Goal: Information Seeking & Learning: Learn about a topic

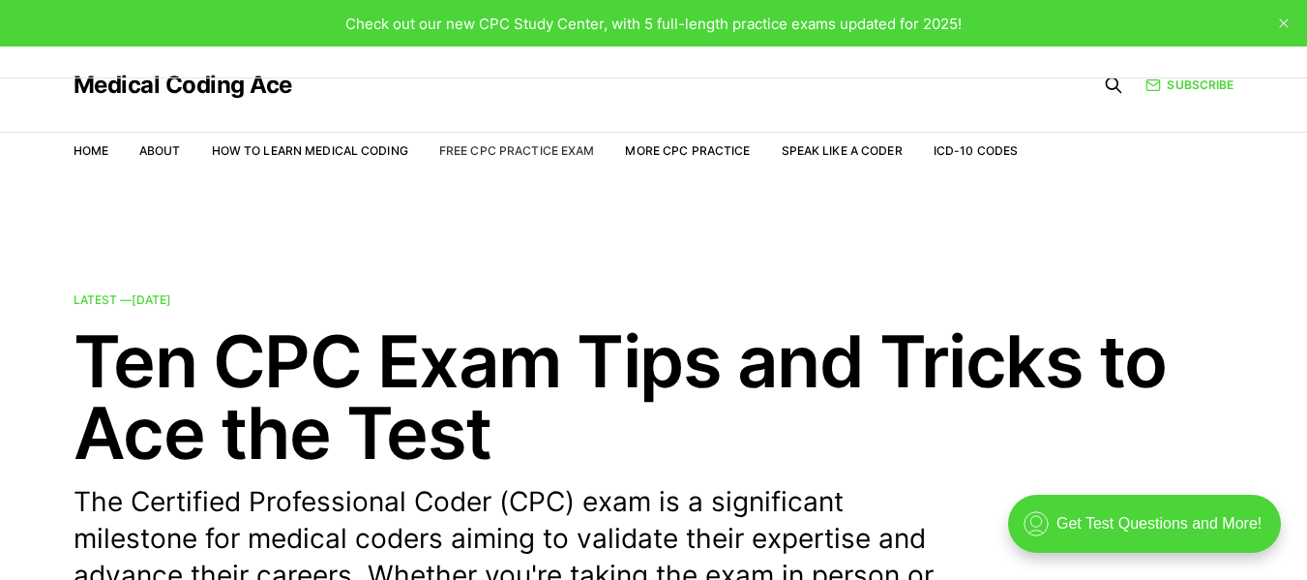
click at [571, 153] on link "Free CPC Practice Exam" at bounding box center [517, 150] width 156 height 15
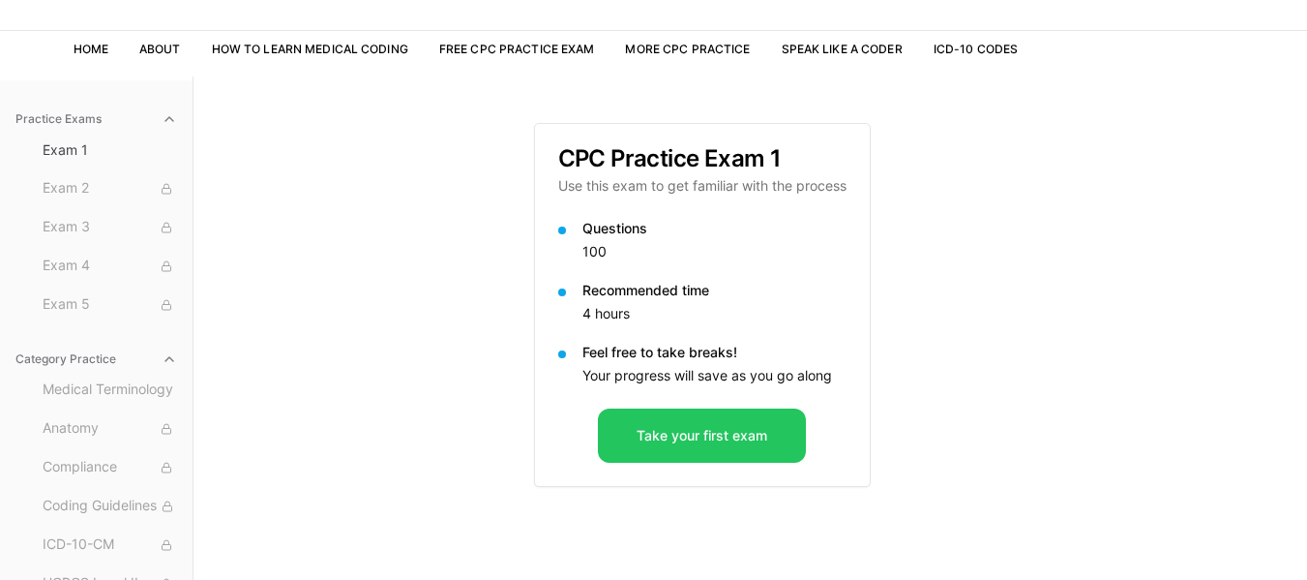
scroll to position [103, 0]
click at [699, 429] on button "Take your first exam" at bounding box center [702, 434] width 208 height 54
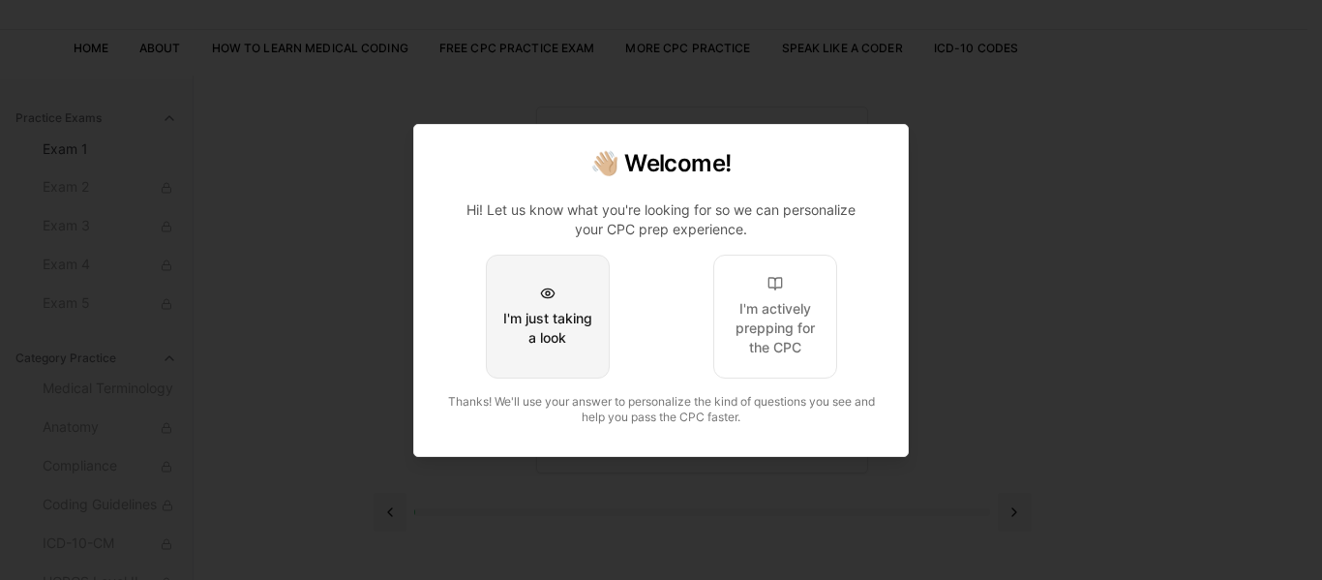
click at [594, 331] on button "I'm just taking a look" at bounding box center [548, 316] width 124 height 124
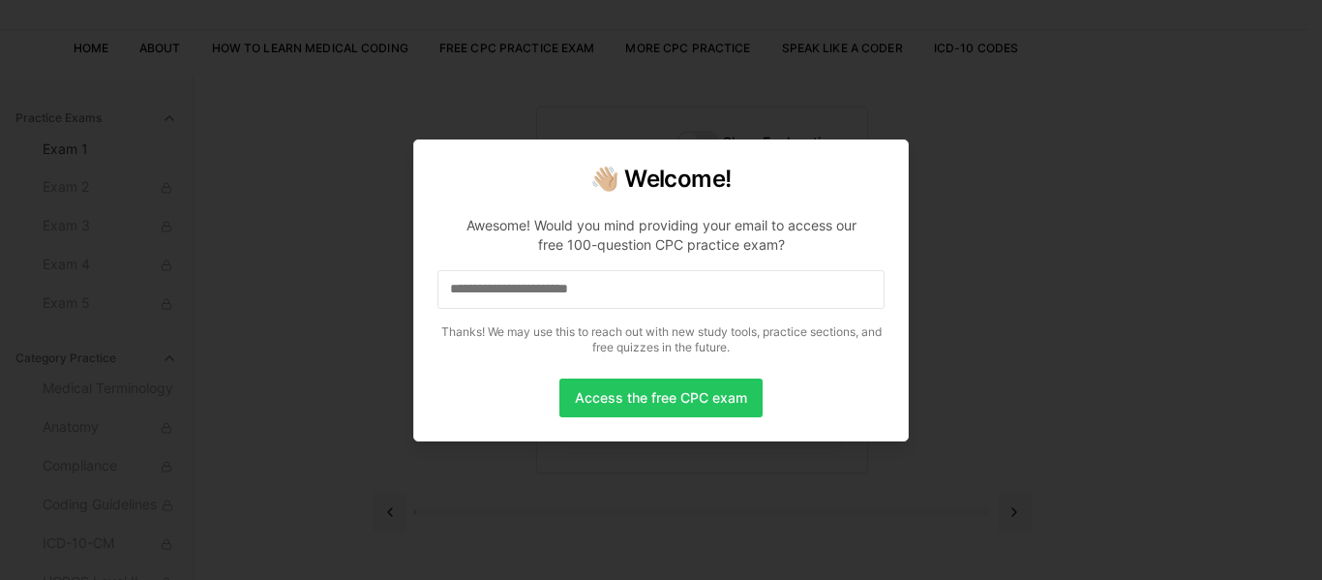
click at [572, 281] on input at bounding box center [660, 289] width 447 height 39
click at [656, 388] on button "Access the free CPC exam" at bounding box center [660, 397] width 203 height 39
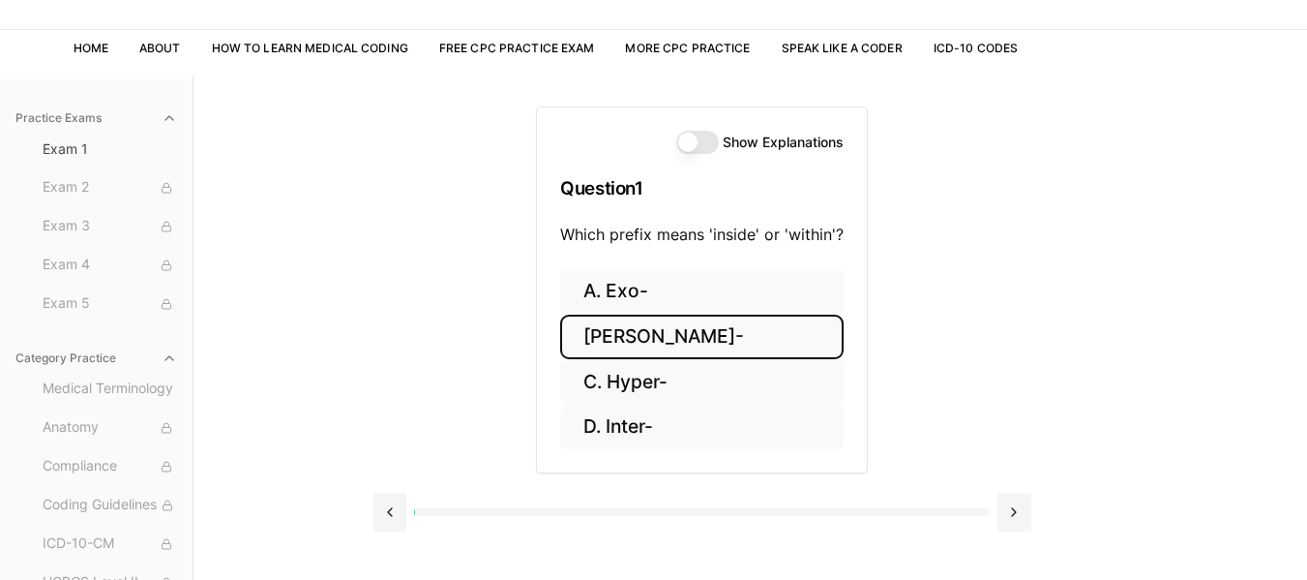
click at [615, 348] on button "[PERSON_NAME]-" at bounding box center [701, 336] width 283 height 45
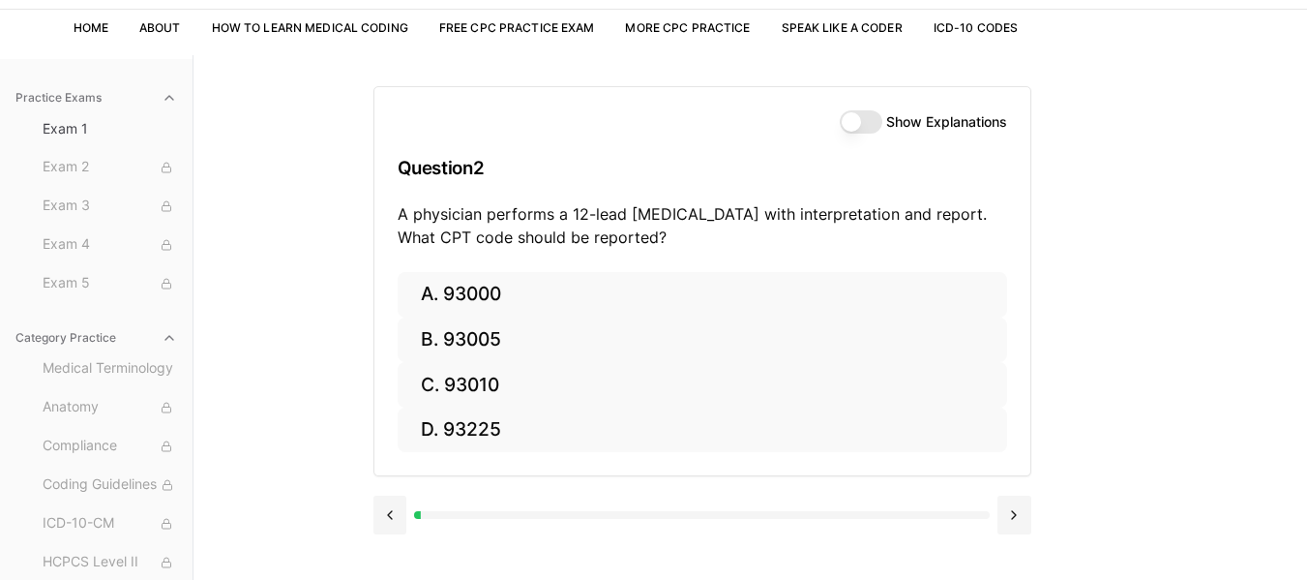
scroll to position [122, 0]
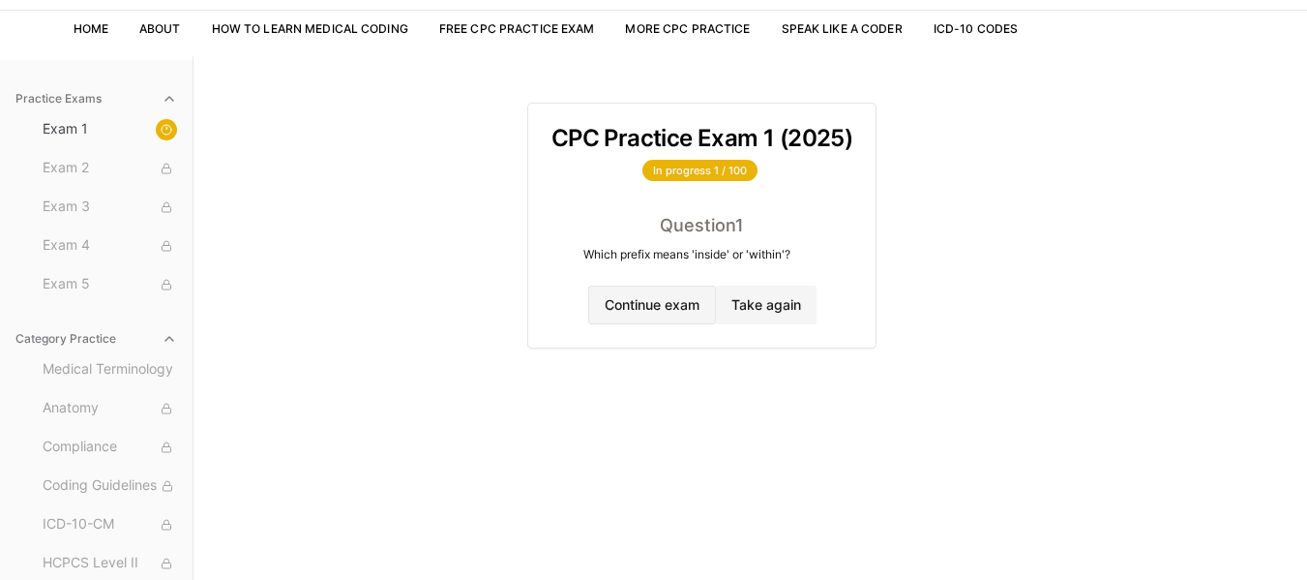
click at [636, 311] on button "Continue exam" at bounding box center [652, 304] width 128 height 39
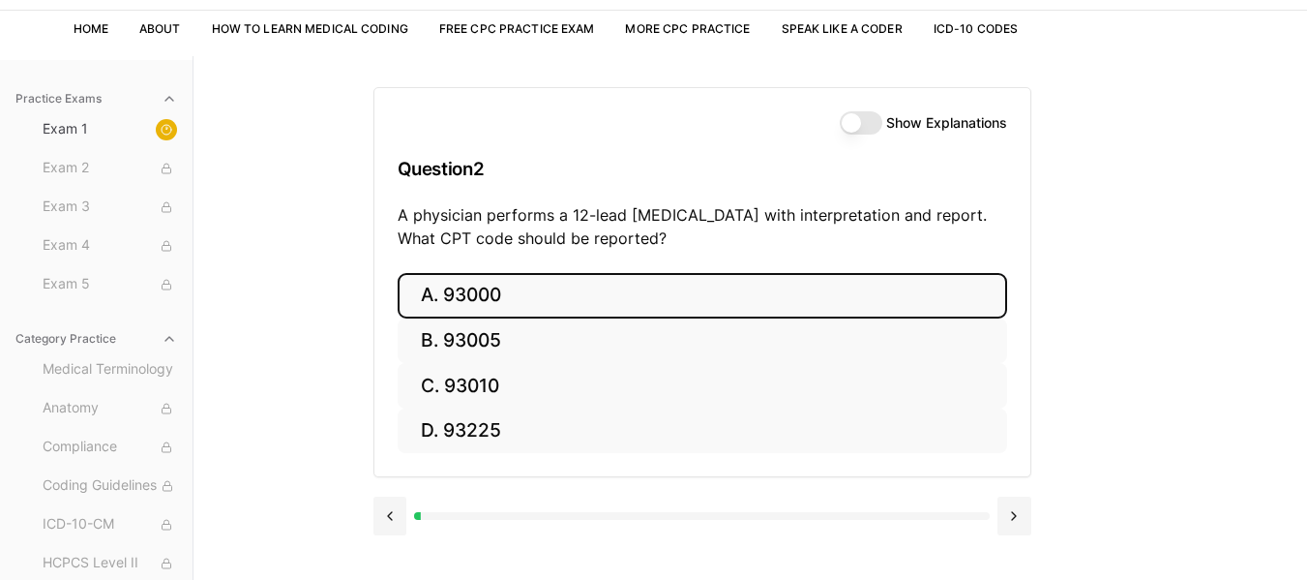
click at [527, 289] on button "A. 93000" at bounding box center [703, 295] width 610 height 45
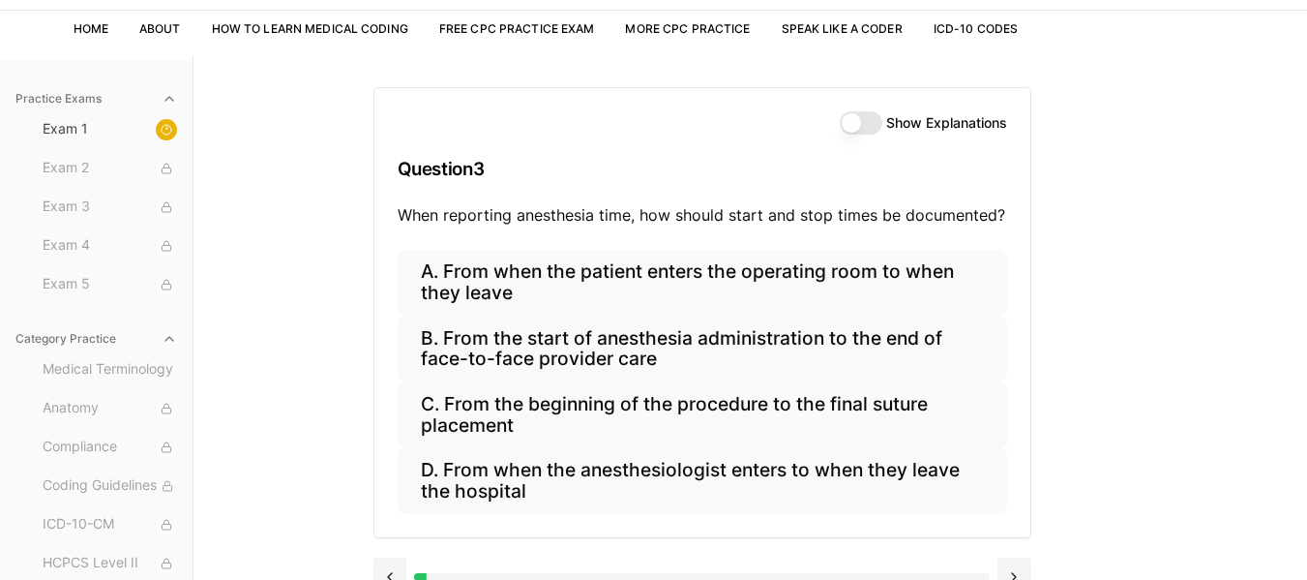
click at [862, 119] on button "Show Explanations" at bounding box center [861, 122] width 43 height 23
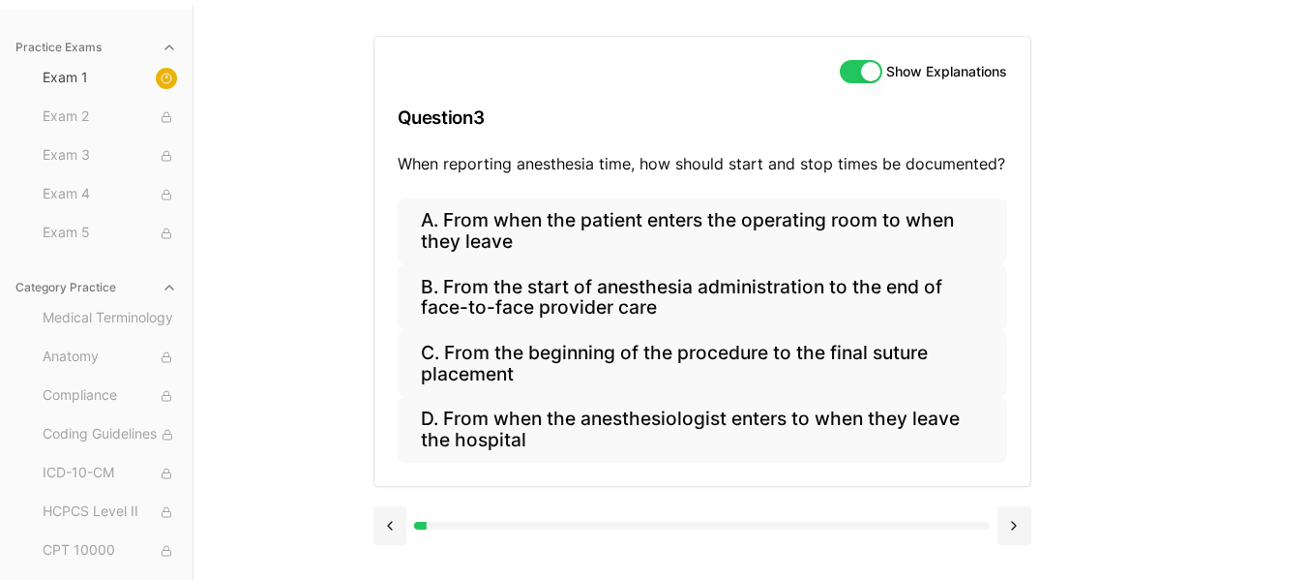
scroll to position [175, 0]
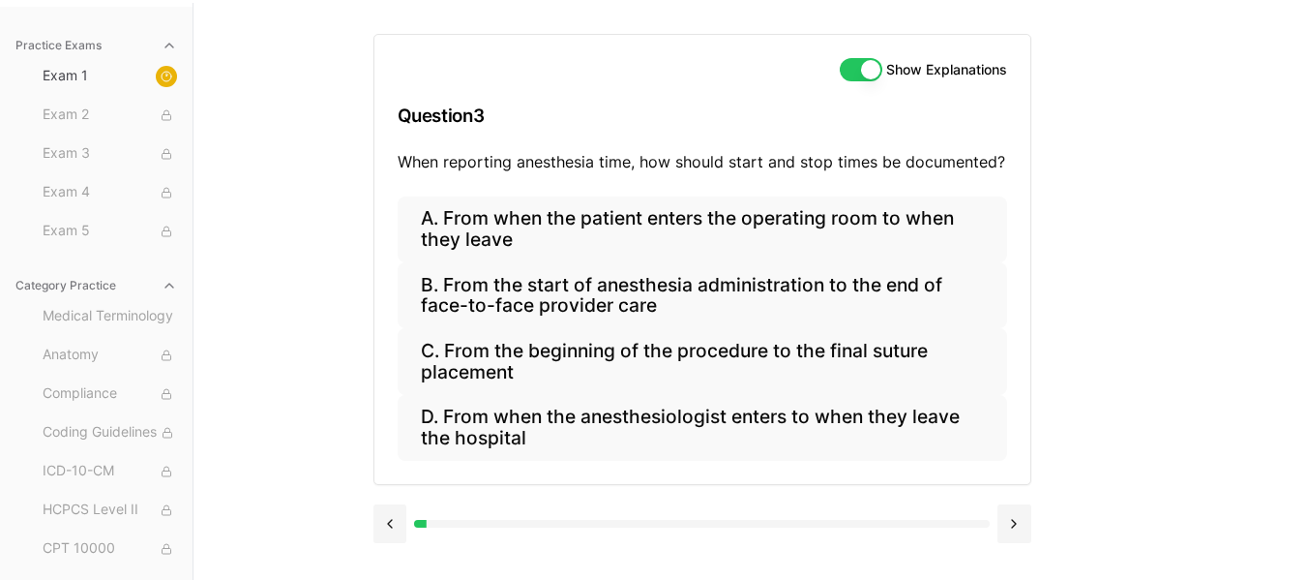
click at [871, 64] on button "Show Explanations" at bounding box center [861, 69] width 43 height 23
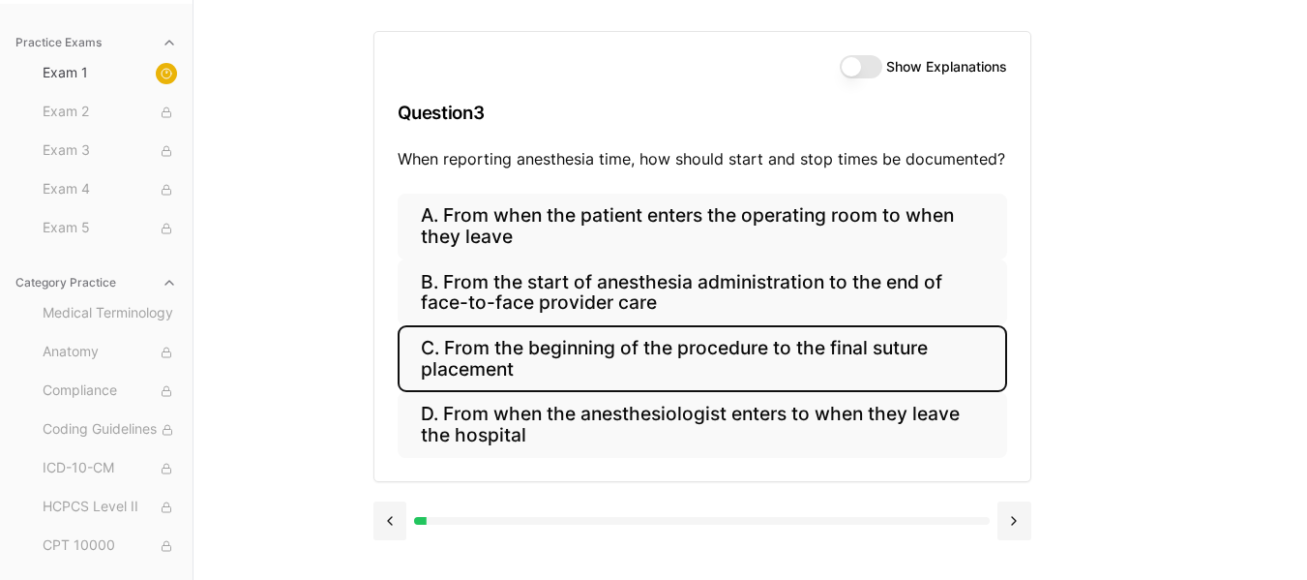
click at [668, 360] on button "C. From the beginning of the procedure to the final suture placement" at bounding box center [703, 358] width 610 height 66
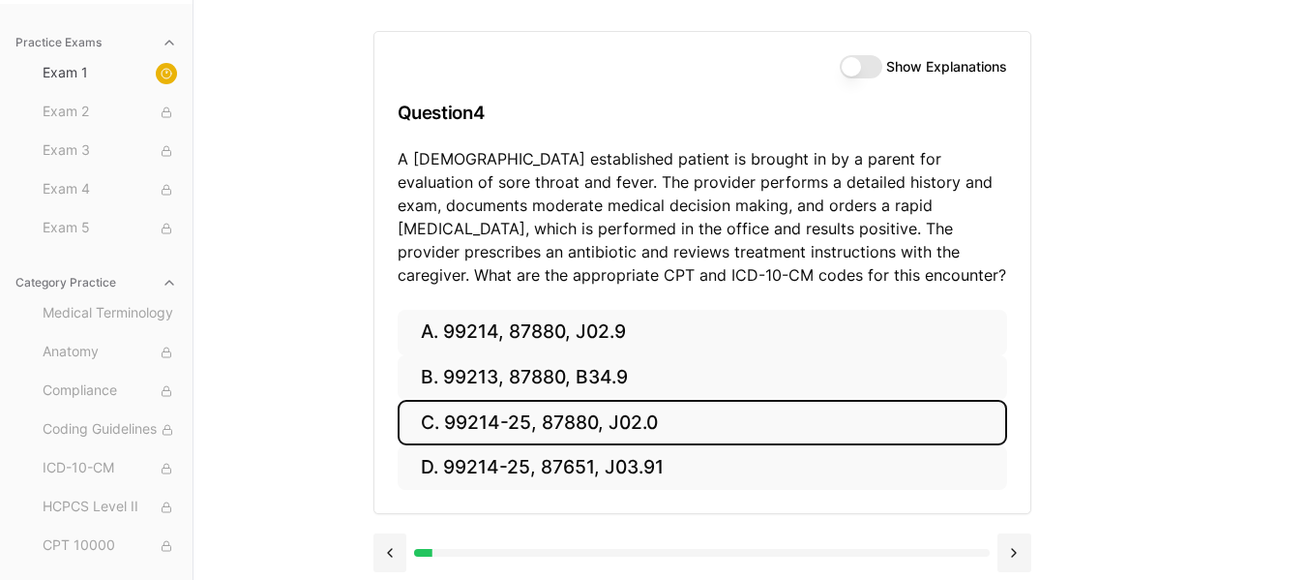
click at [669, 431] on button "C. 99214-25, 87880, J02.0" at bounding box center [703, 422] width 610 height 45
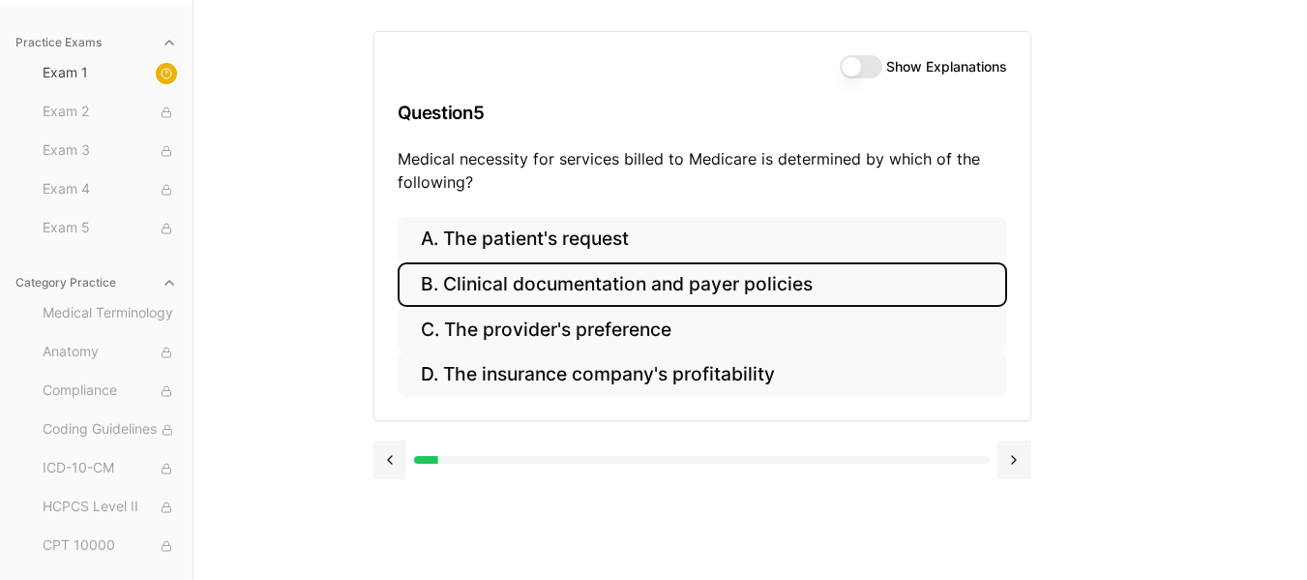
click at [491, 301] on button "B. Clinical documentation and payer policies" at bounding box center [703, 284] width 610 height 45
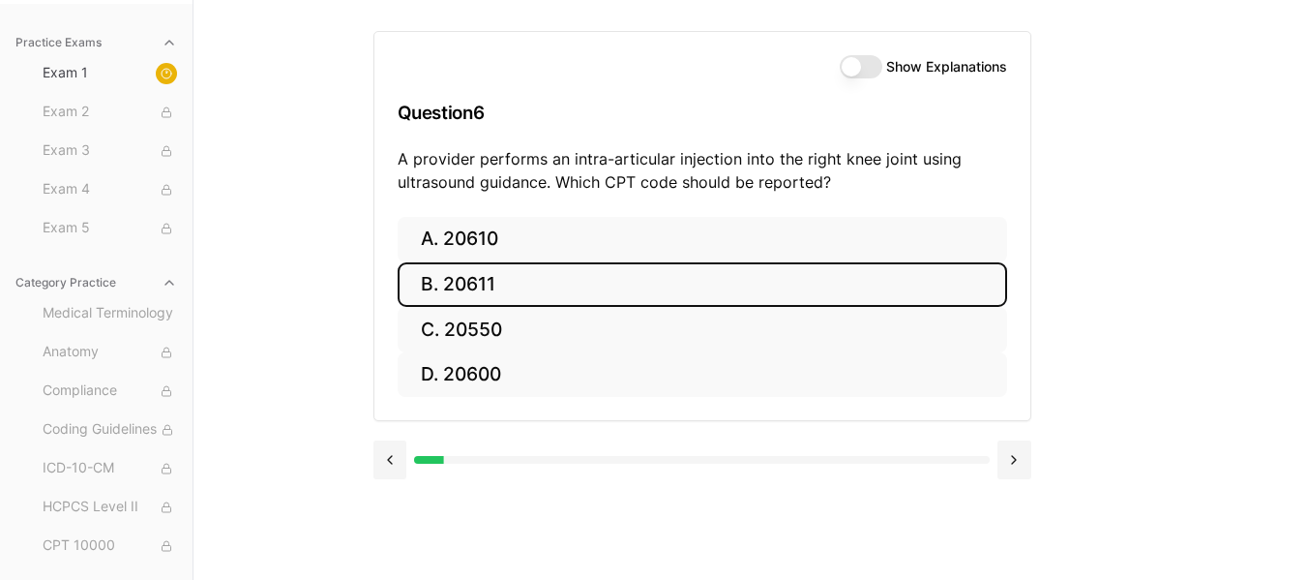
click at [481, 291] on button "B. 20611" at bounding box center [703, 284] width 610 height 45
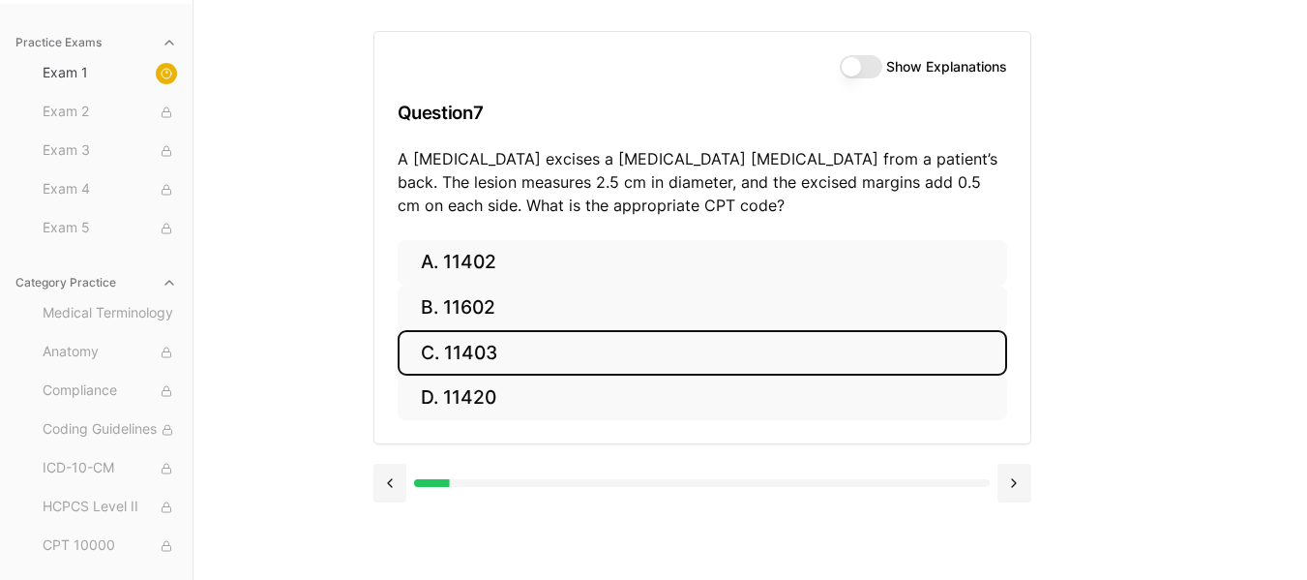
click at [554, 362] on button "C. 11403" at bounding box center [703, 352] width 610 height 45
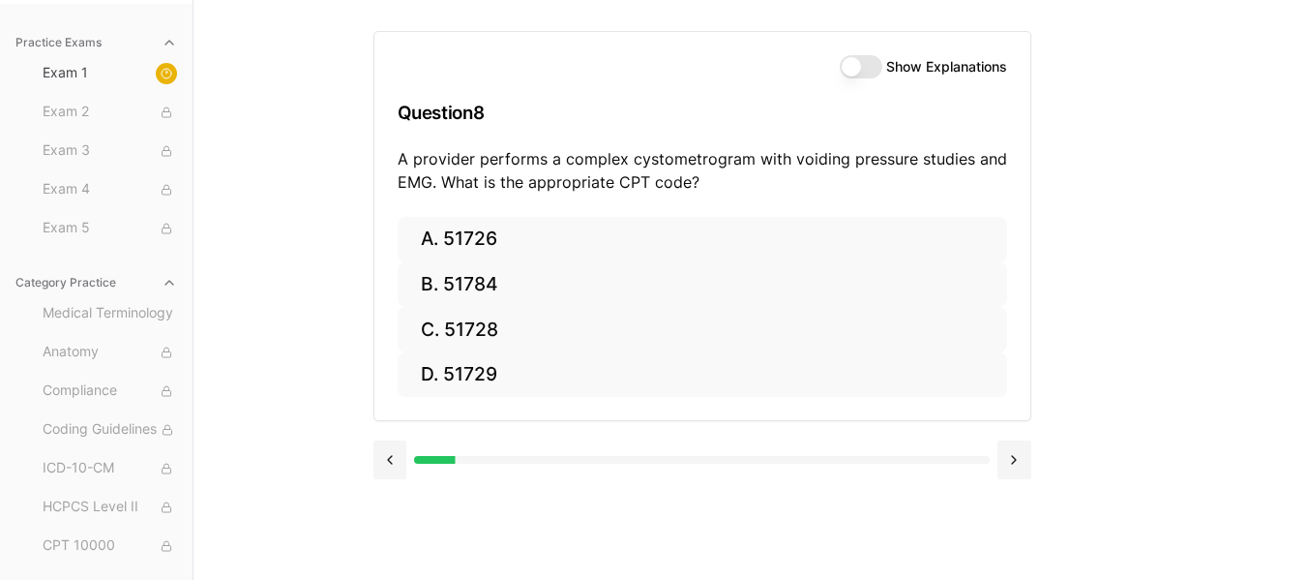
click at [870, 67] on button "Show Explanations" at bounding box center [861, 66] width 43 height 23
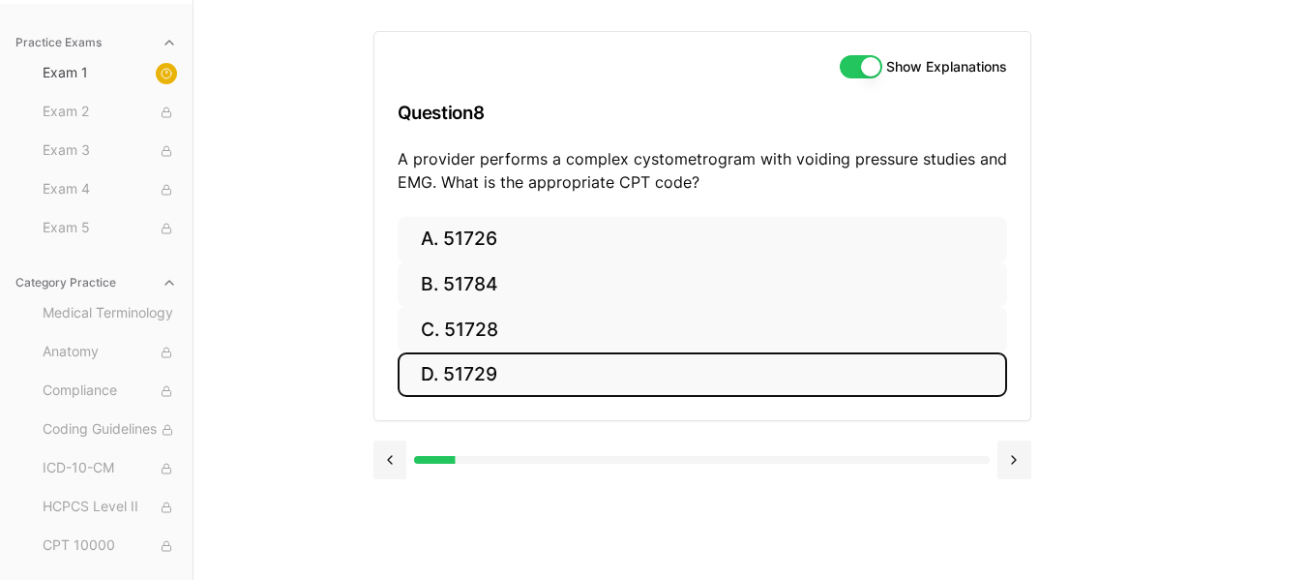
click at [515, 363] on button "D. 51729" at bounding box center [703, 374] width 610 height 45
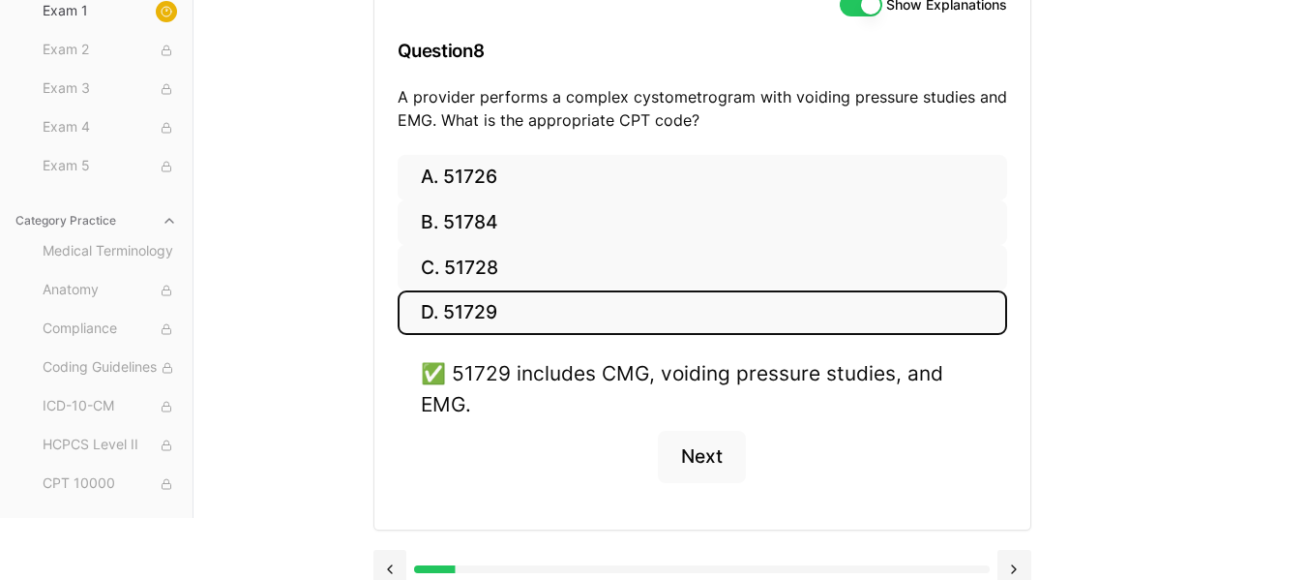
scroll to position [238, 0]
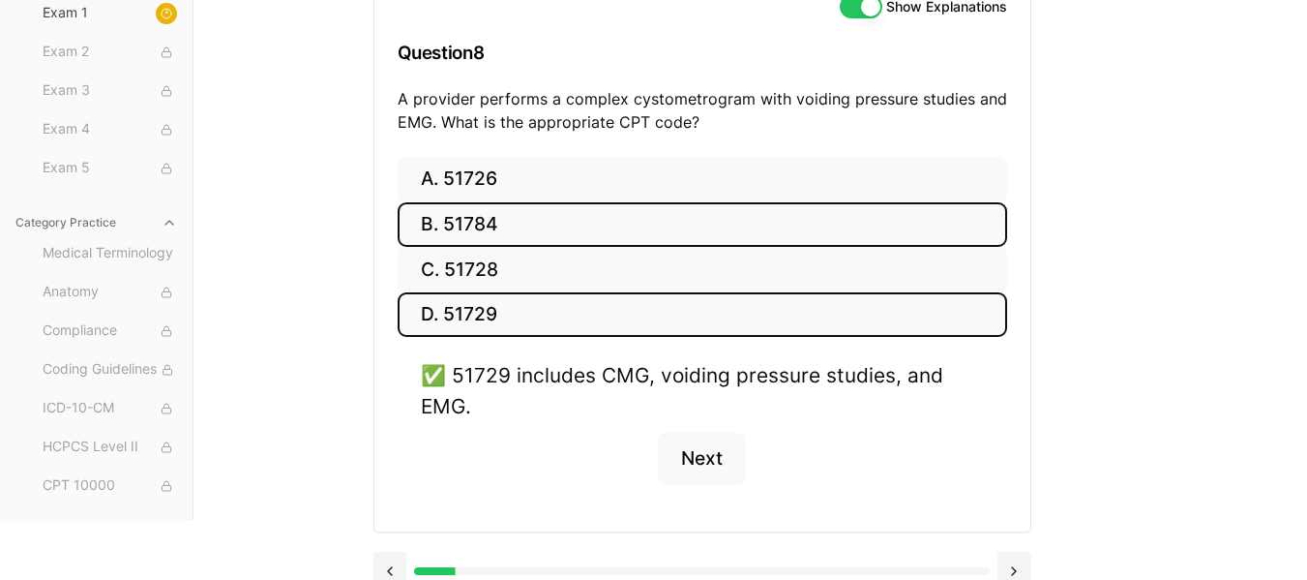
click at [512, 225] on button "B. 51784" at bounding box center [703, 224] width 610 height 45
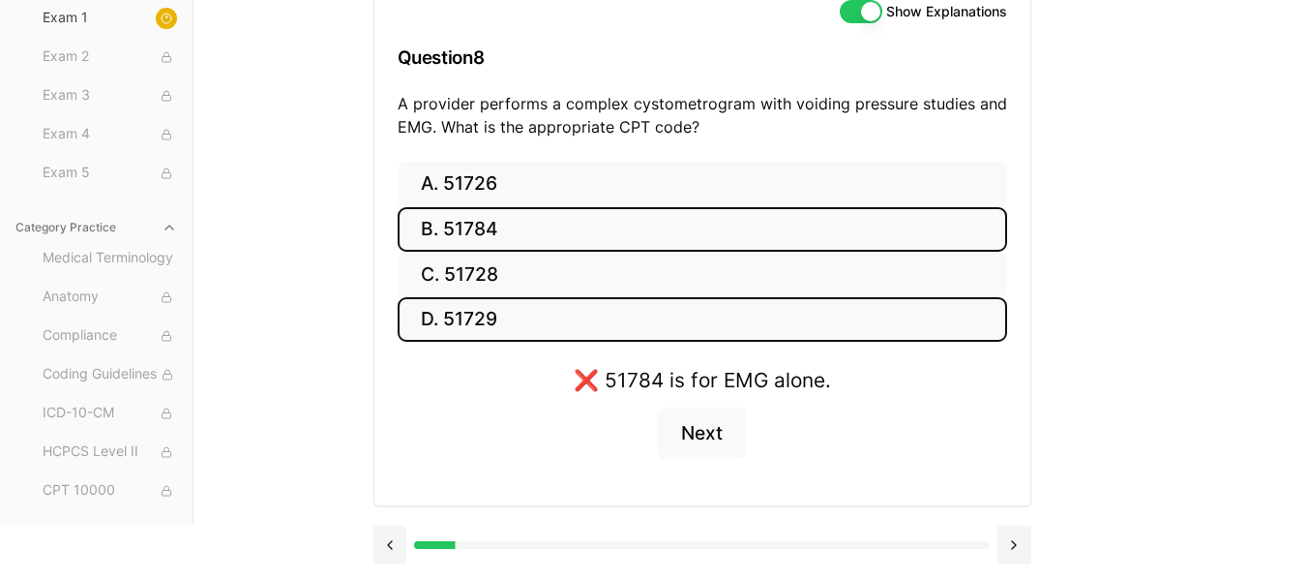
click at [459, 324] on button "D. 51729" at bounding box center [703, 319] width 610 height 45
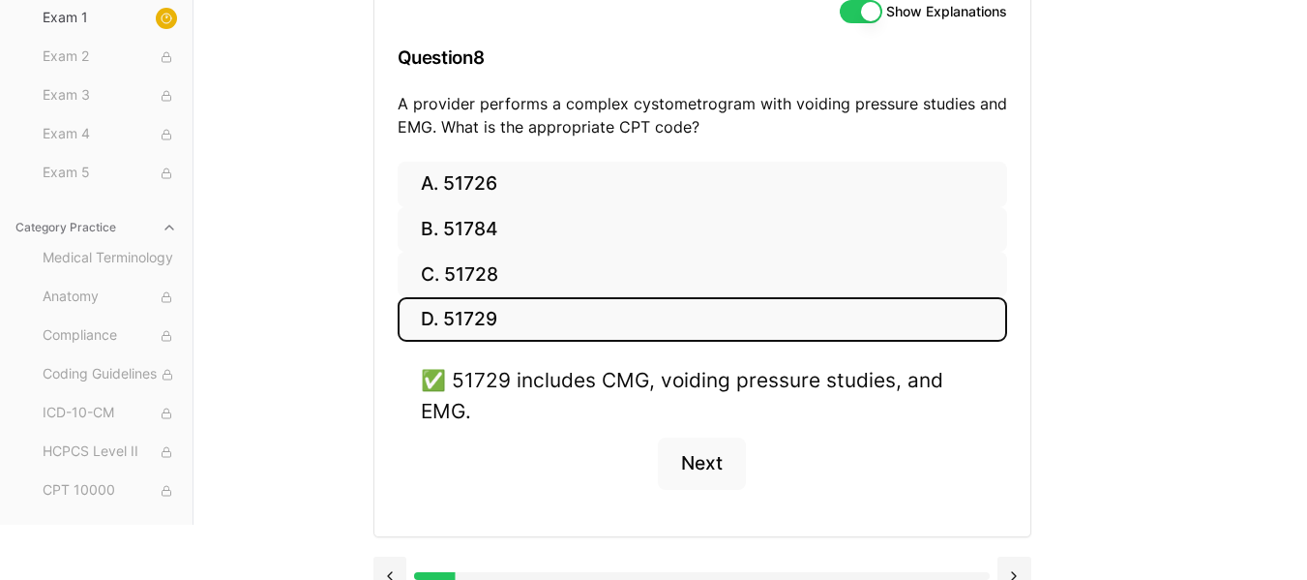
click at [865, 9] on button "Show Explanations" at bounding box center [861, 11] width 43 height 23
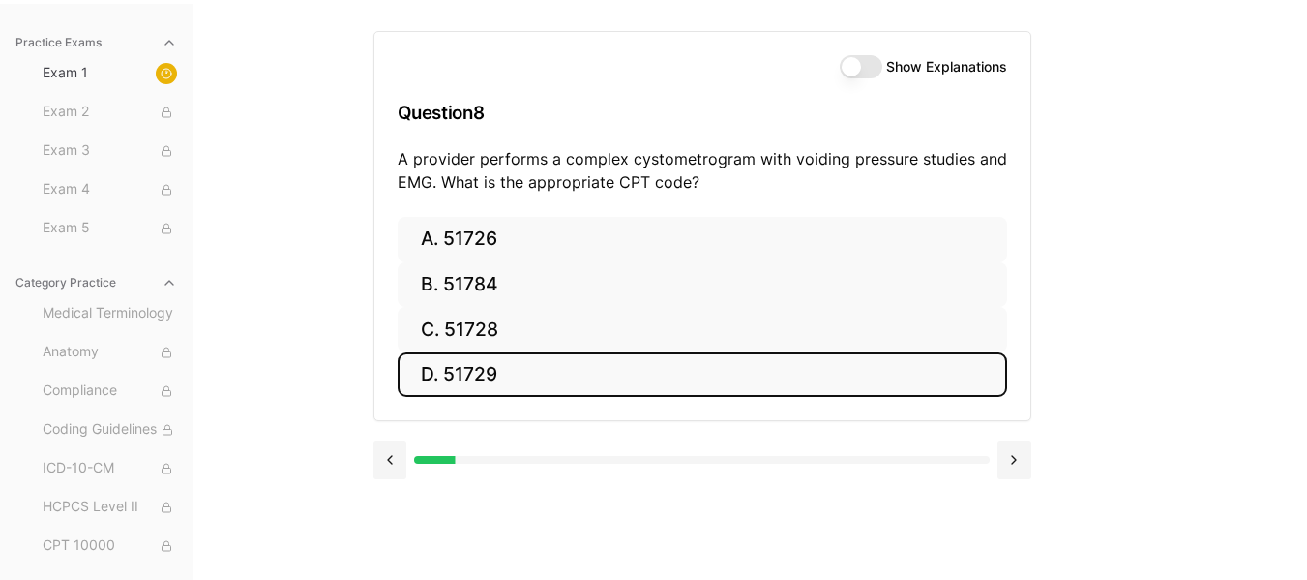
scroll to position [178, 0]
click at [1008, 463] on button at bounding box center [1014, 459] width 34 height 39
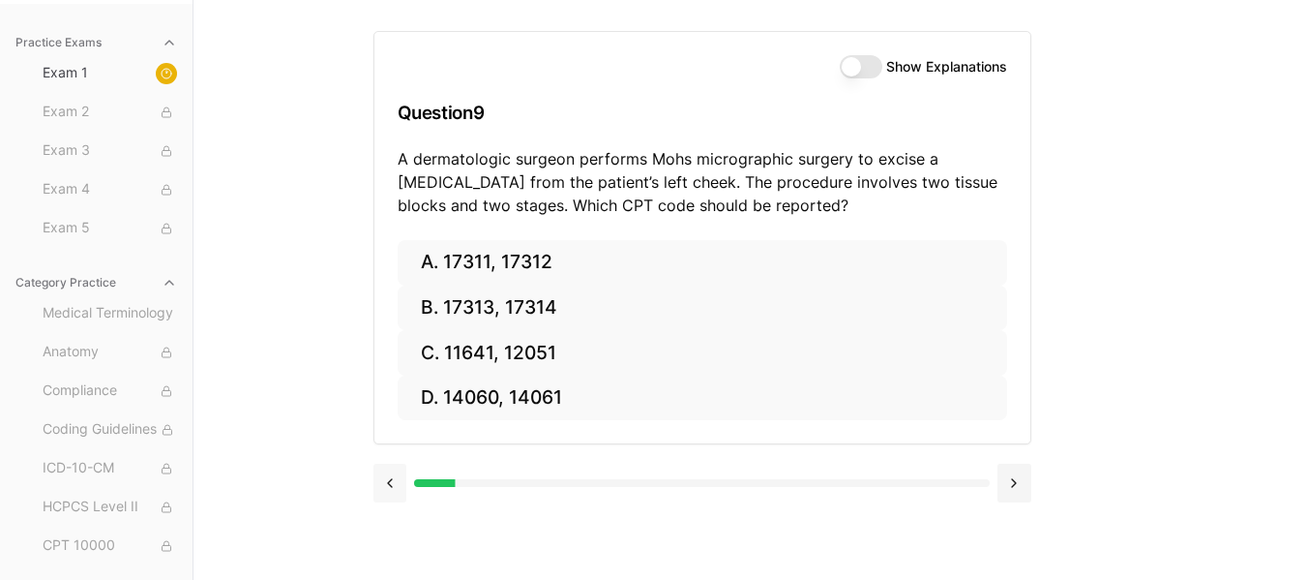
click at [390, 477] on button at bounding box center [390, 482] width 34 height 39
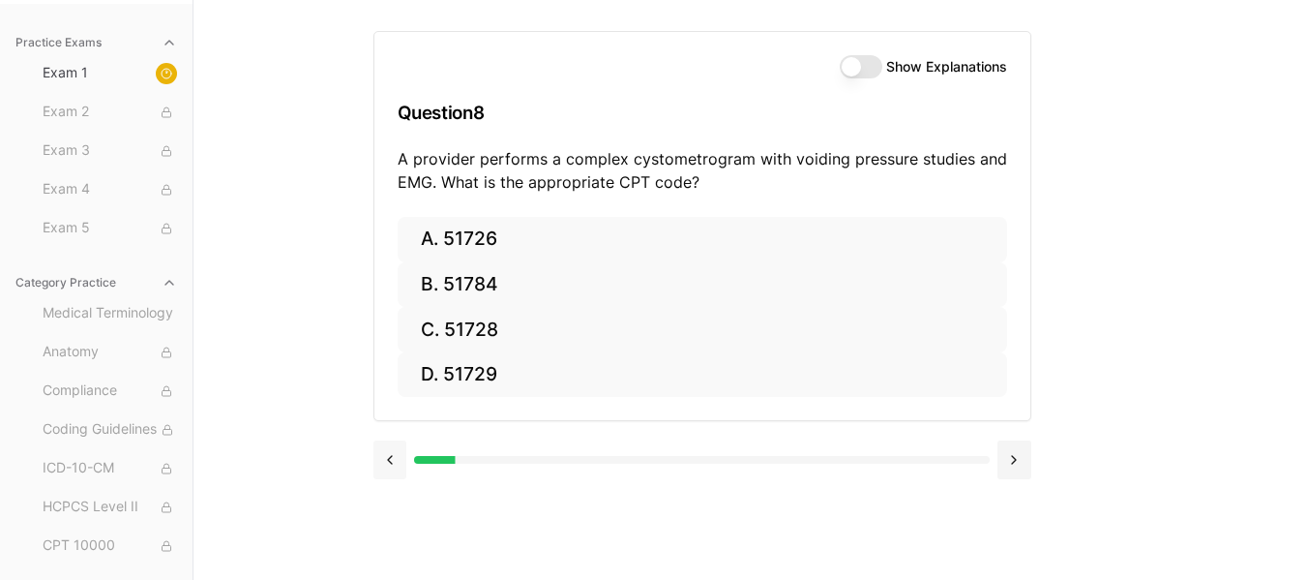
click at [390, 477] on button at bounding box center [390, 459] width 34 height 39
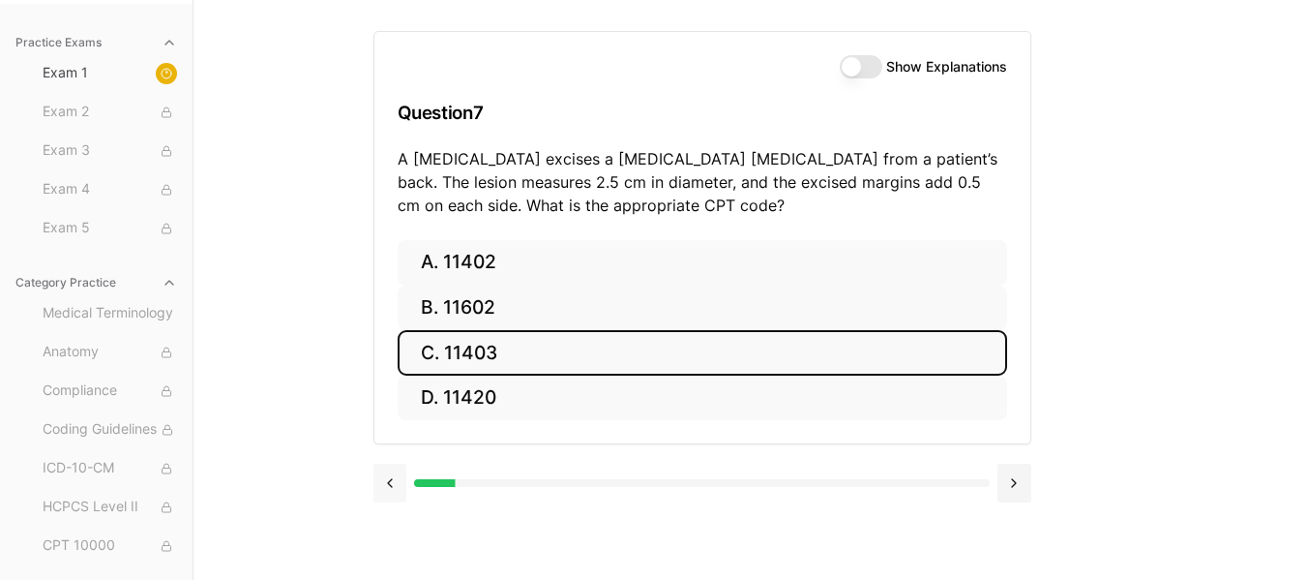
click at [390, 477] on button at bounding box center [390, 482] width 34 height 39
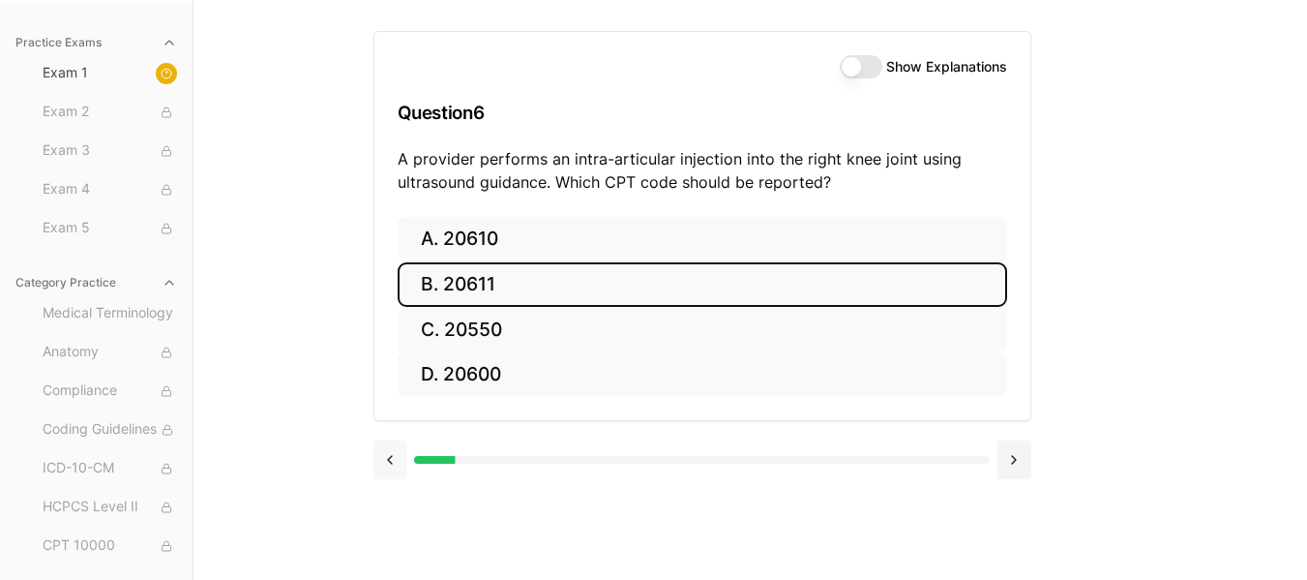
click at [390, 477] on button at bounding box center [390, 459] width 34 height 39
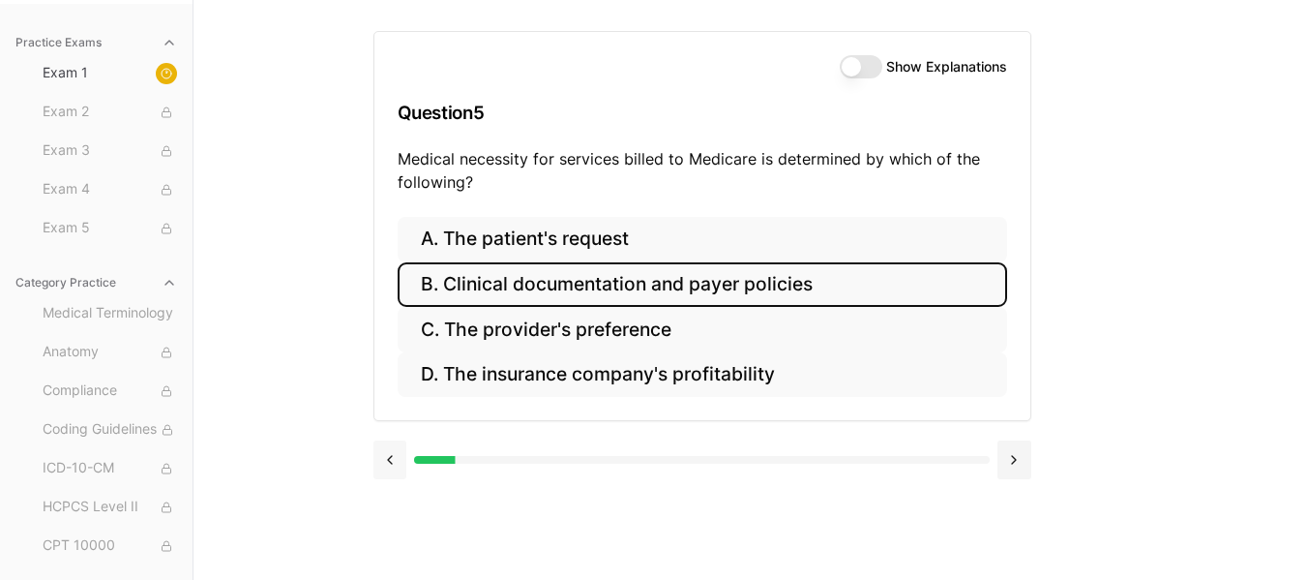
click at [390, 477] on button at bounding box center [390, 459] width 34 height 39
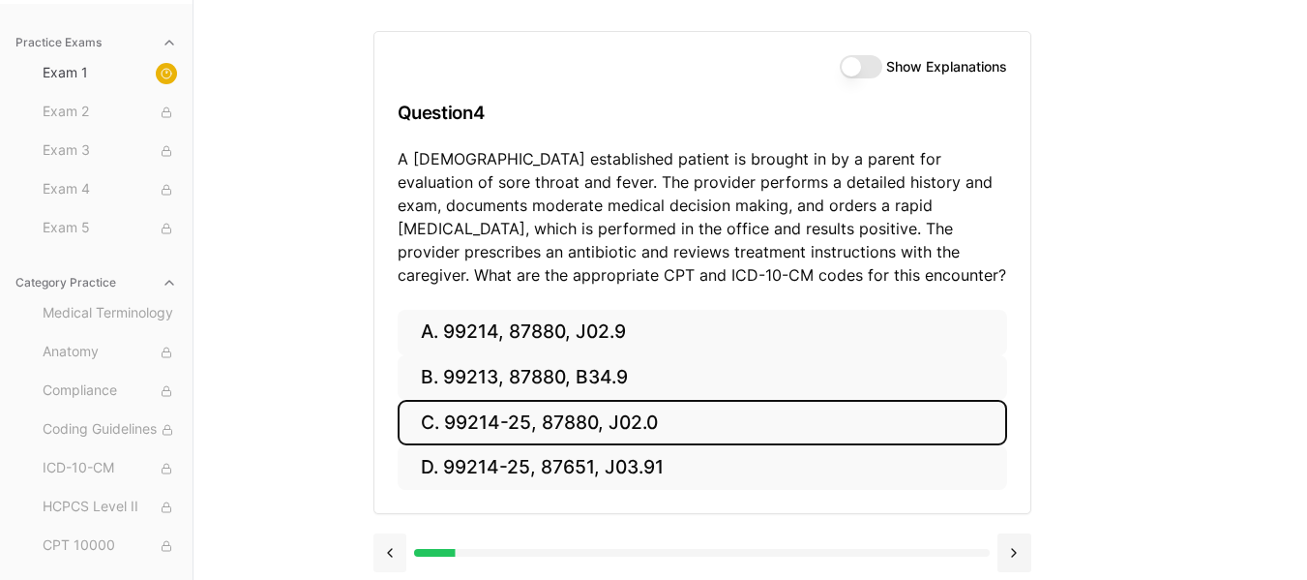
click at [390, 477] on div "A. 99214, 87880, J02.9 B. 99213, 87880, B34.9 C. 99214-25, 87880, J02.0 D. 9921…" at bounding box center [702, 412] width 656 height 204
click at [394, 550] on button at bounding box center [390, 552] width 34 height 39
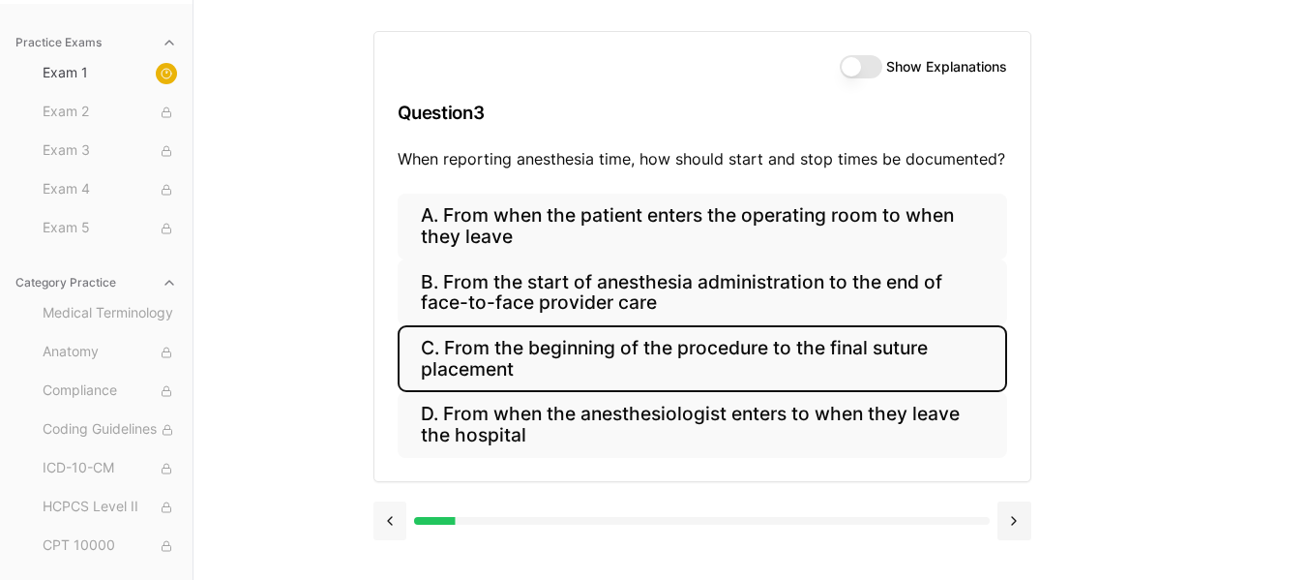
click at [394, 550] on div at bounding box center [702, 519] width 658 height 74
click at [394, 535] on button at bounding box center [390, 520] width 34 height 39
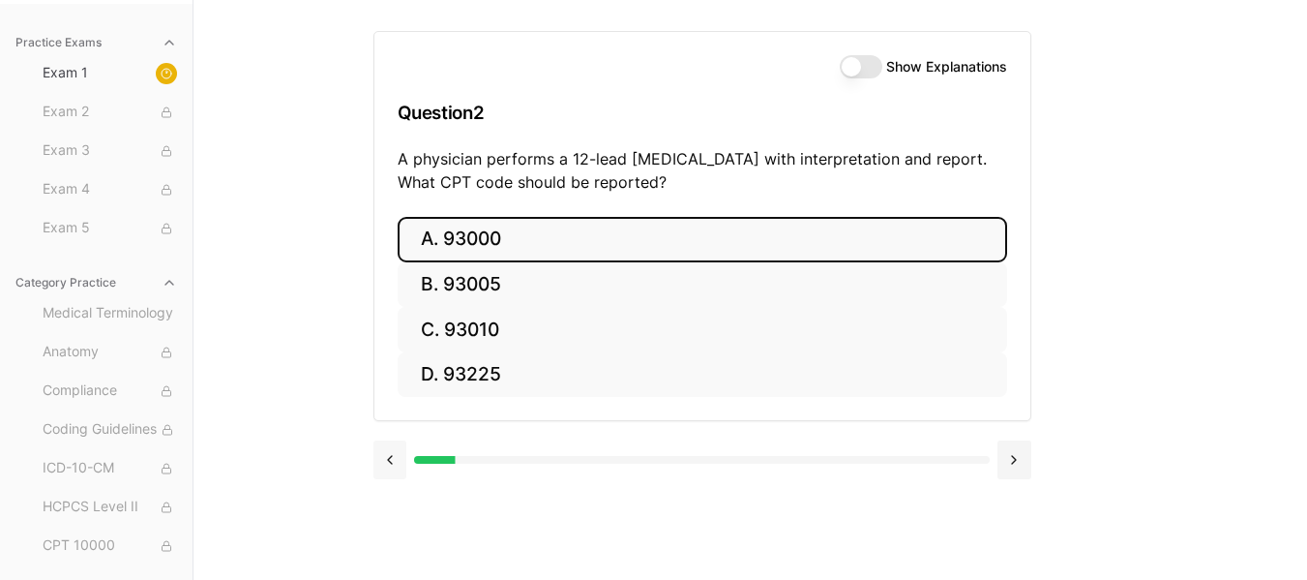
click at [390, 473] on button at bounding box center [390, 459] width 34 height 39
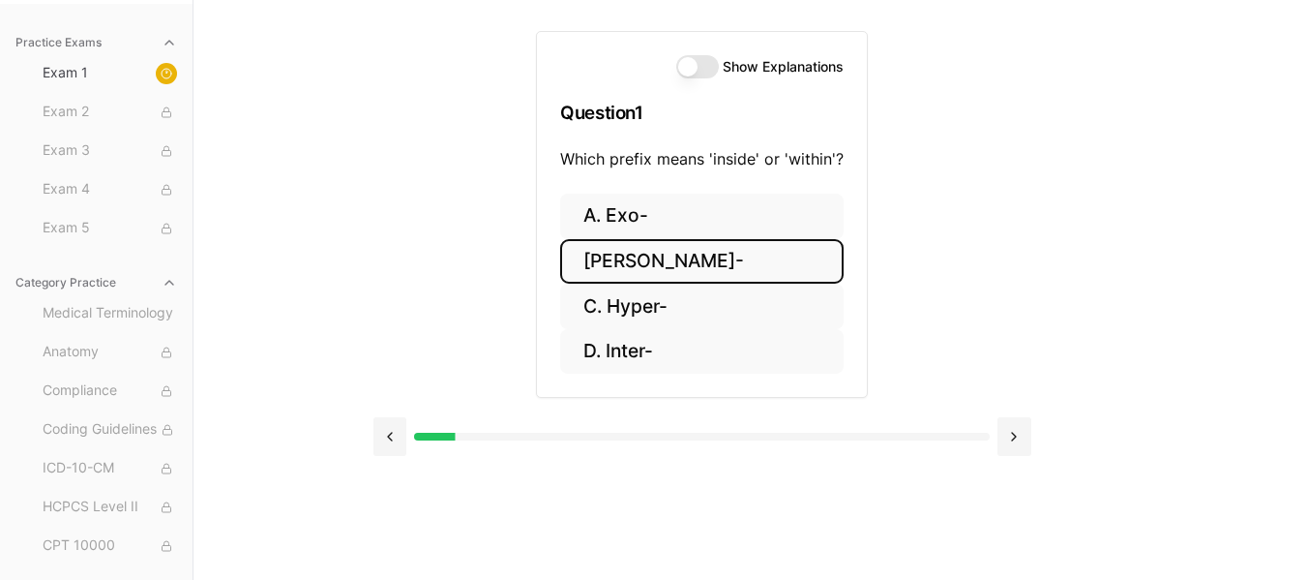
click at [697, 69] on button "Show Explanations" at bounding box center [697, 66] width 43 height 23
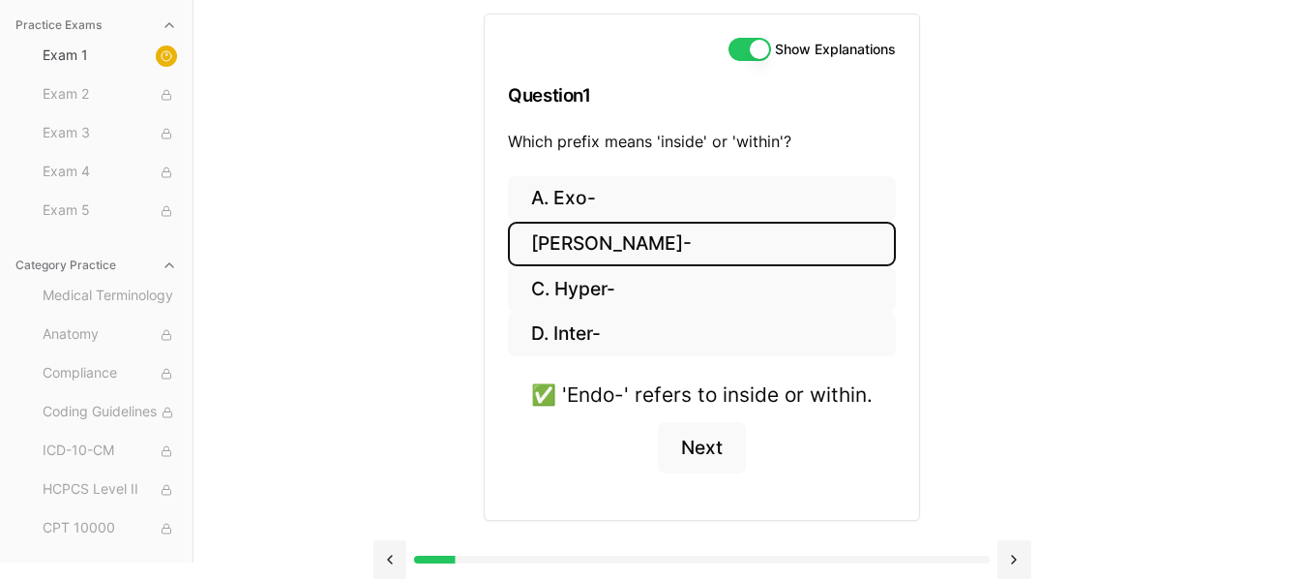
scroll to position [198, 0]
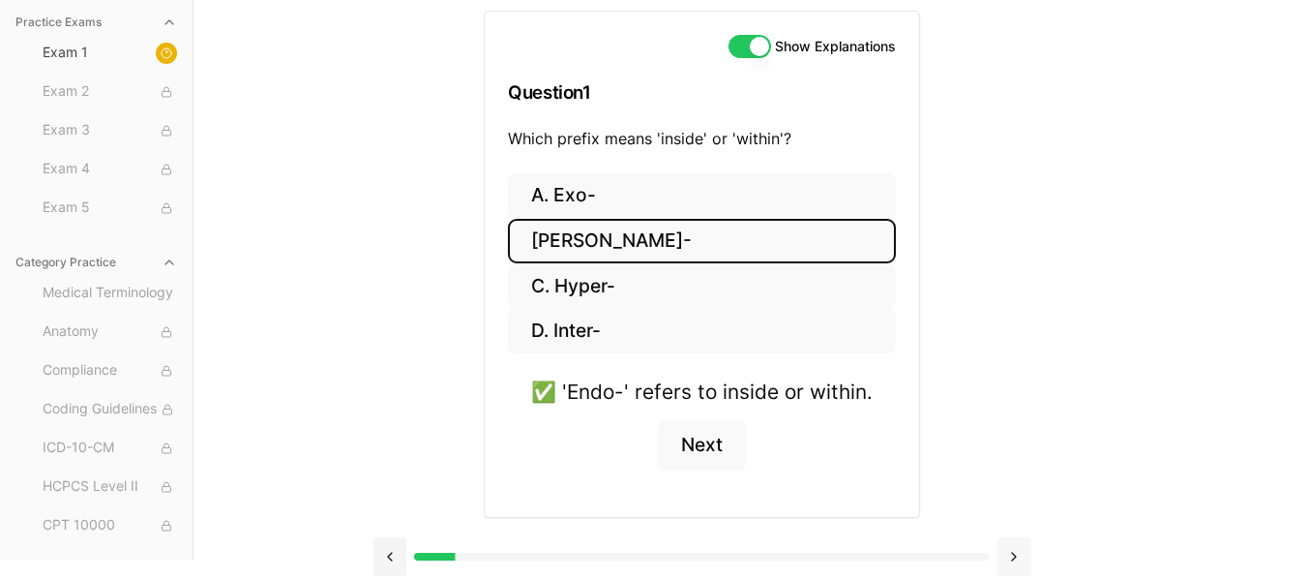
click at [1014, 550] on button at bounding box center [1014, 556] width 34 height 39
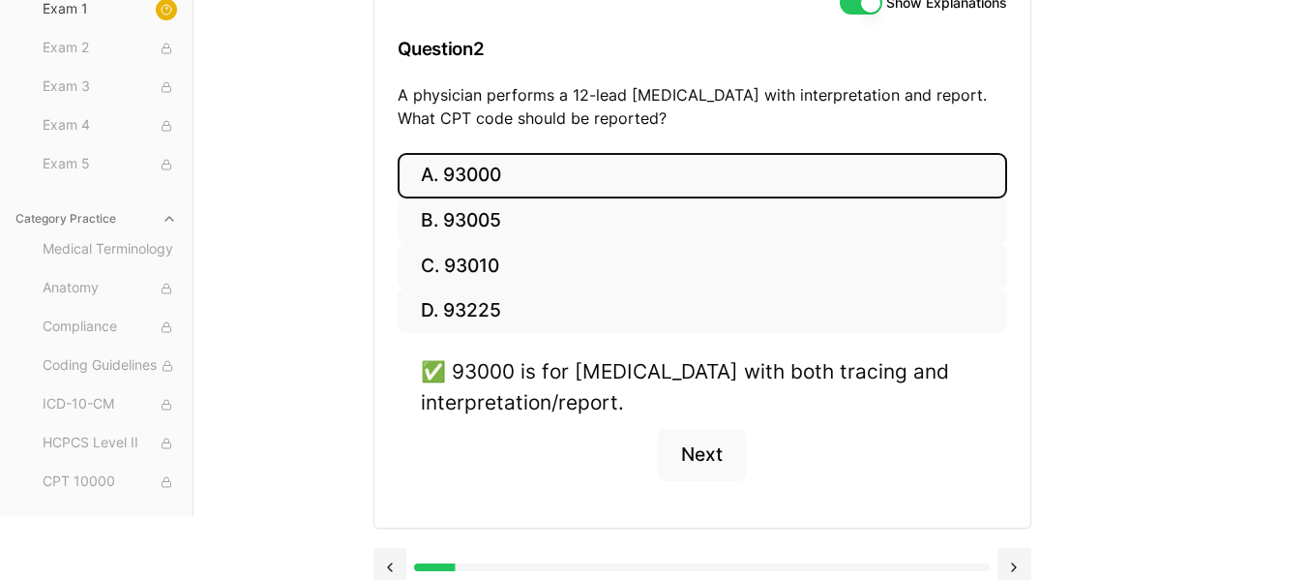
scroll to position [246, 0]
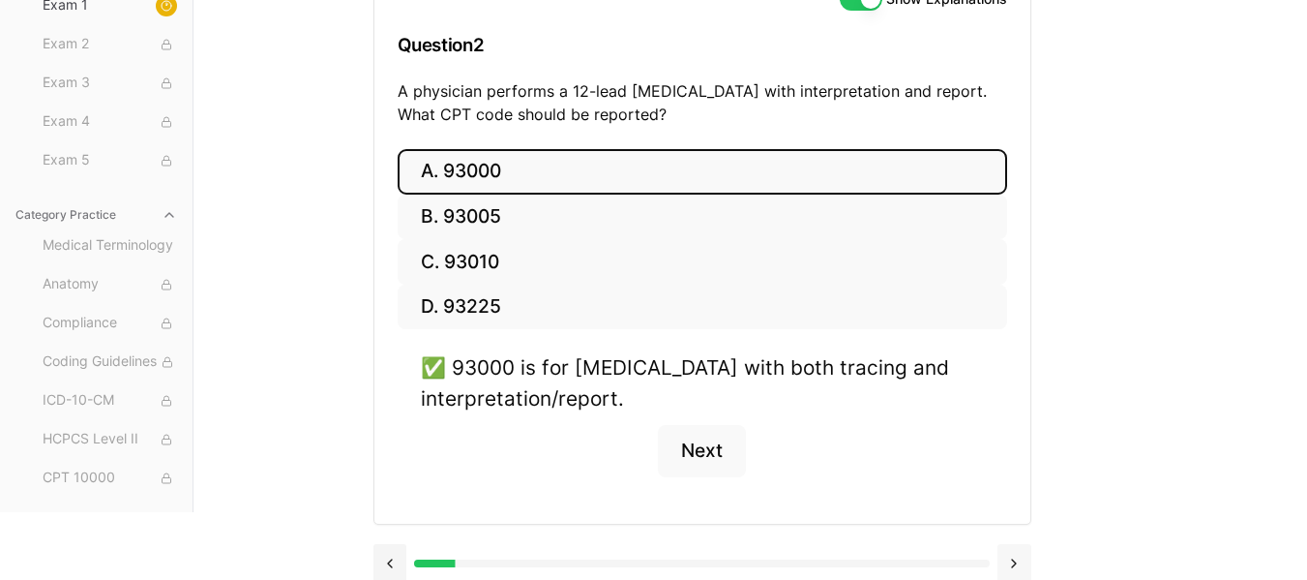
click at [1010, 560] on button at bounding box center [1014, 563] width 34 height 39
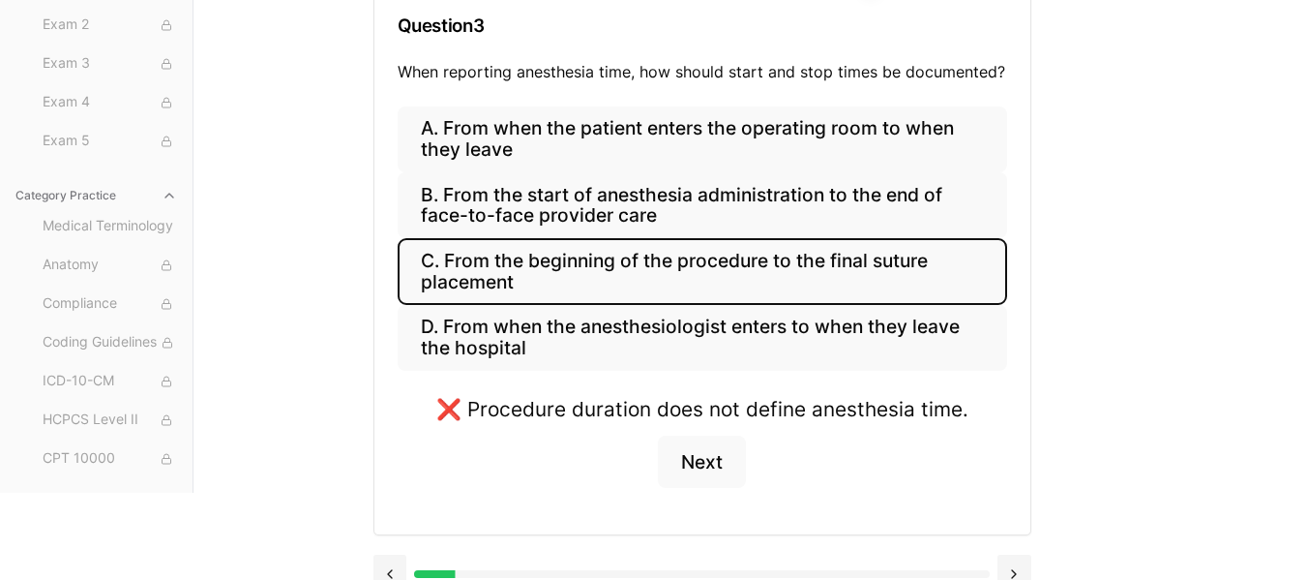
scroll to position [294, 0]
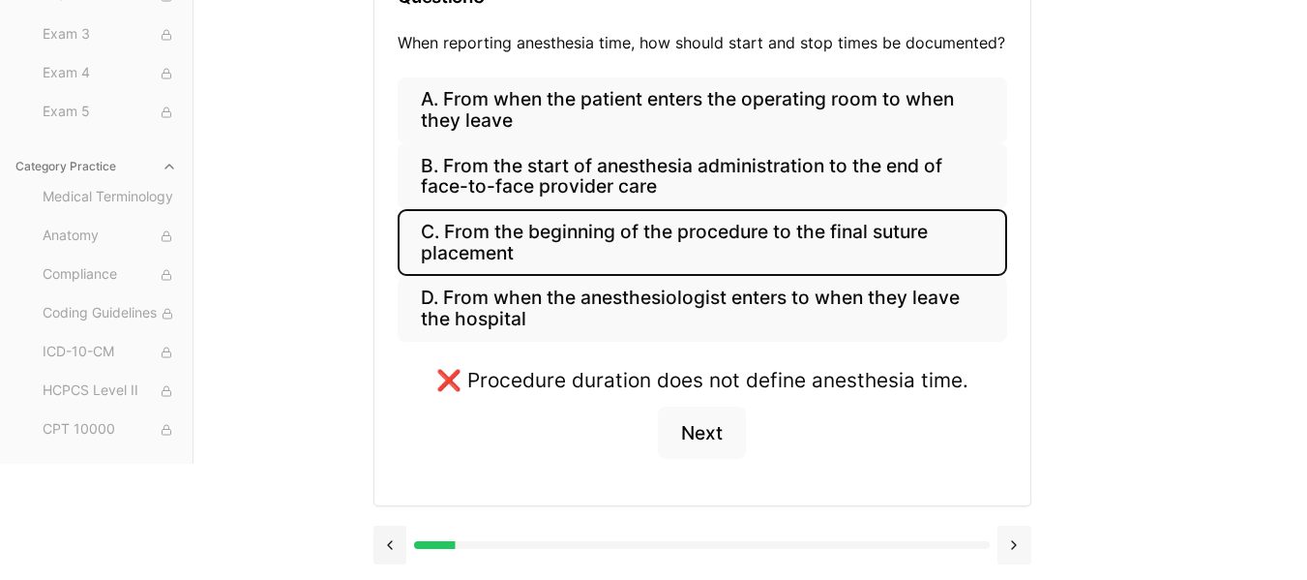
click at [1017, 542] on button at bounding box center [1014, 544] width 34 height 39
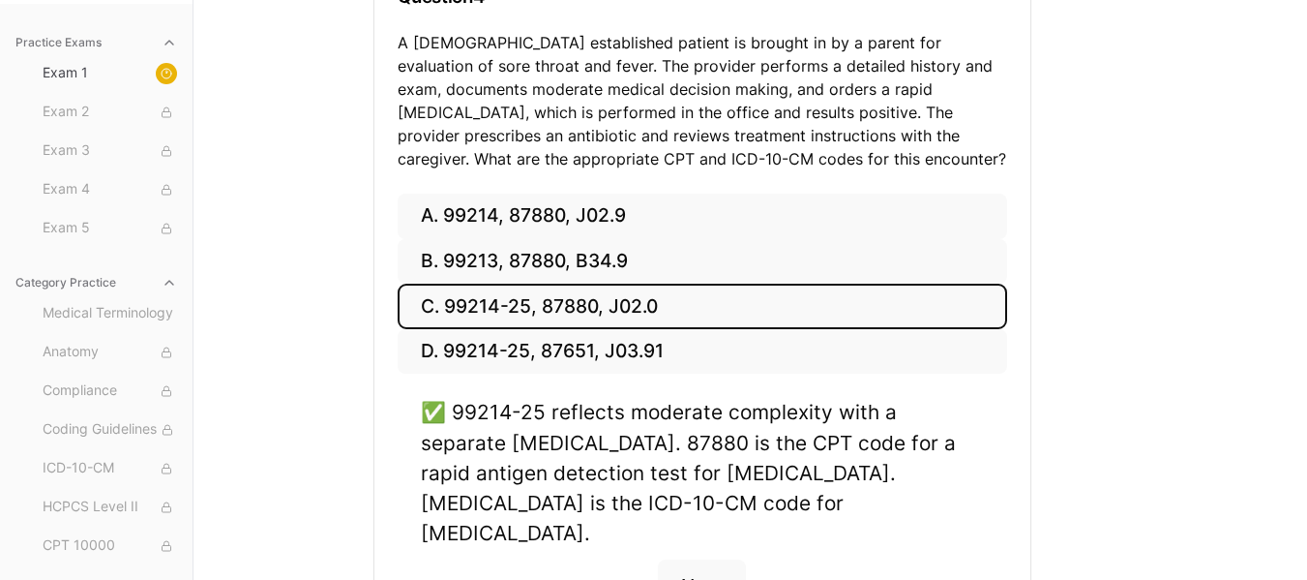
scroll to position [417, 0]
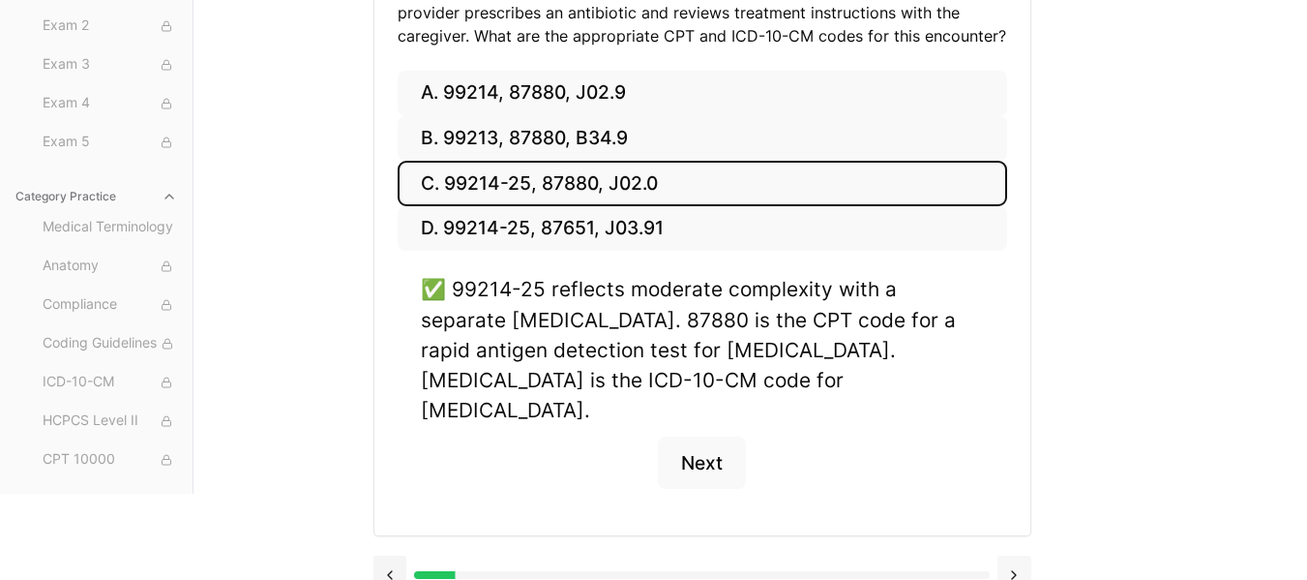
click at [1009, 555] on button at bounding box center [1014, 574] width 34 height 39
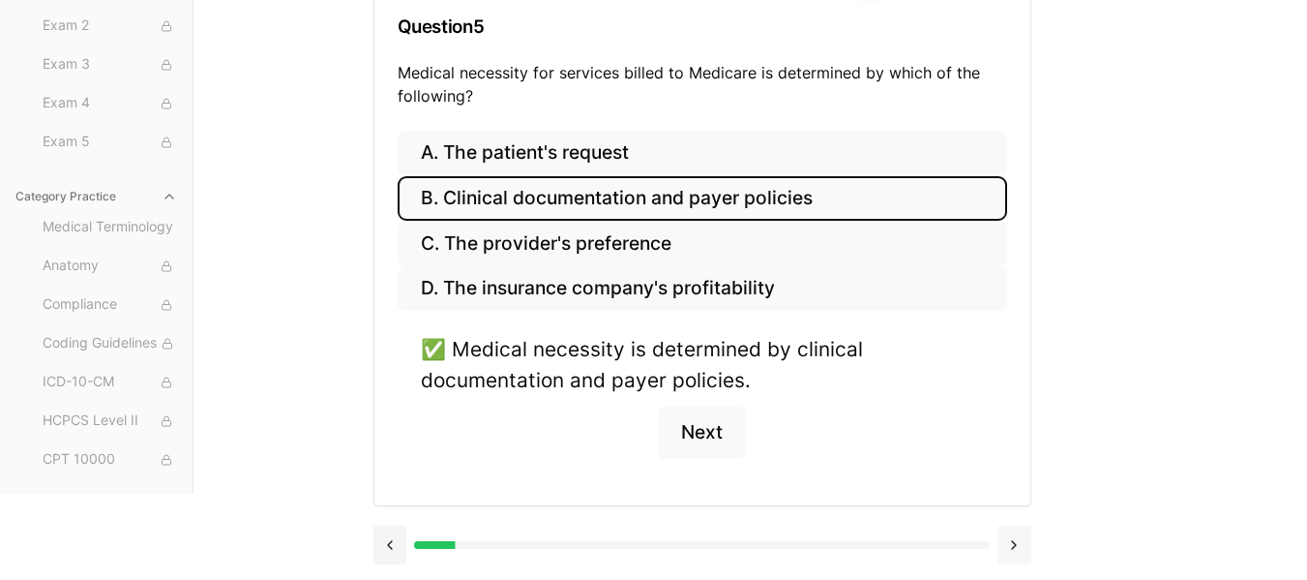
click at [1014, 546] on button at bounding box center [1014, 544] width 34 height 39
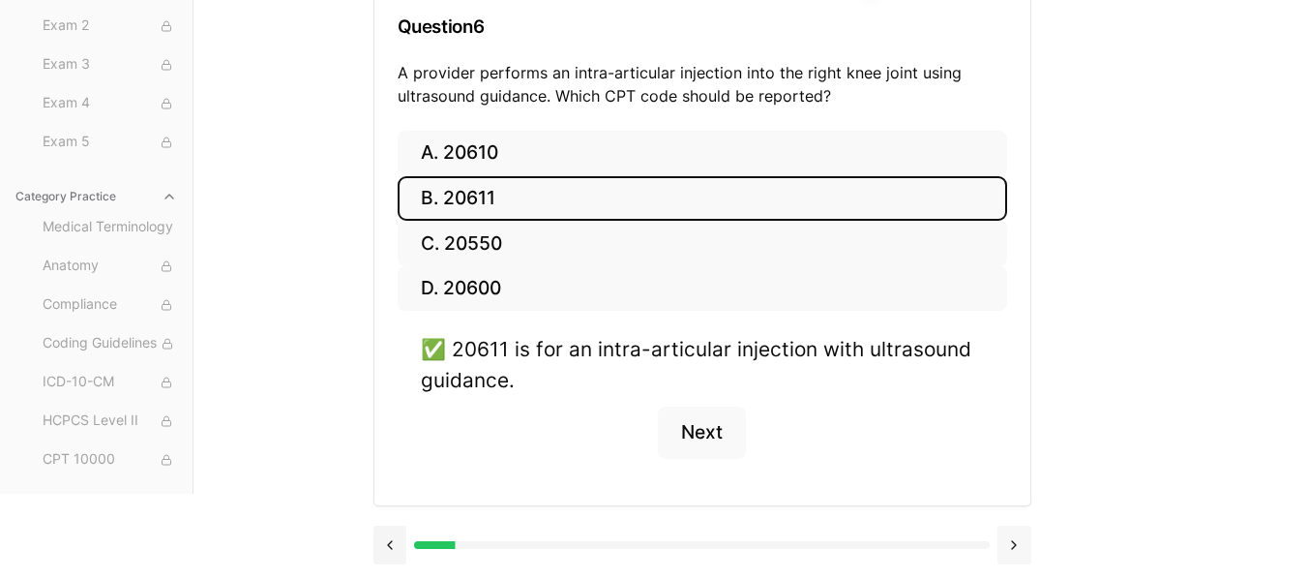
click at [1014, 546] on button at bounding box center [1014, 544] width 34 height 39
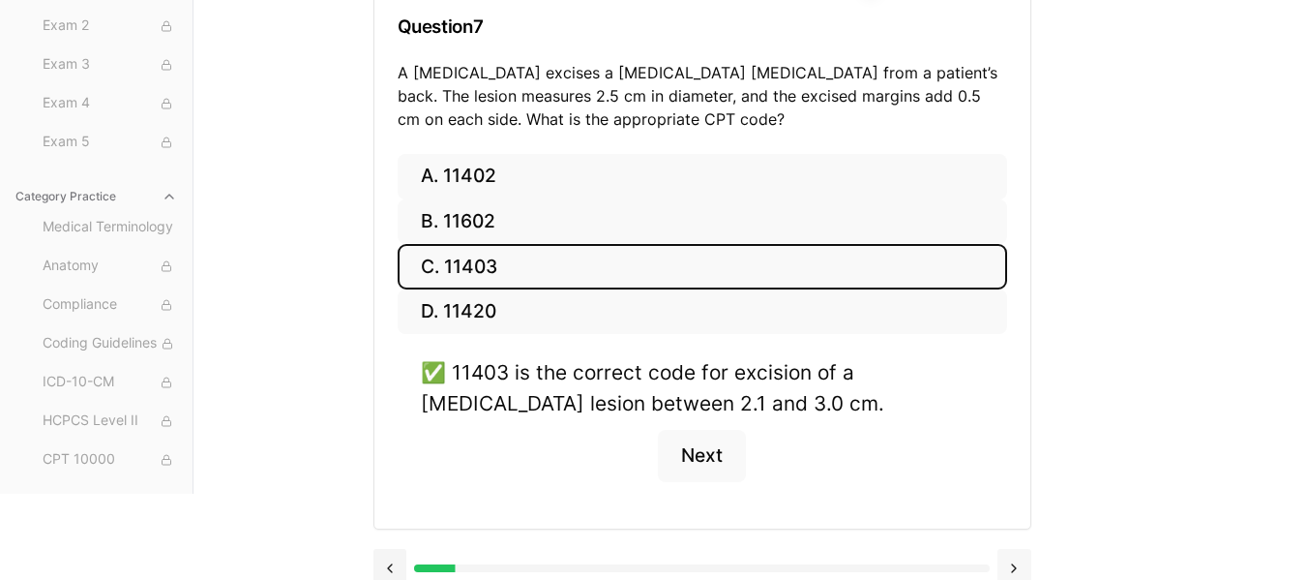
scroll to position [287, 0]
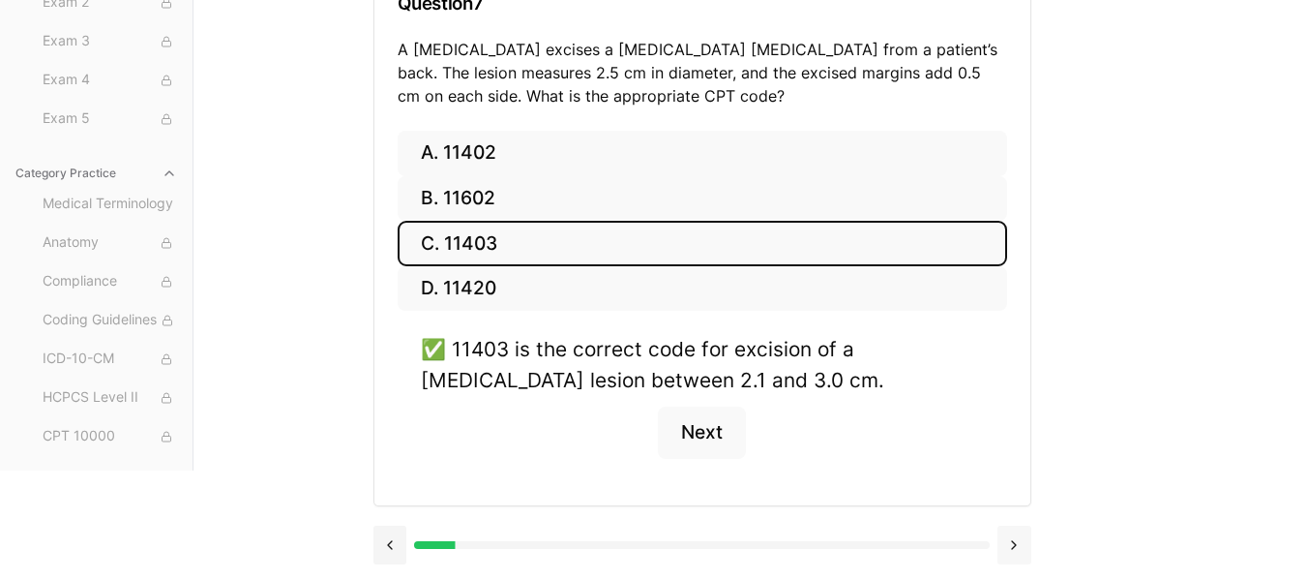
click at [1014, 546] on button at bounding box center [1014, 544] width 34 height 39
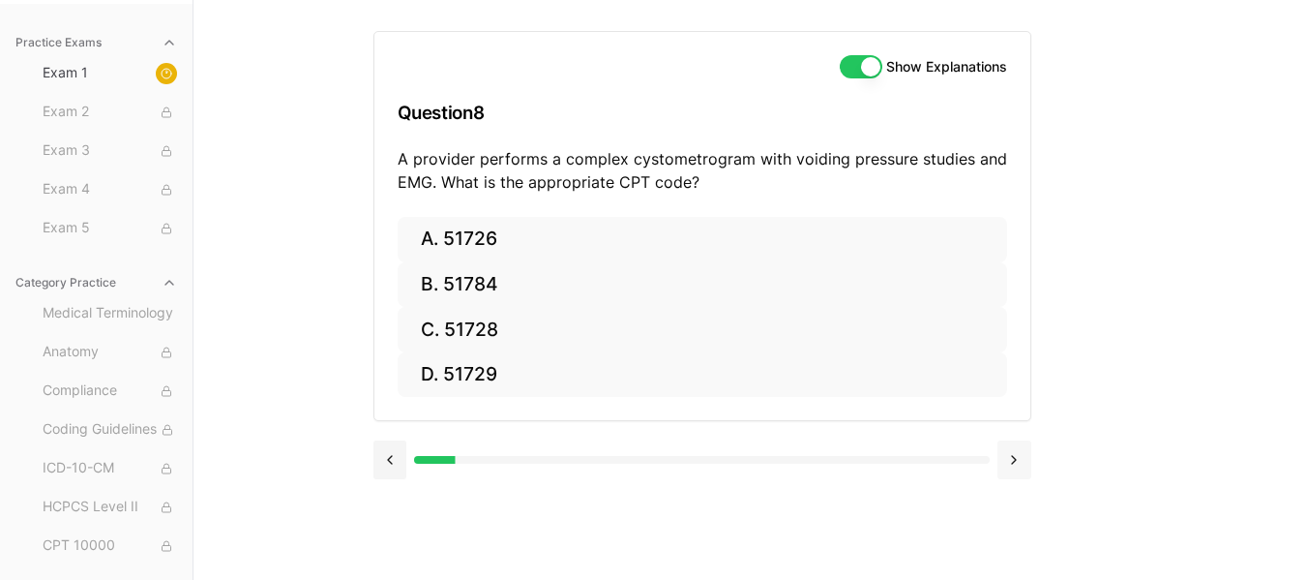
click at [1014, 546] on div "Show Explanations Question 8 A provider performs a complex cystometrogram with …" at bounding box center [750, 290] width 755 height 580
click at [1028, 460] on button at bounding box center [1014, 459] width 34 height 39
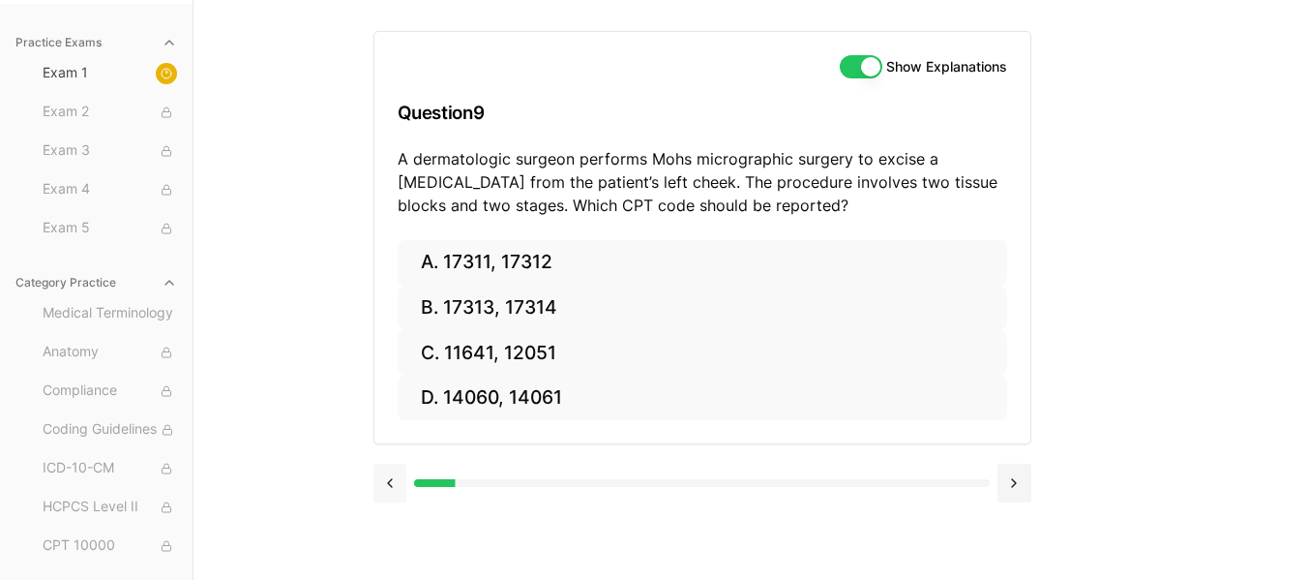
click at [390, 476] on button at bounding box center [390, 482] width 34 height 39
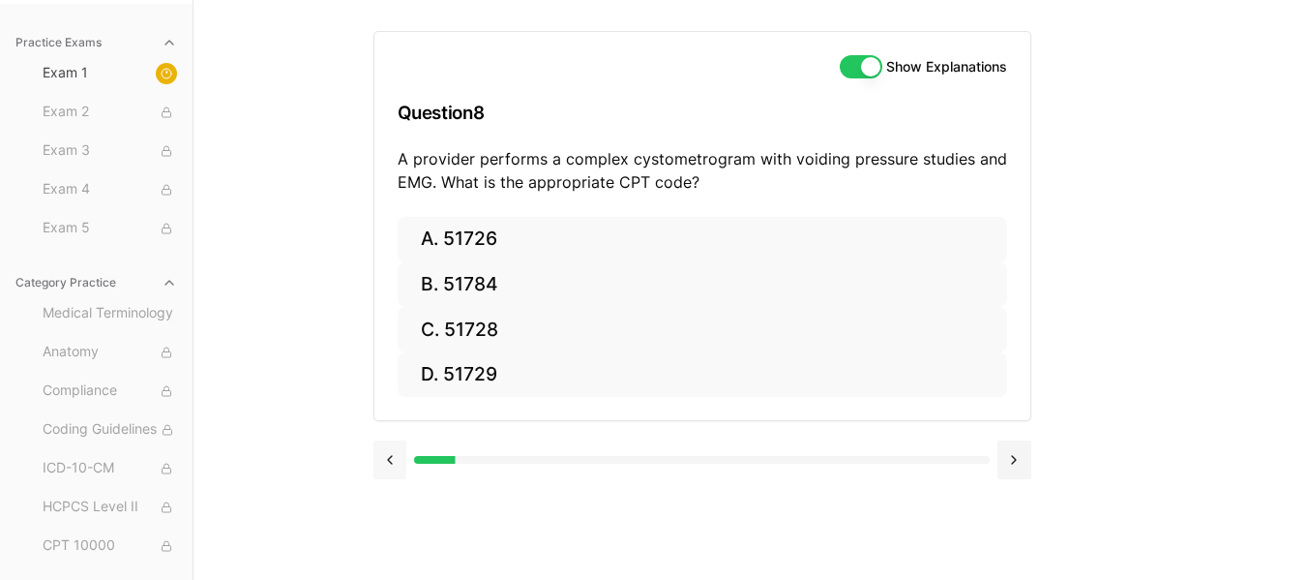
click at [390, 476] on button at bounding box center [390, 459] width 34 height 39
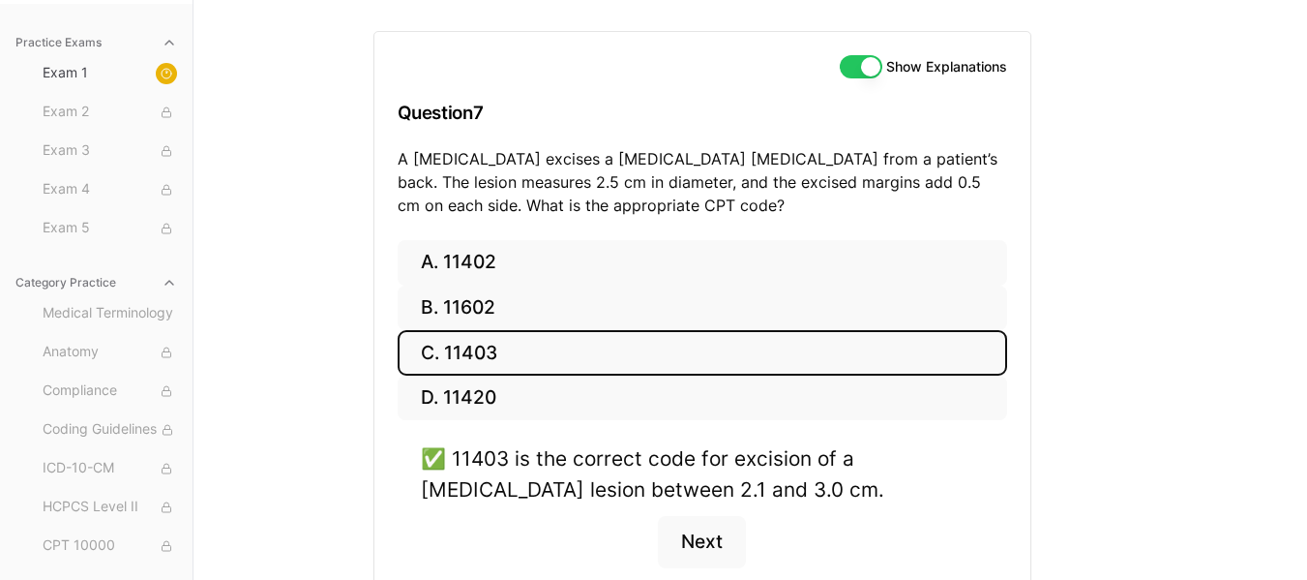
scroll to position [287, 0]
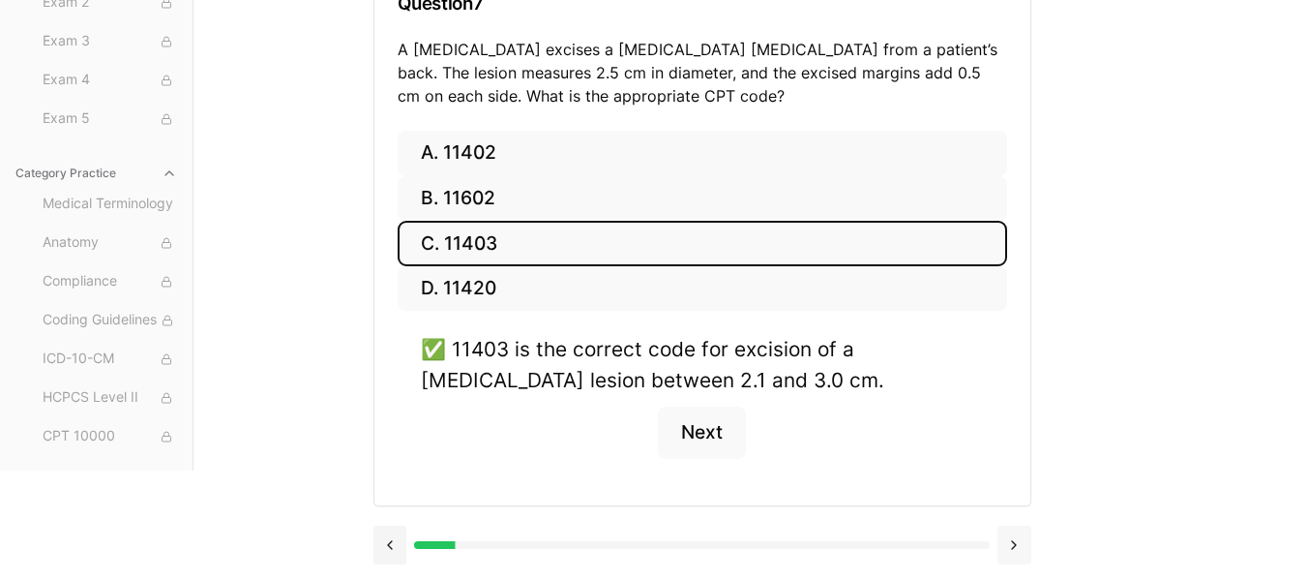
click at [1007, 544] on button at bounding box center [1014, 544] width 34 height 39
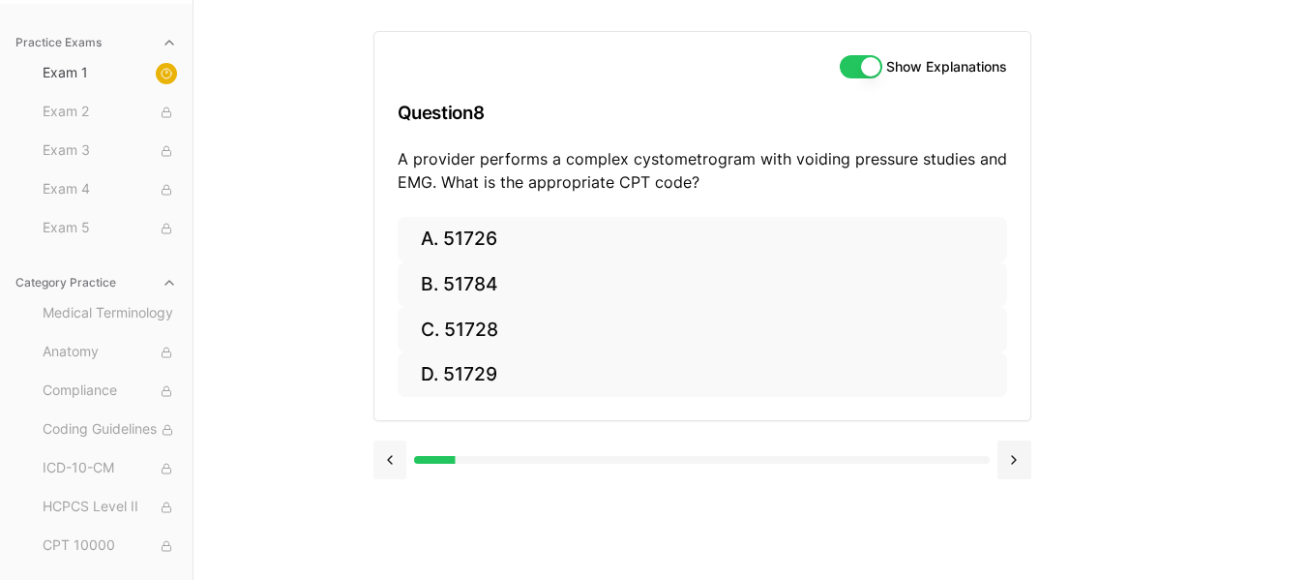
click at [389, 464] on button at bounding box center [390, 459] width 34 height 39
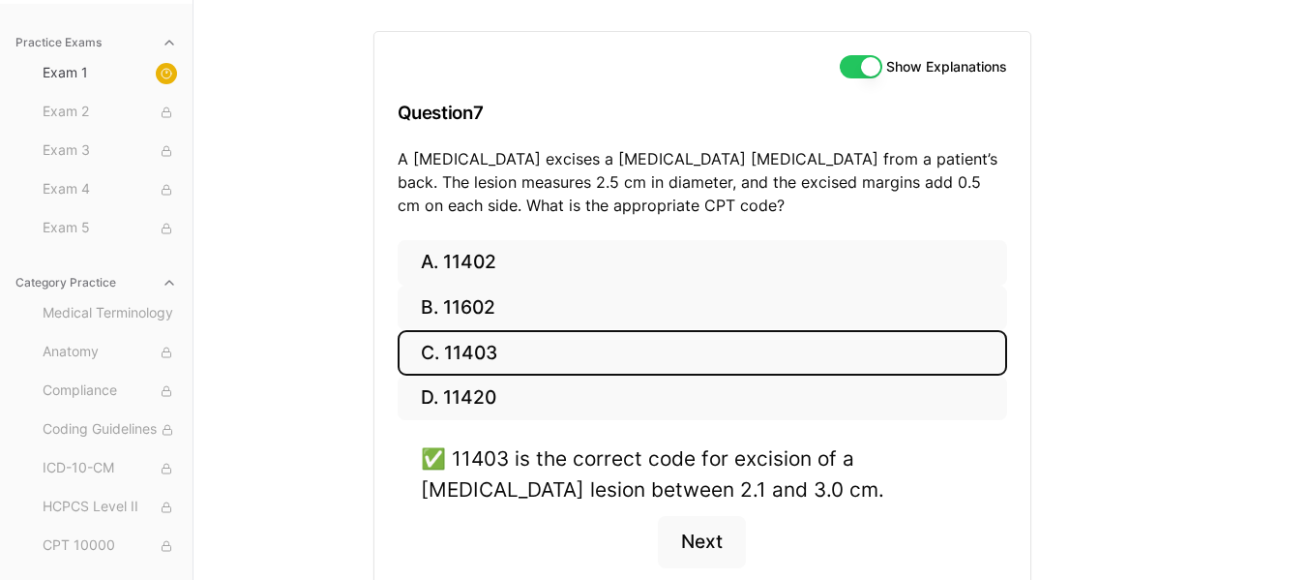
scroll to position [287, 0]
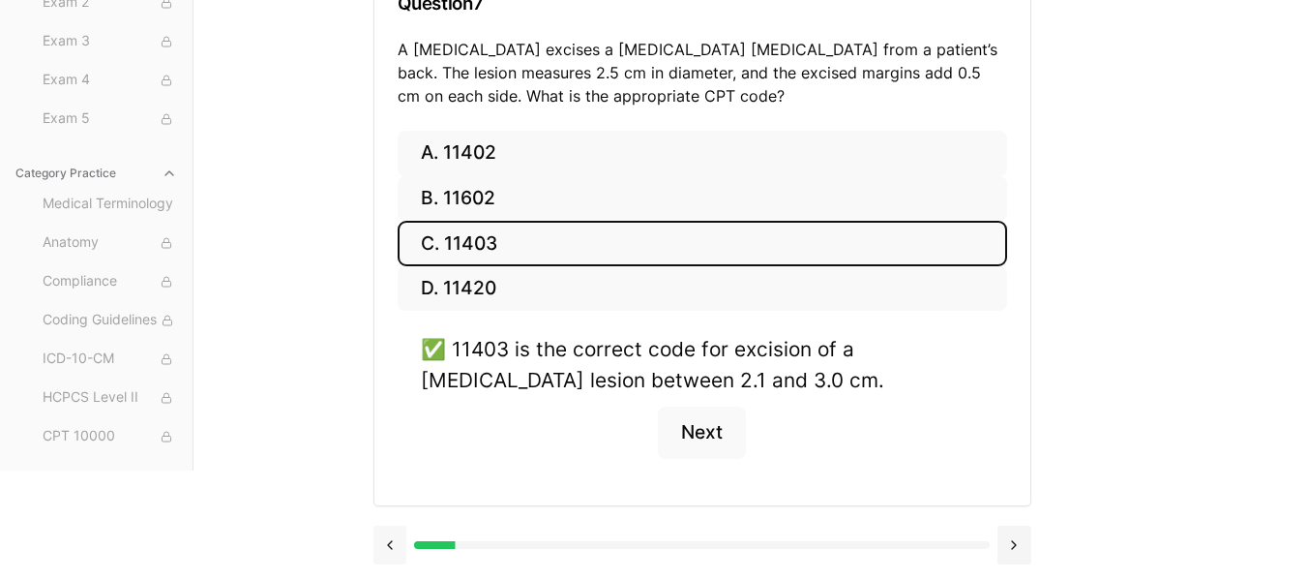
click at [396, 535] on button at bounding box center [390, 544] width 34 height 39
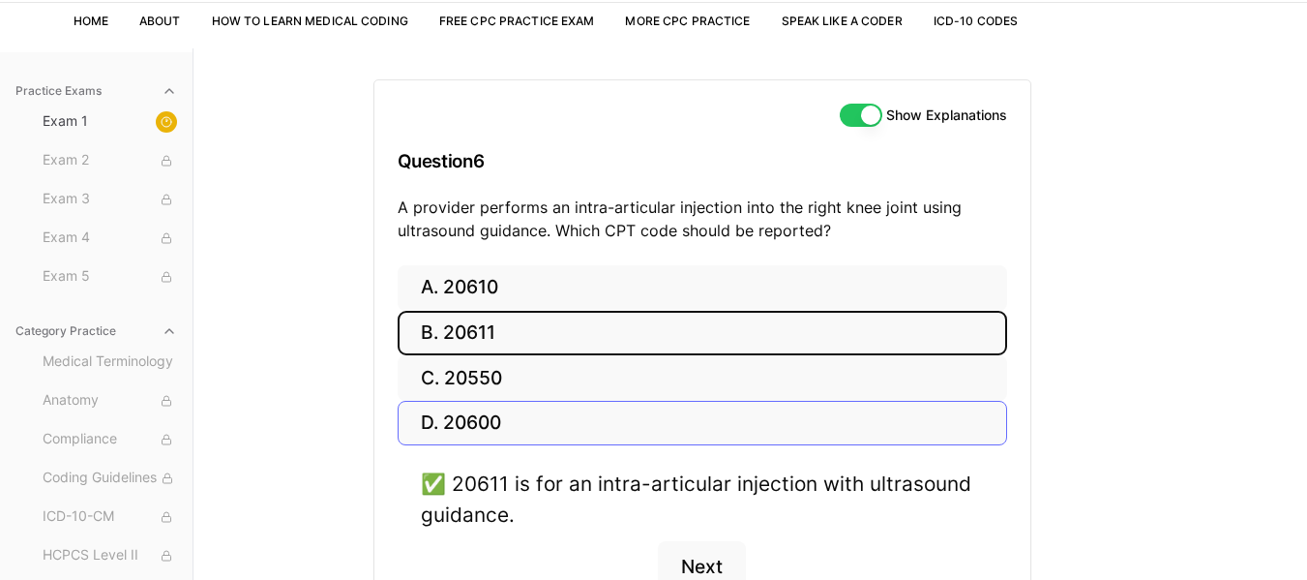
scroll to position [264, 0]
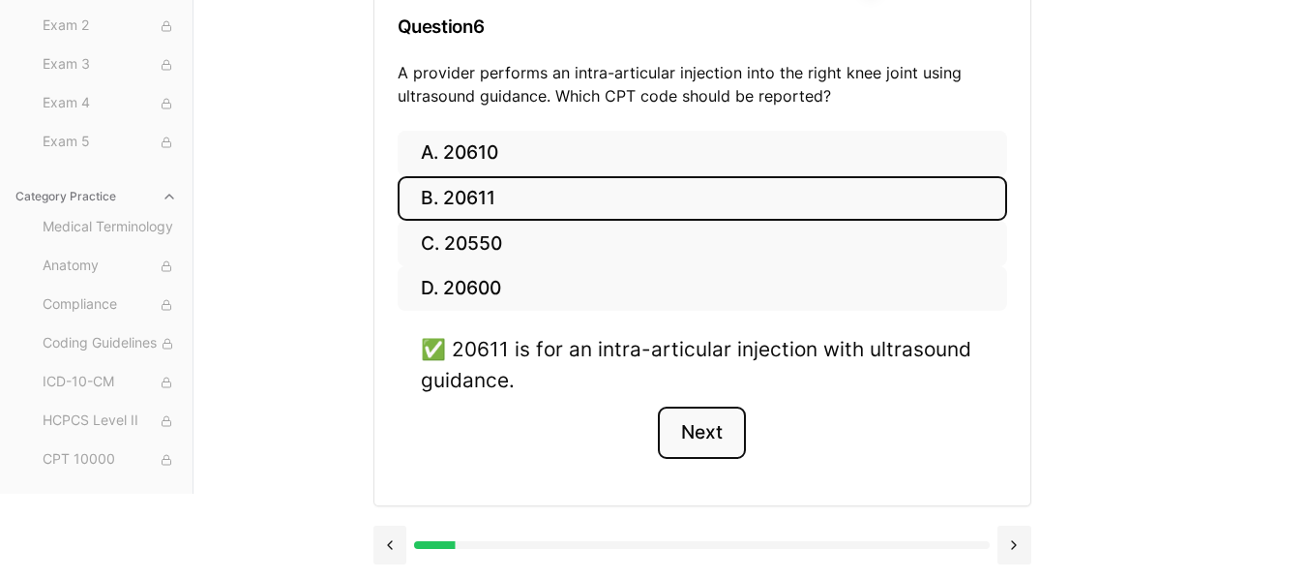
click at [733, 433] on button "Next" at bounding box center [702, 432] width 88 height 52
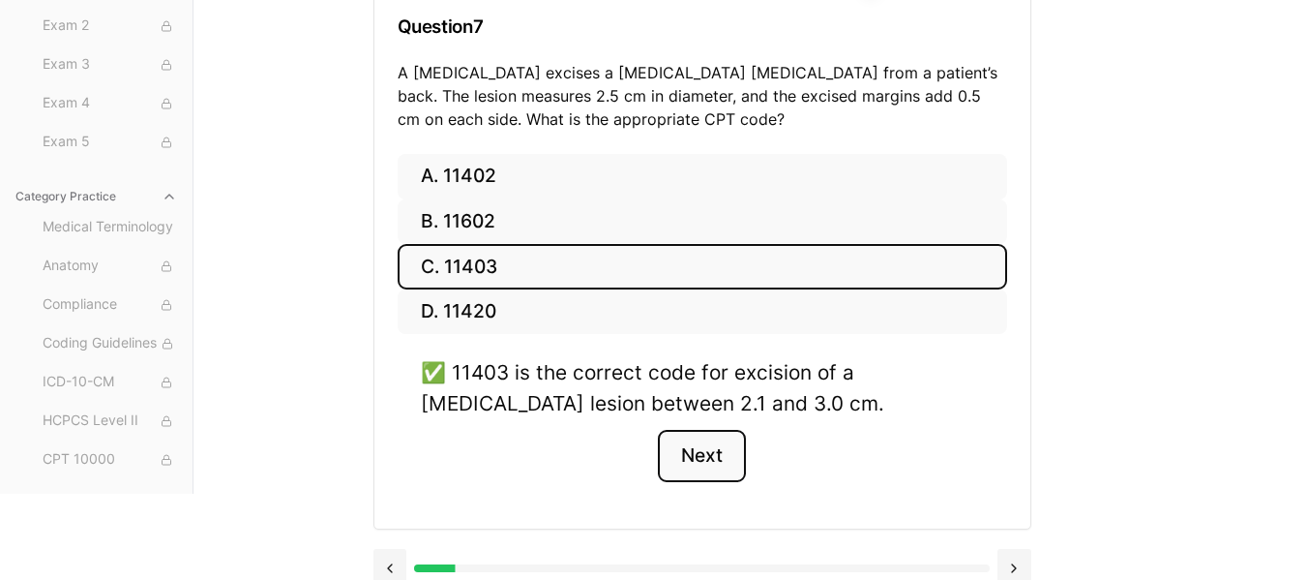
click at [716, 442] on button "Next" at bounding box center [702, 456] width 88 height 52
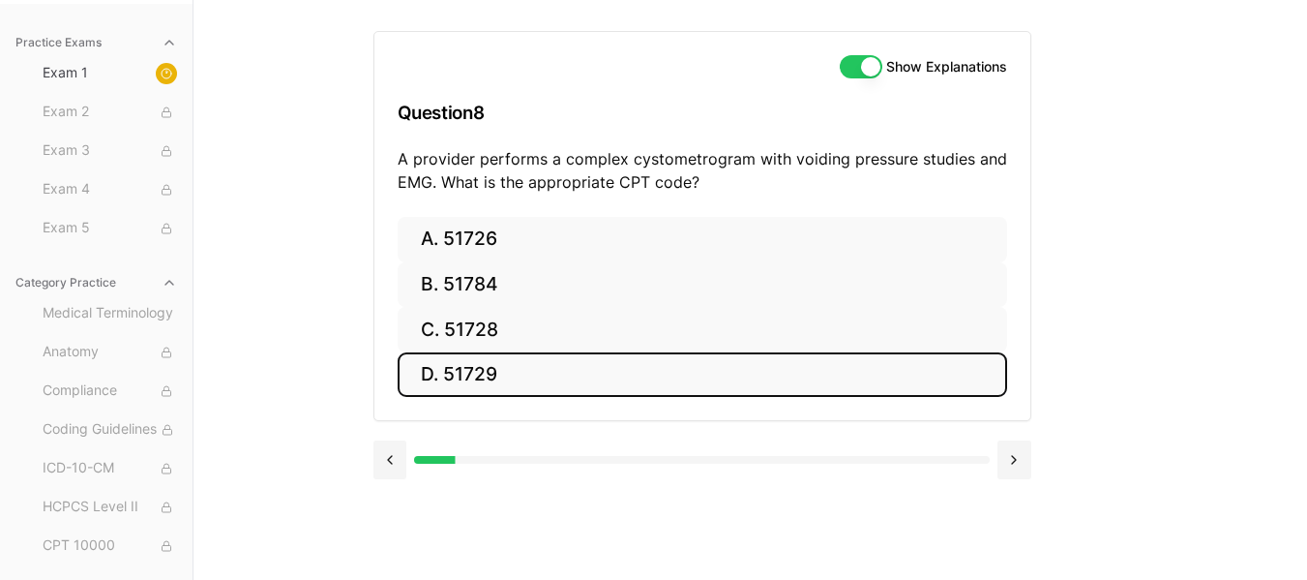
click at [516, 366] on button "D. 51729" at bounding box center [703, 374] width 610 height 45
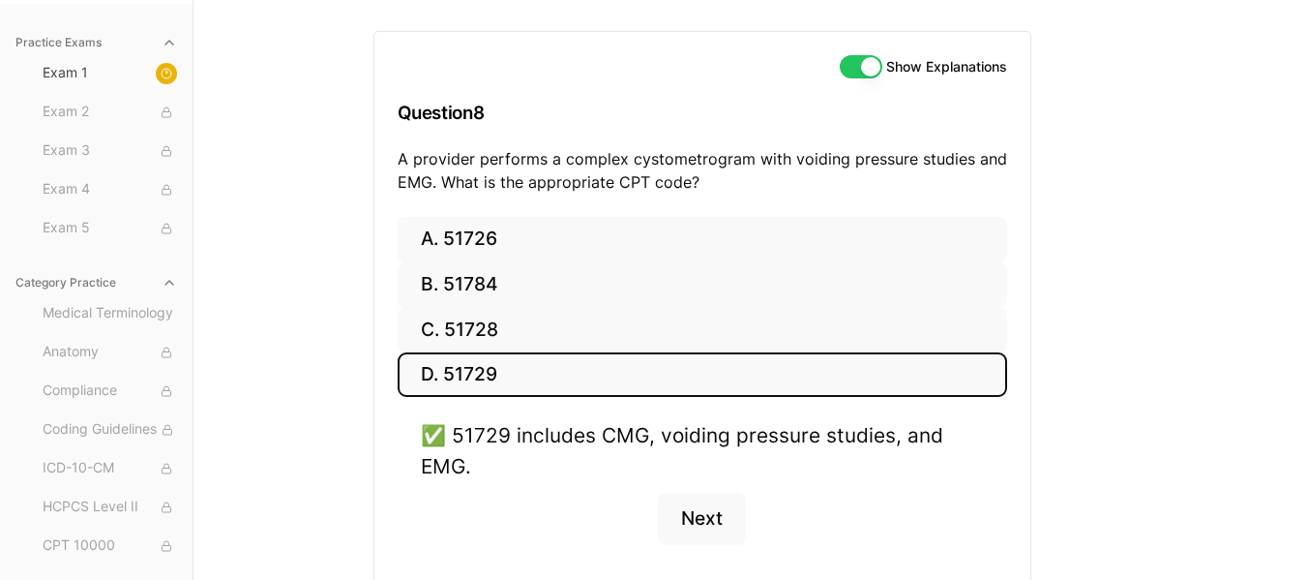
scroll to position [264, 0]
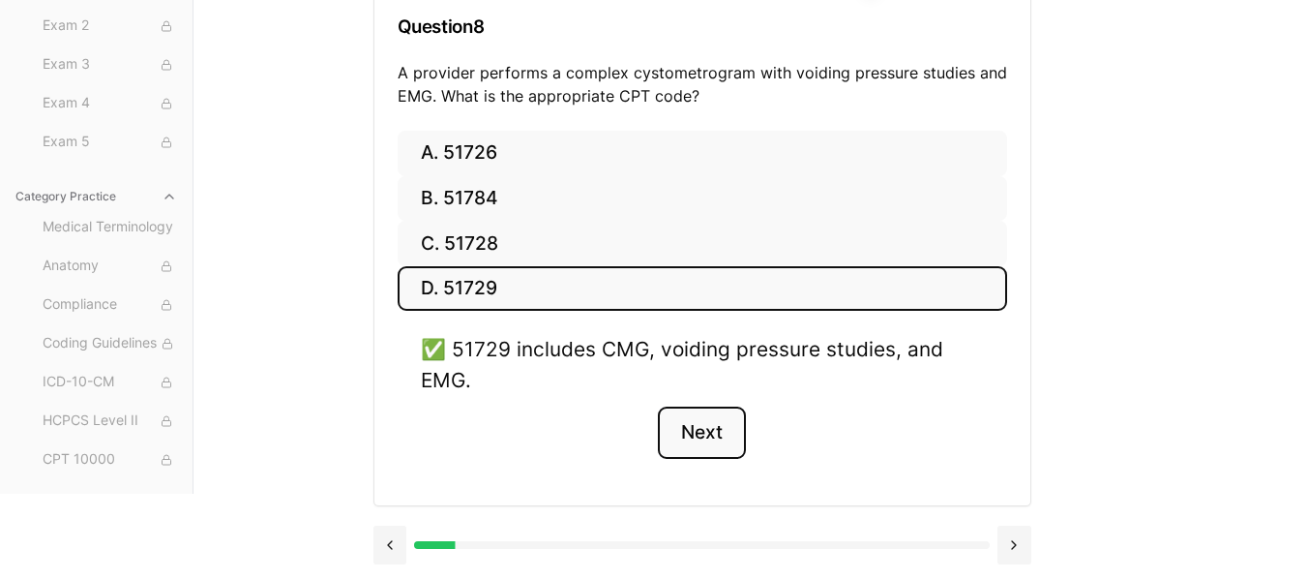
click at [713, 418] on button "Next" at bounding box center [702, 432] width 88 height 52
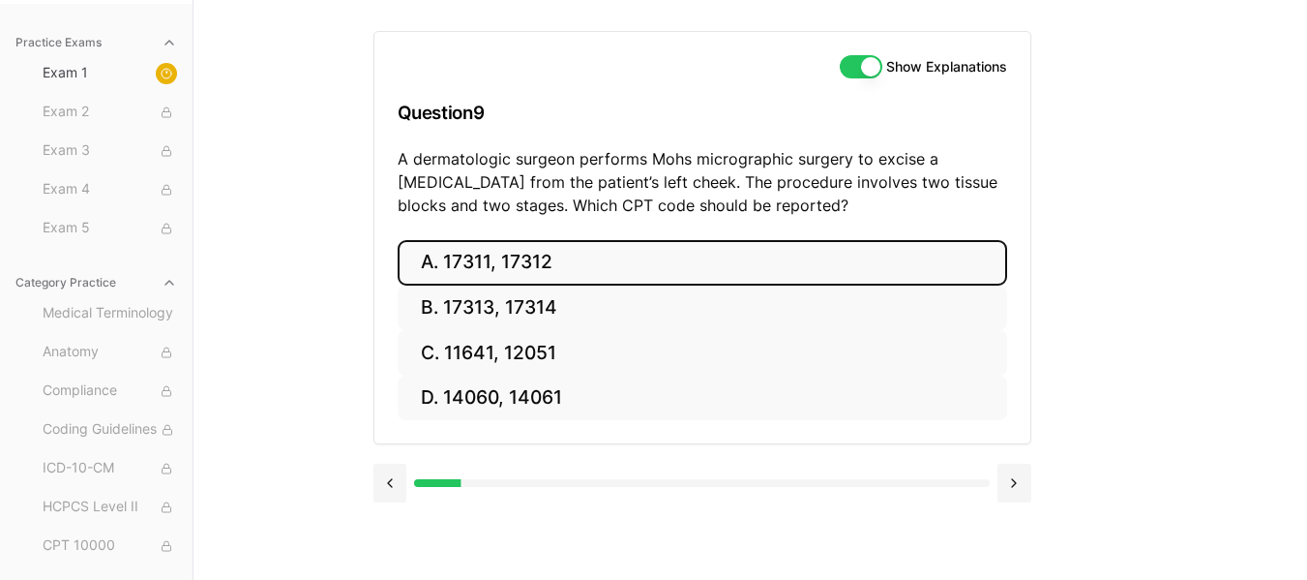
click at [722, 264] on button "A. 17311, 17312" at bounding box center [703, 262] width 610 height 45
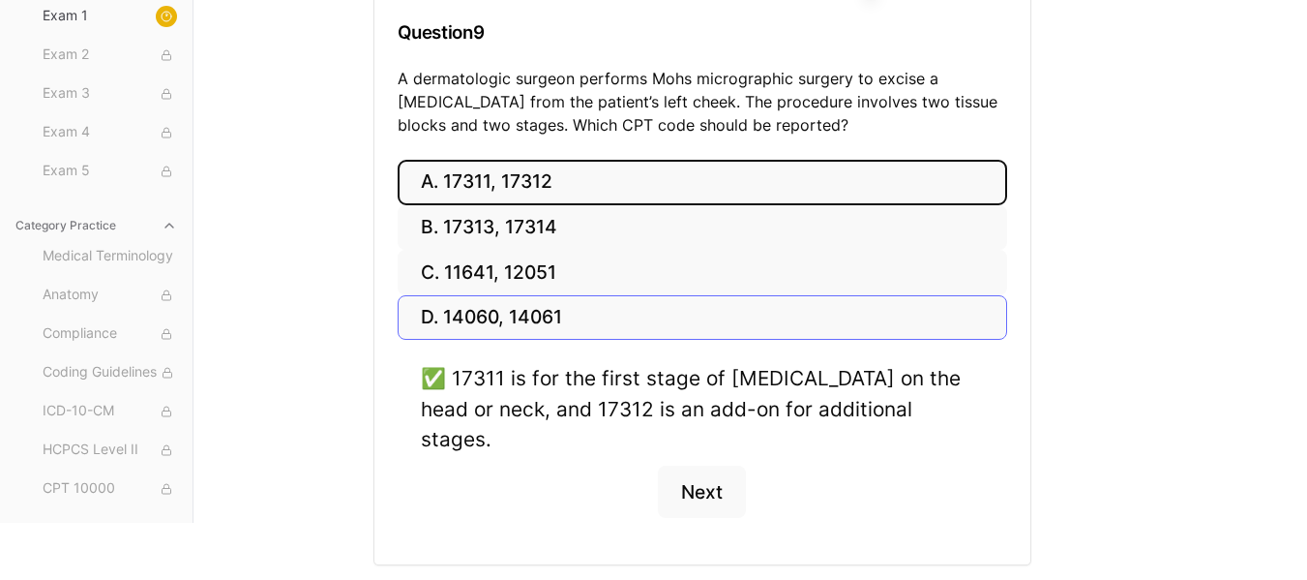
scroll to position [287, 0]
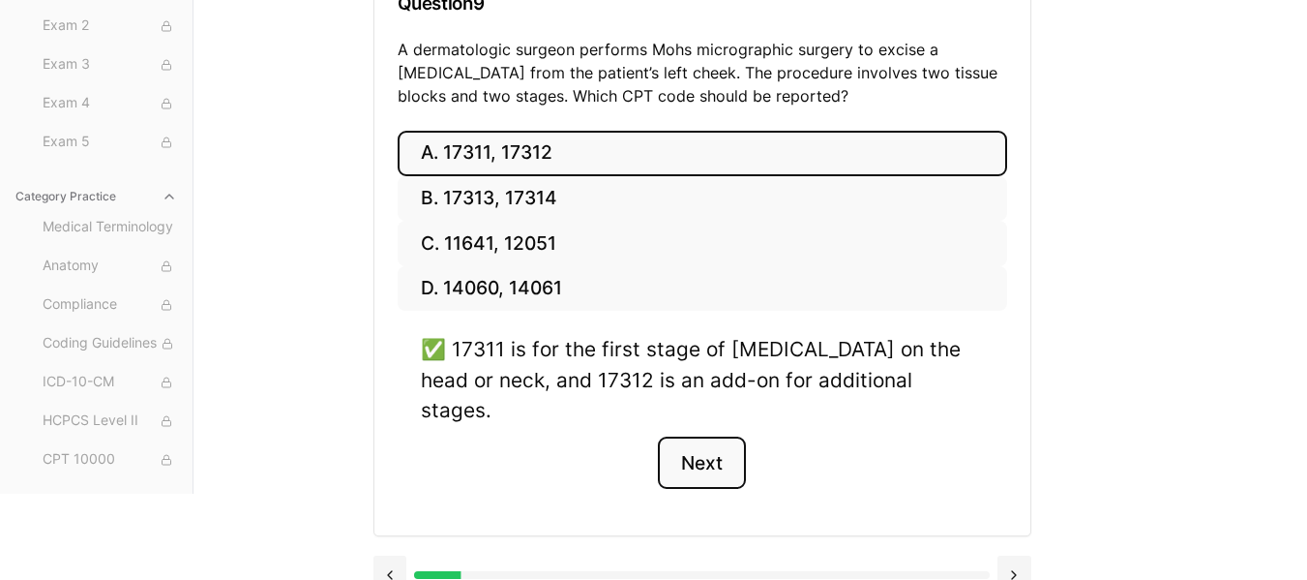
click at [710, 436] on button "Next" at bounding box center [702, 462] width 88 height 52
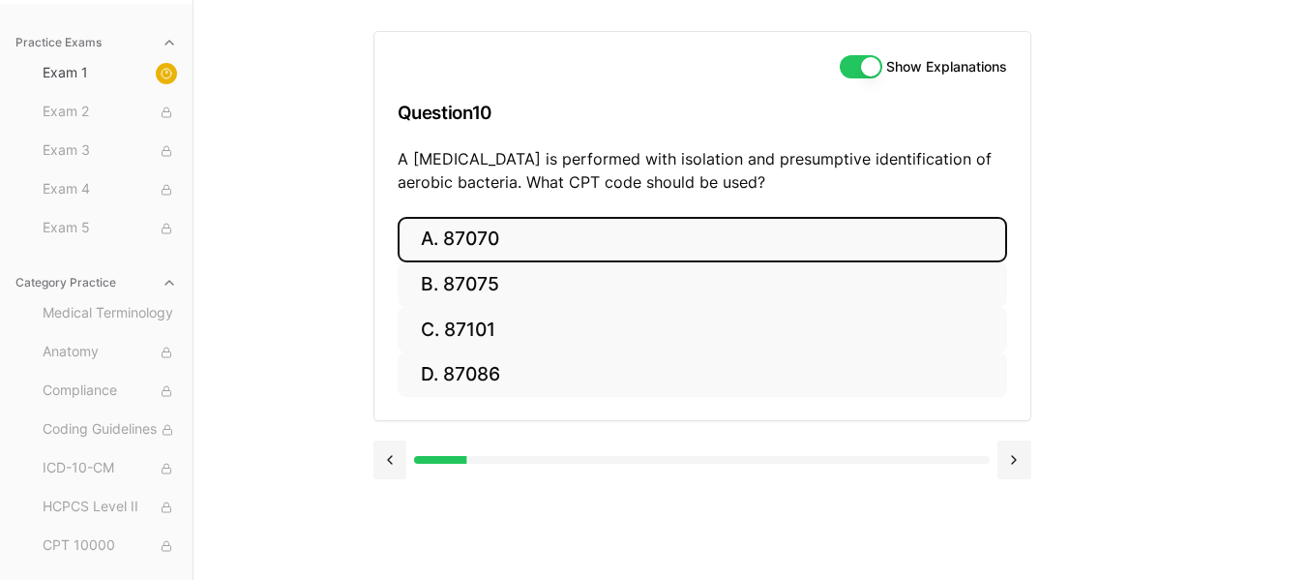
click at [498, 234] on button "A. 87070" at bounding box center [703, 239] width 610 height 45
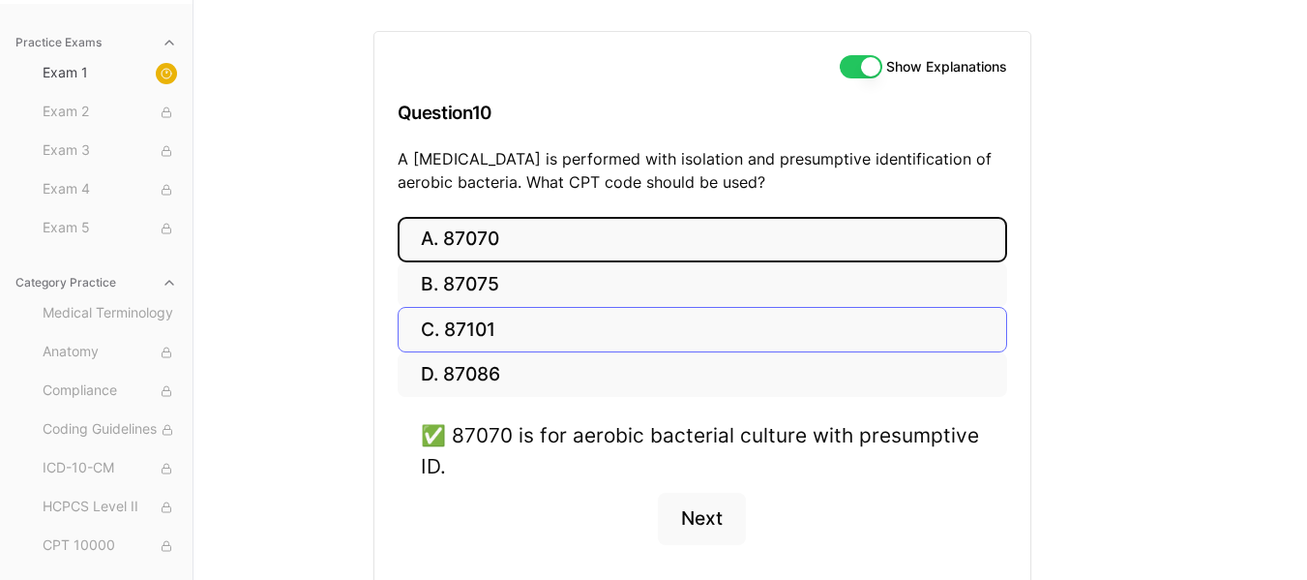
scroll to position [264, 0]
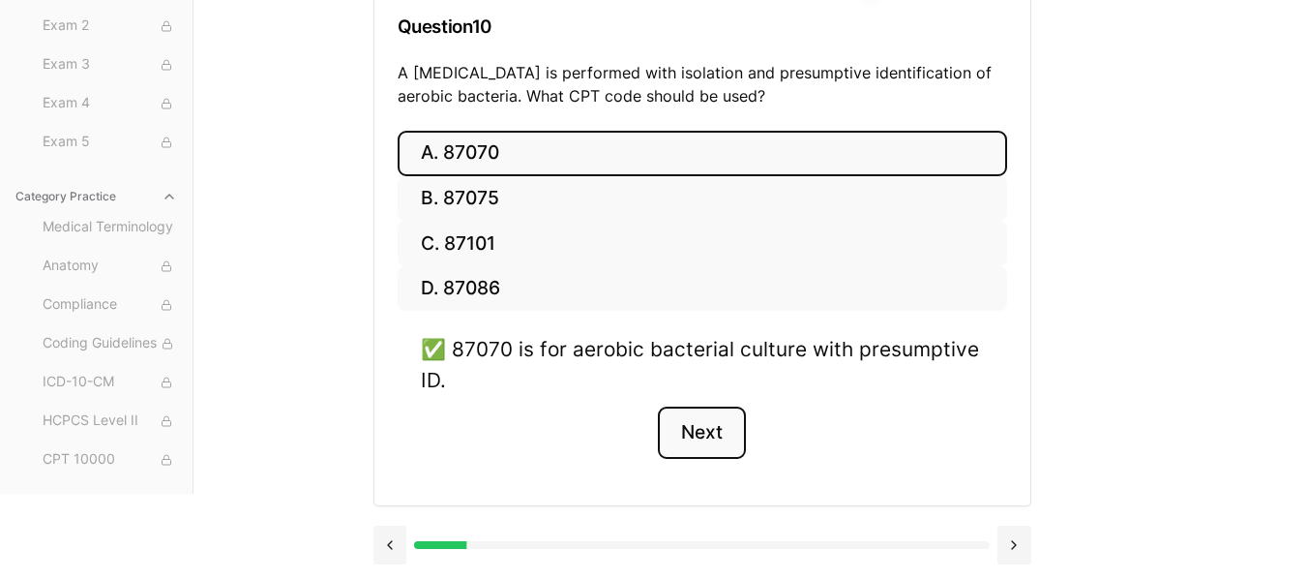
click at [686, 419] on button "Next" at bounding box center [702, 432] width 88 height 52
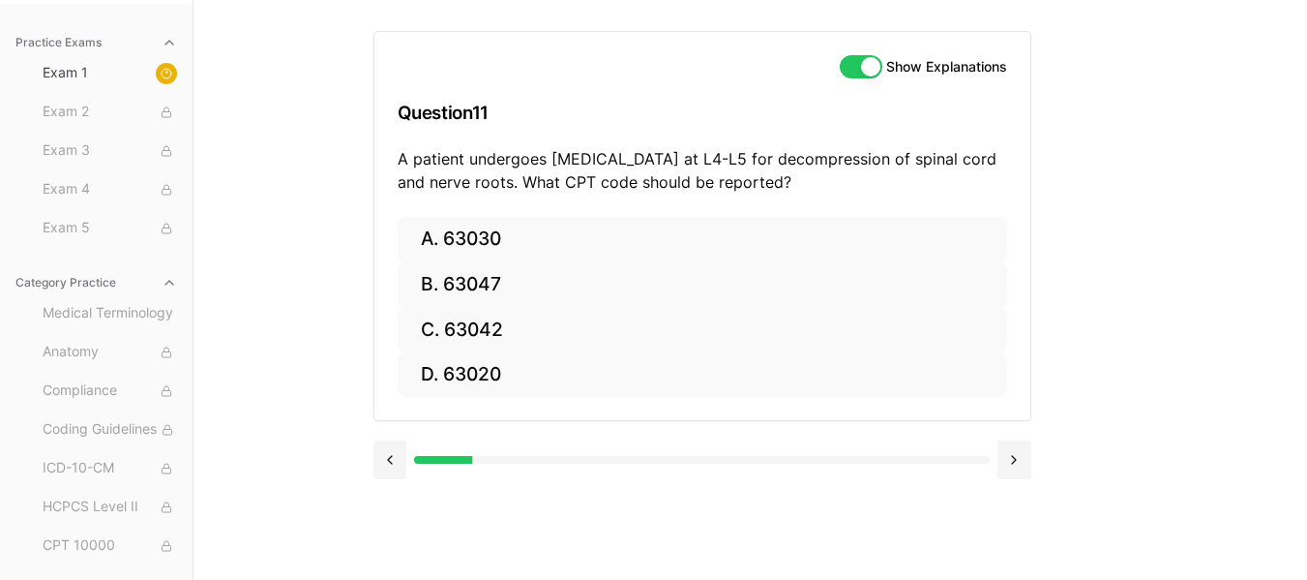
scroll to position [178, 0]
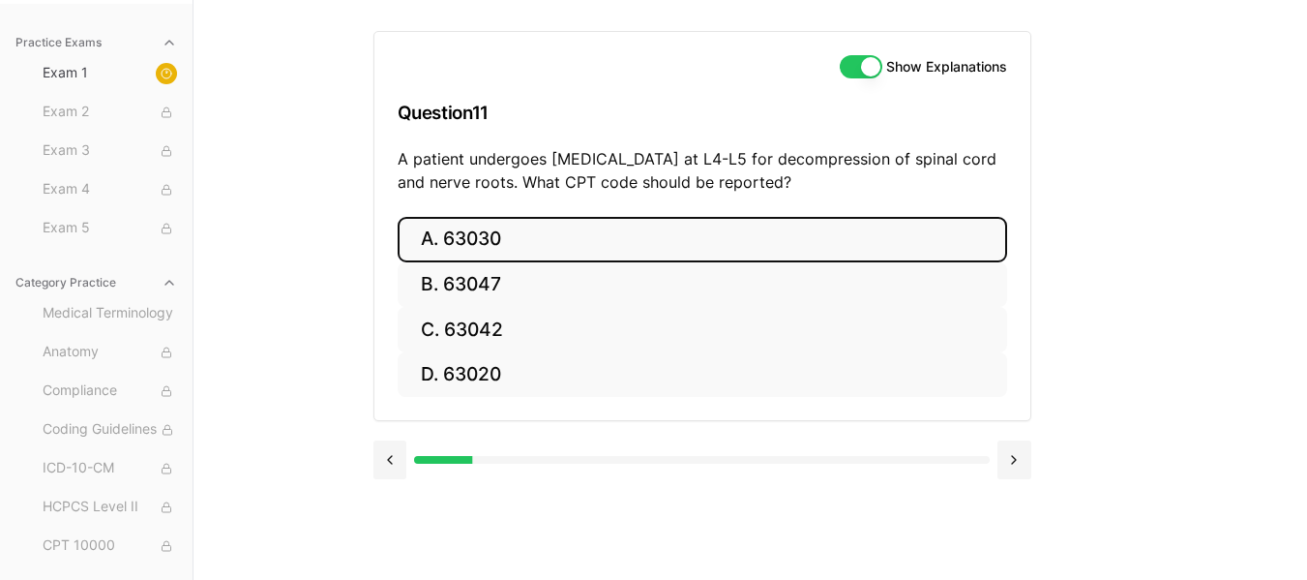
click at [568, 234] on button "A. 63030" at bounding box center [703, 239] width 610 height 45
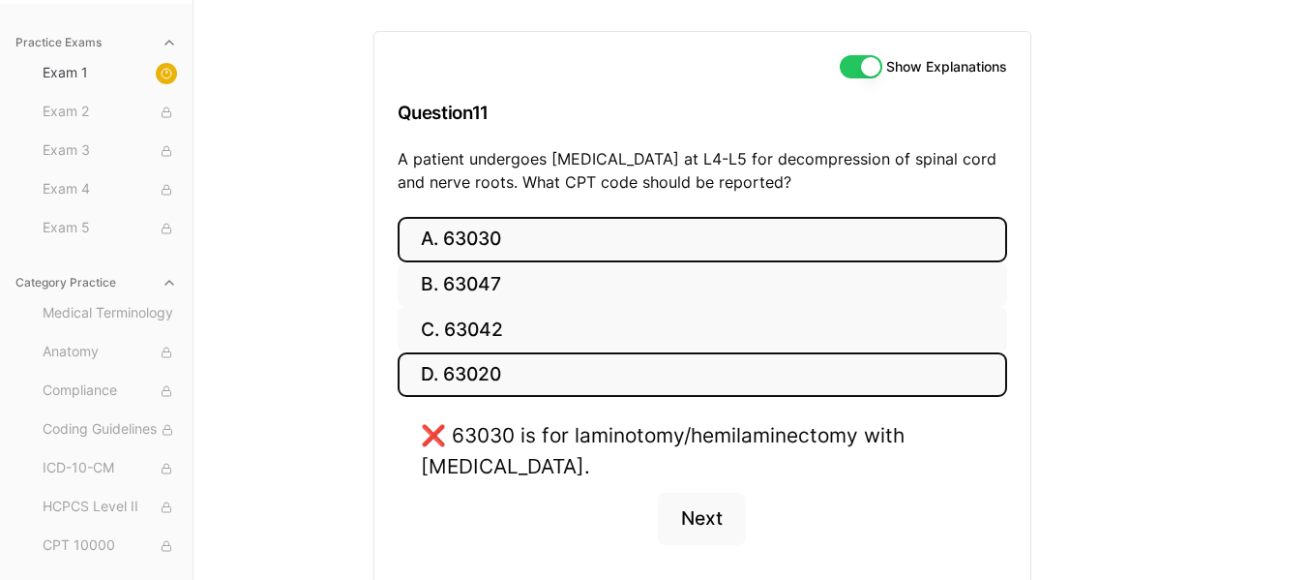
click at [516, 364] on button "D. 63020" at bounding box center [703, 374] width 610 height 45
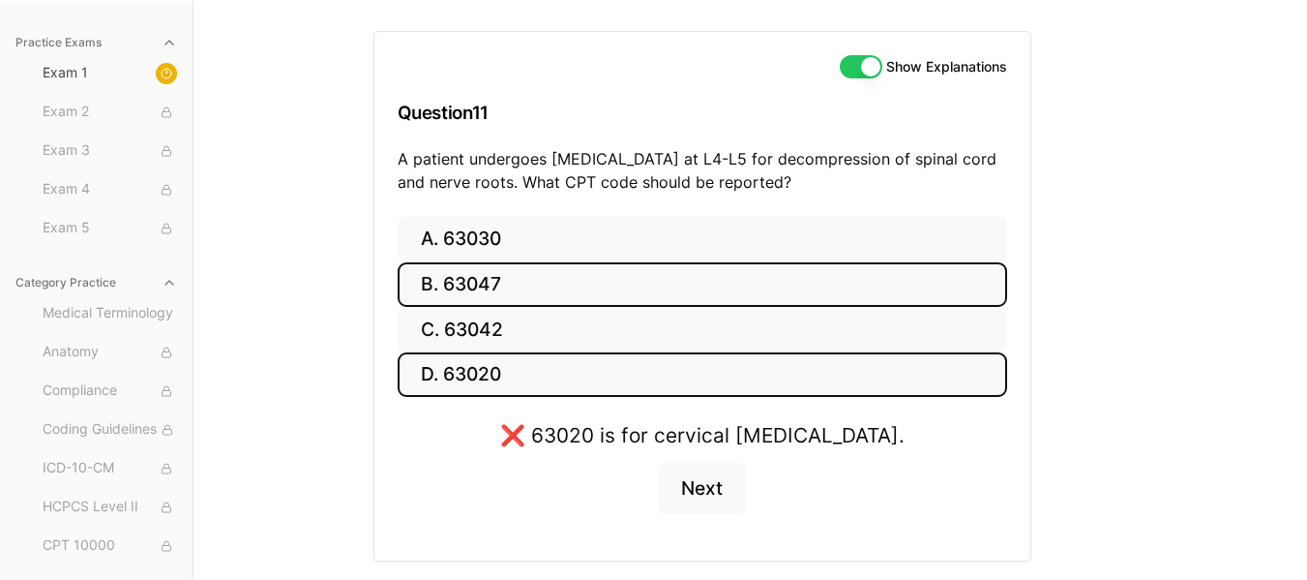
click at [514, 298] on button "B. 63047" at bounding box center [703, 284] width 610 height 45
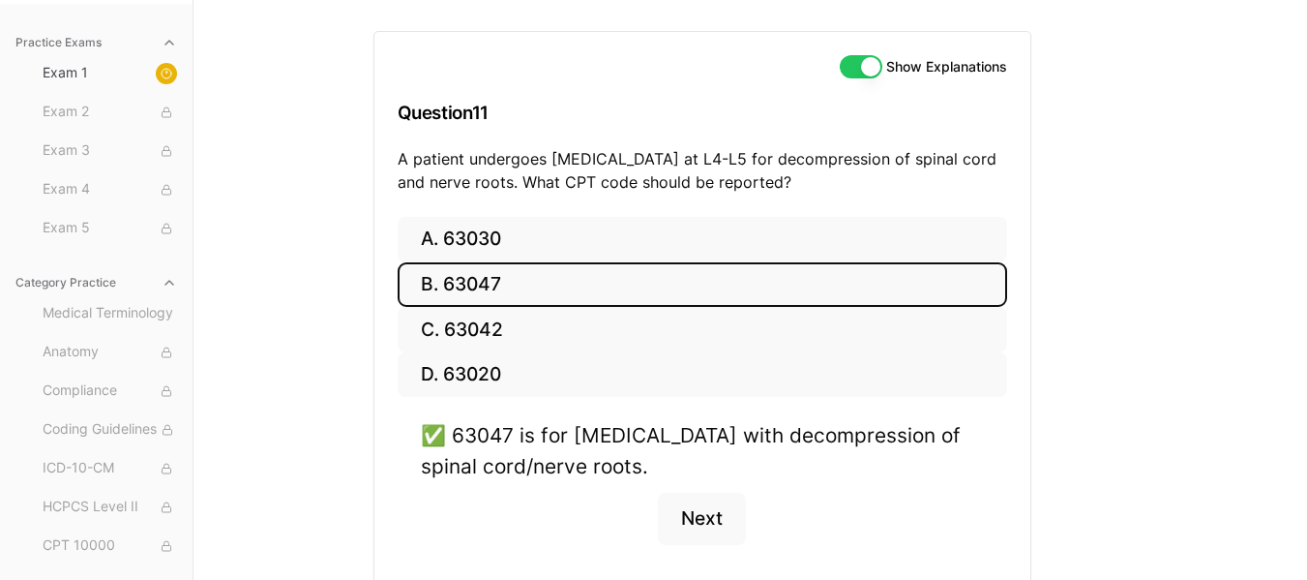
scroll to position [264, 0]
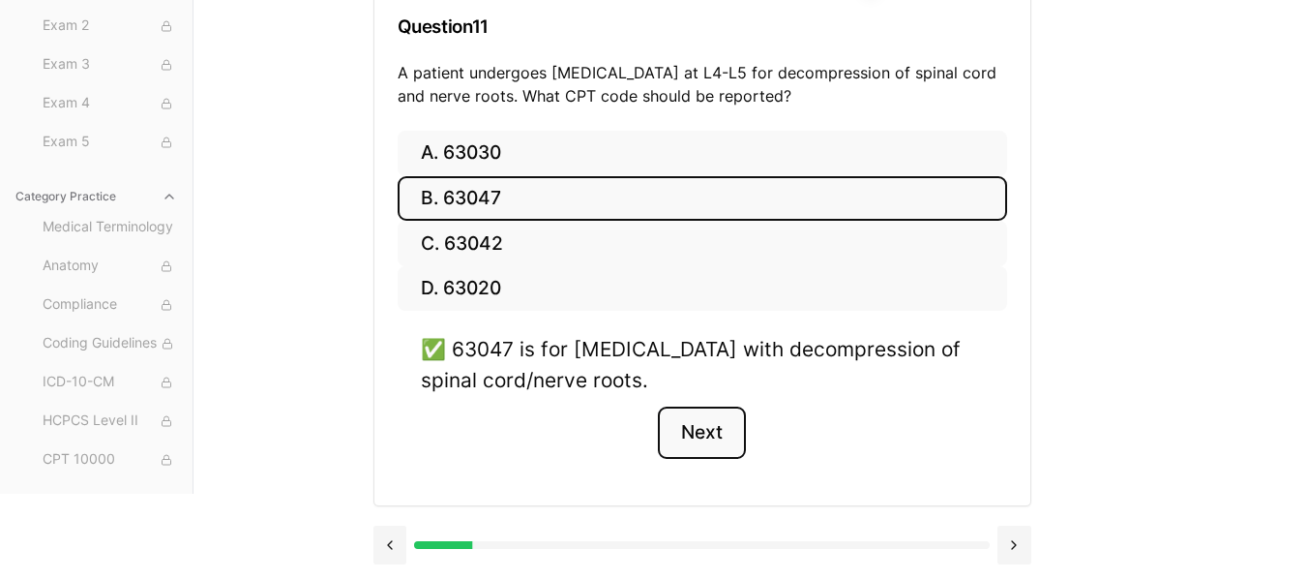
click at [722, 429] on button "Next" at bounding box center [702, 432] width 88 height 52
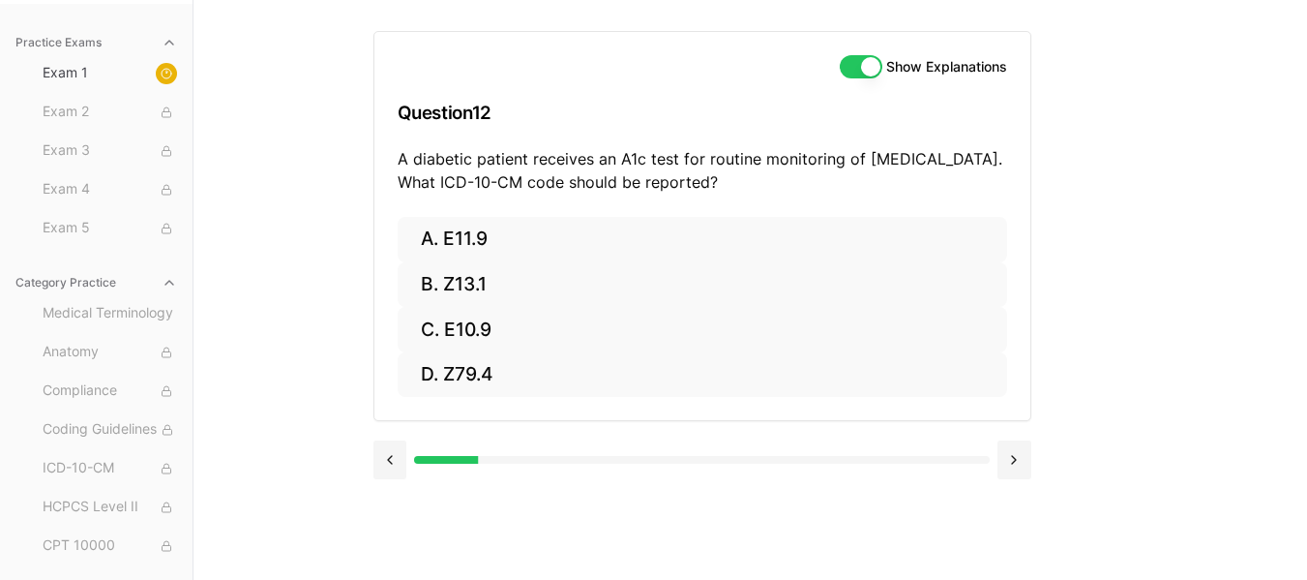
scroll to position [178, 0]
click at [386, 453] on button at bounding box center [390, 459] width 34 height 39
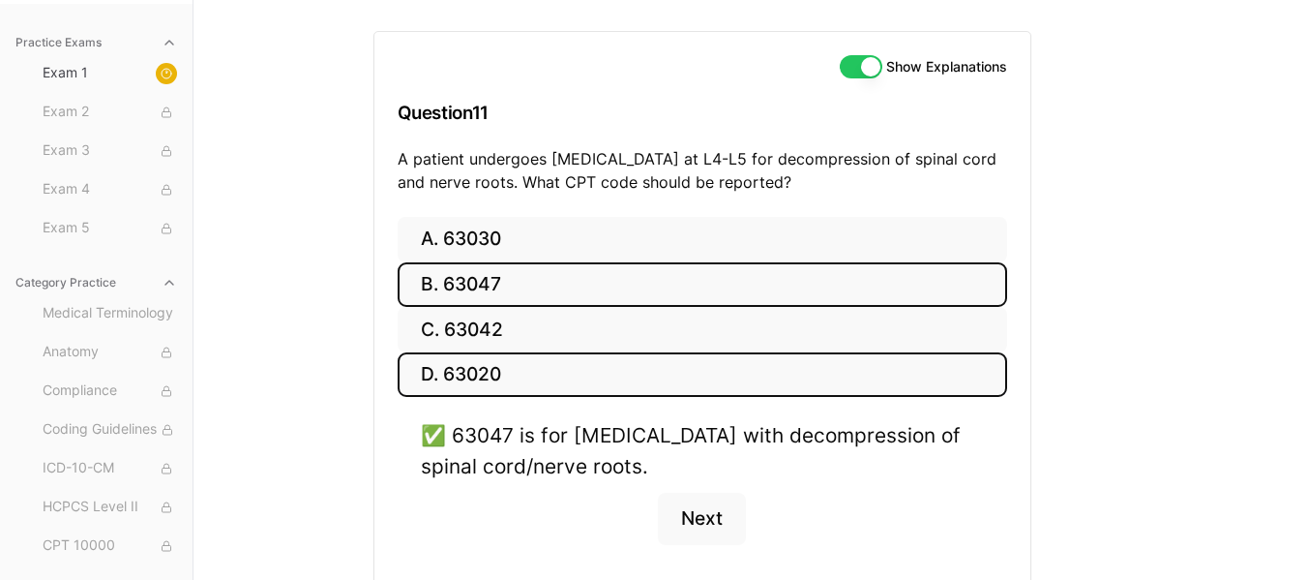
click at [532, 369] on button "D. 63020" at bounding box center [703, 374] width 610 height 45
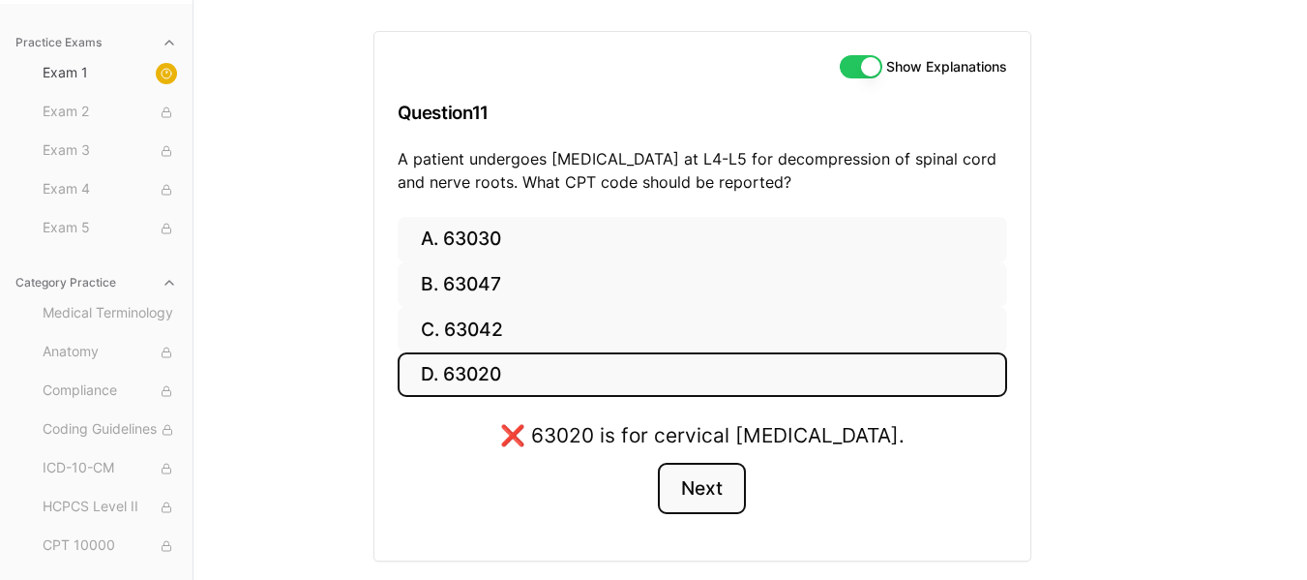
click at [693, 491] on button "Next" at bounding box center [702, 488] width 88 height 52
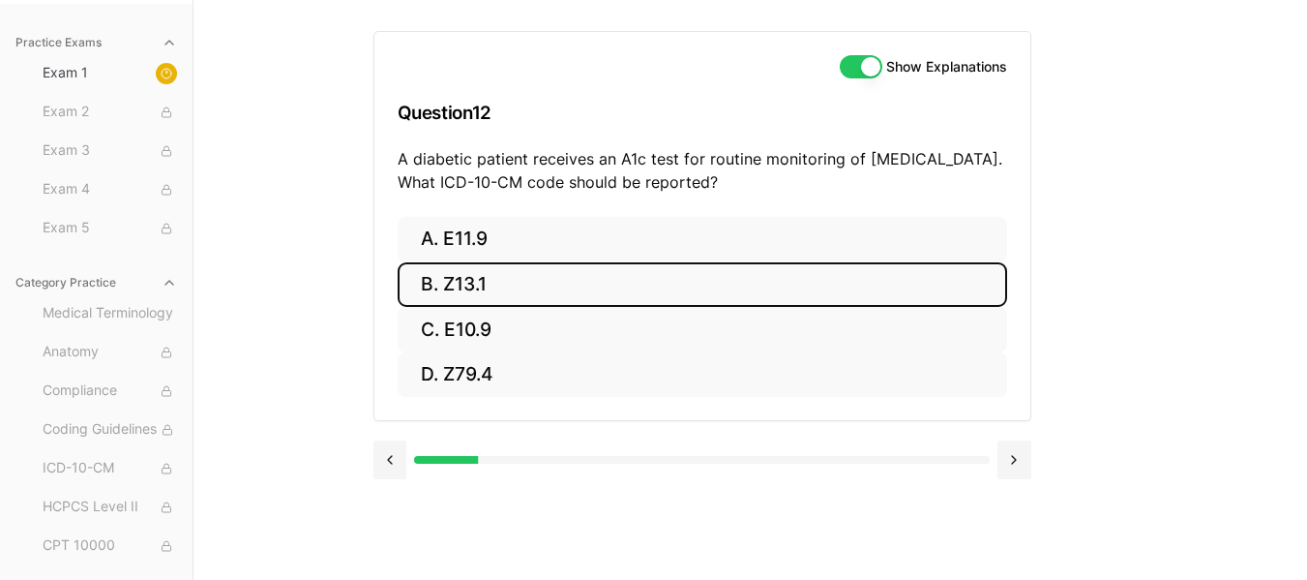
click at [468, 276] on button "B. Z13.1" at bounding box center [703, 284] width 610 height 45
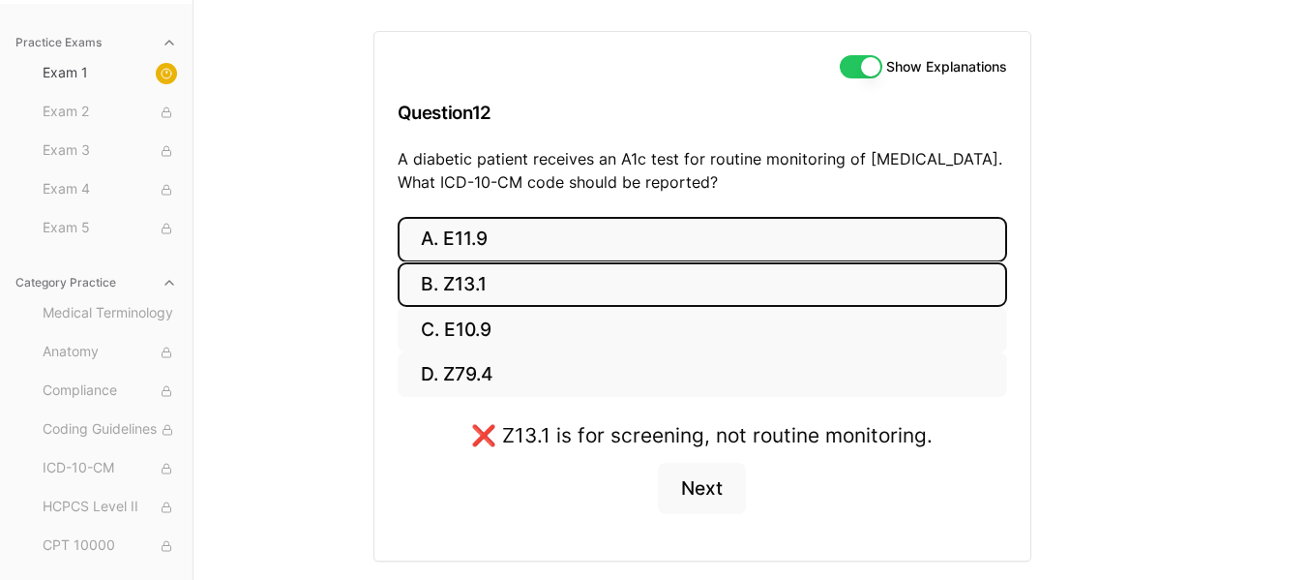
click at [488, 247] on button "A. E11.9" at bounding box center [703, 239] width 610 height 45
click at [515, 287] on button "B. Z13.1" at bounding box center [703, 284] width 610 height 45
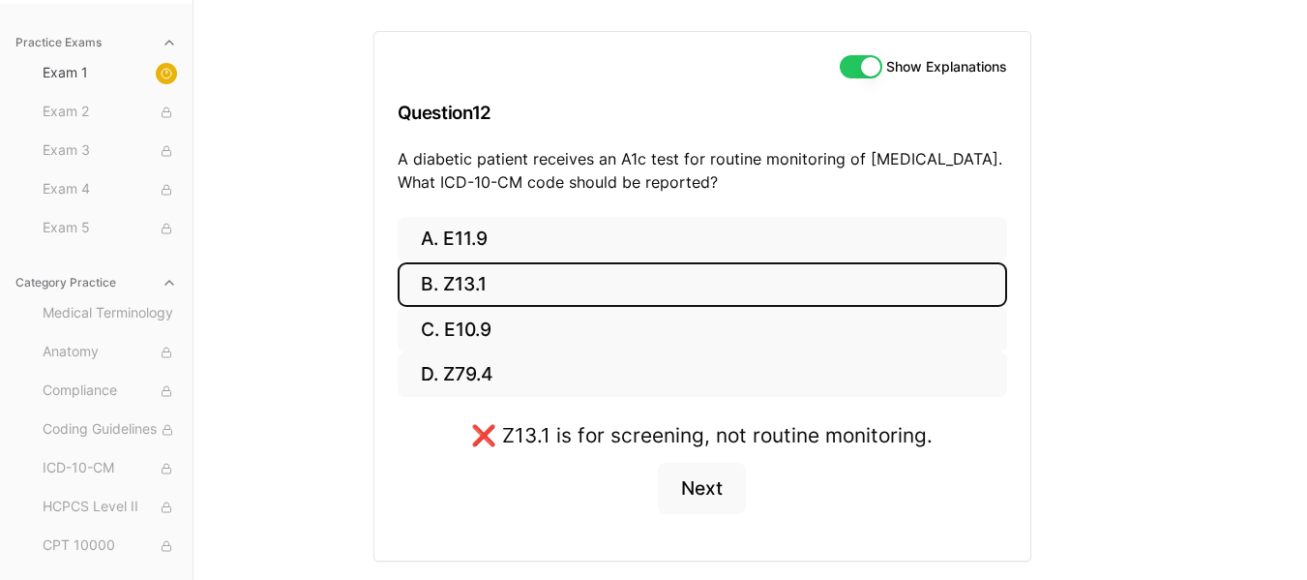
scroll to position [233, 0]
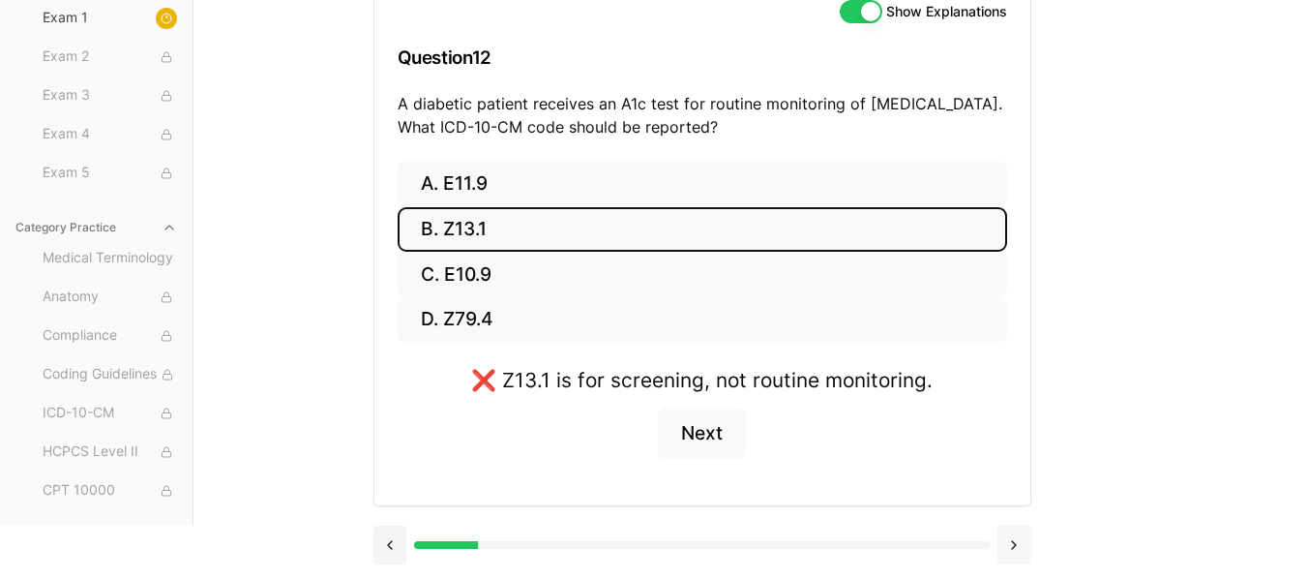
click at [1008, 536] on button at bounding box center [1014, 544] width 34 height 39
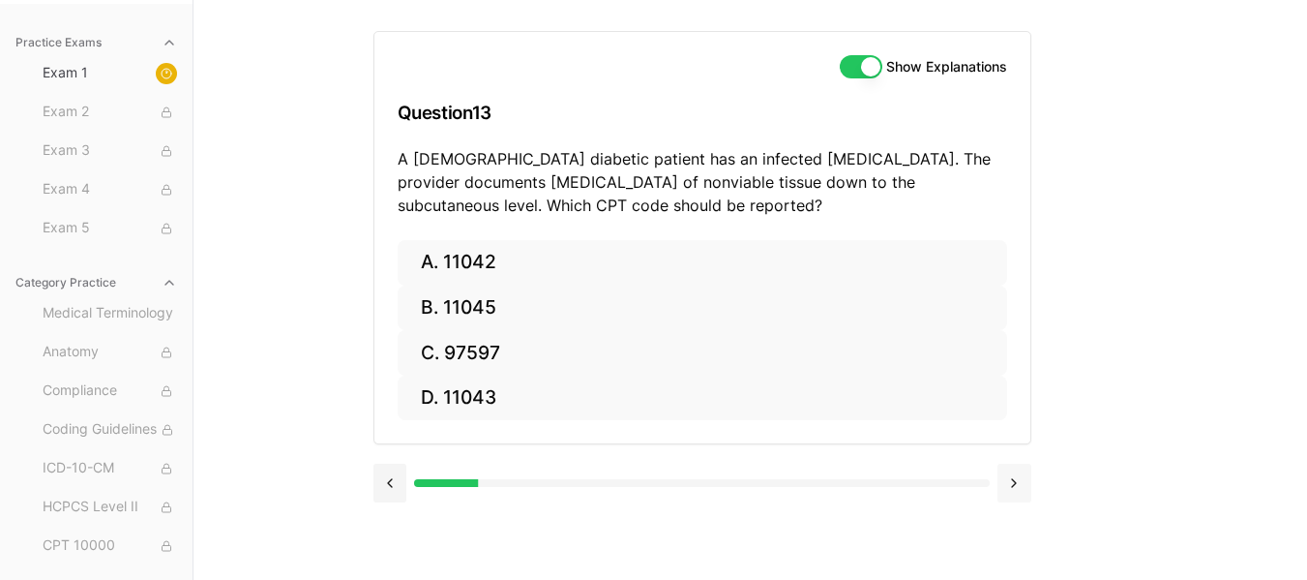
scroll to position [178, 0]
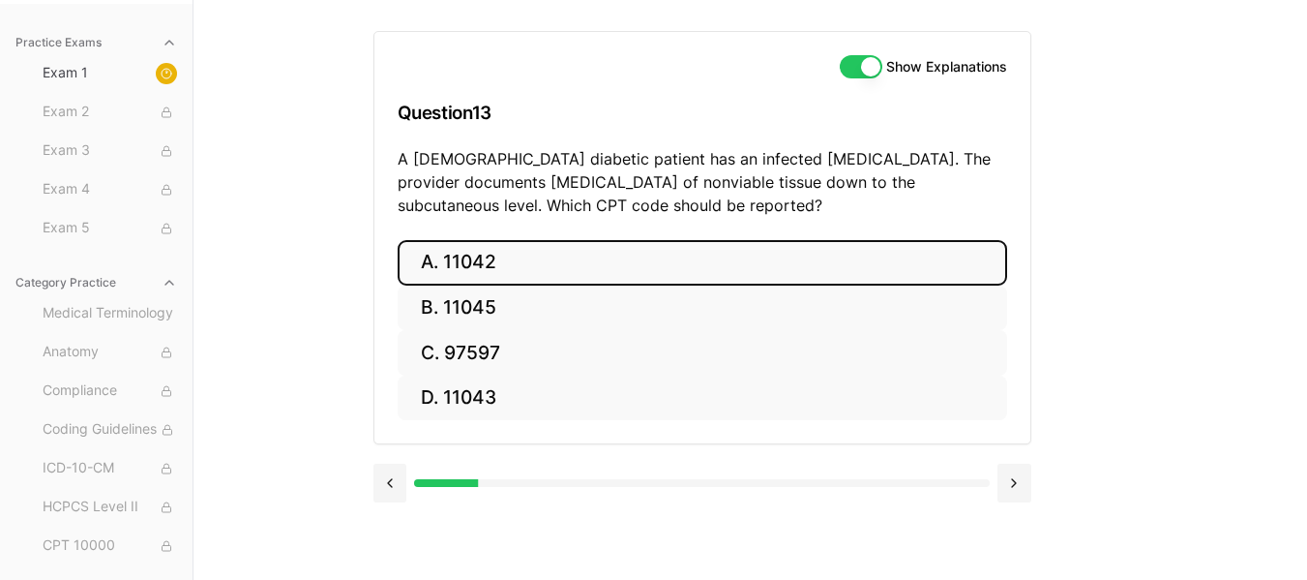
click at [510, 261] on button "A. 11042" at bounding box center [703, 262] width 610 height 45
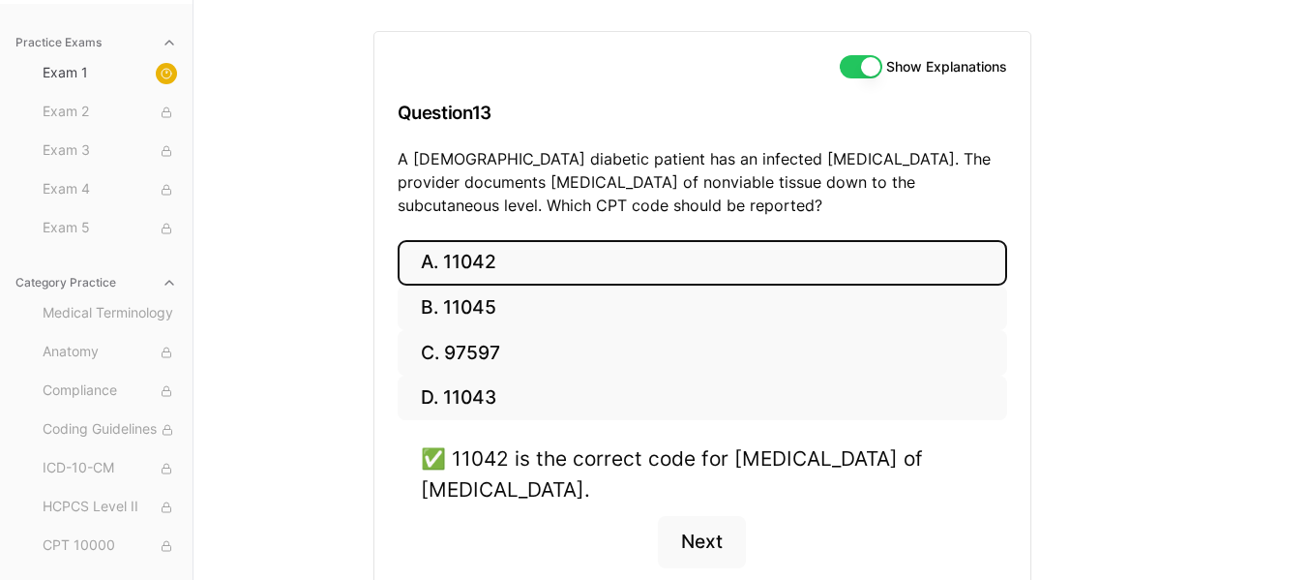
scroll to position [287, 0]
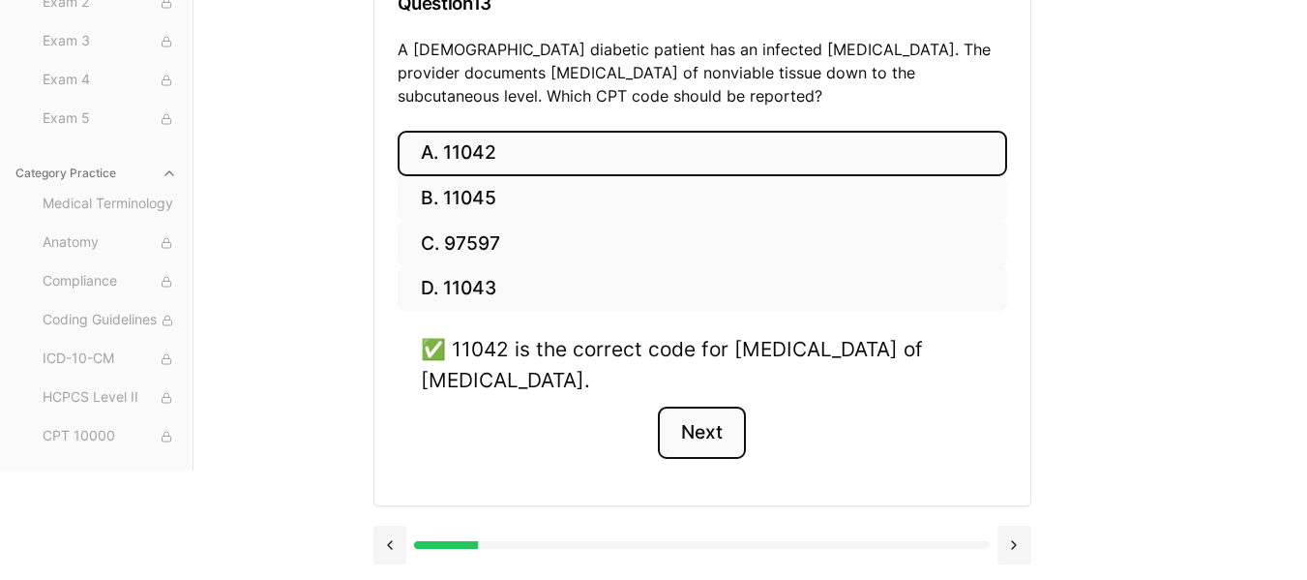
click at [700, 430] on button "Next" at bounding box center [702, 432] width 88 height 52
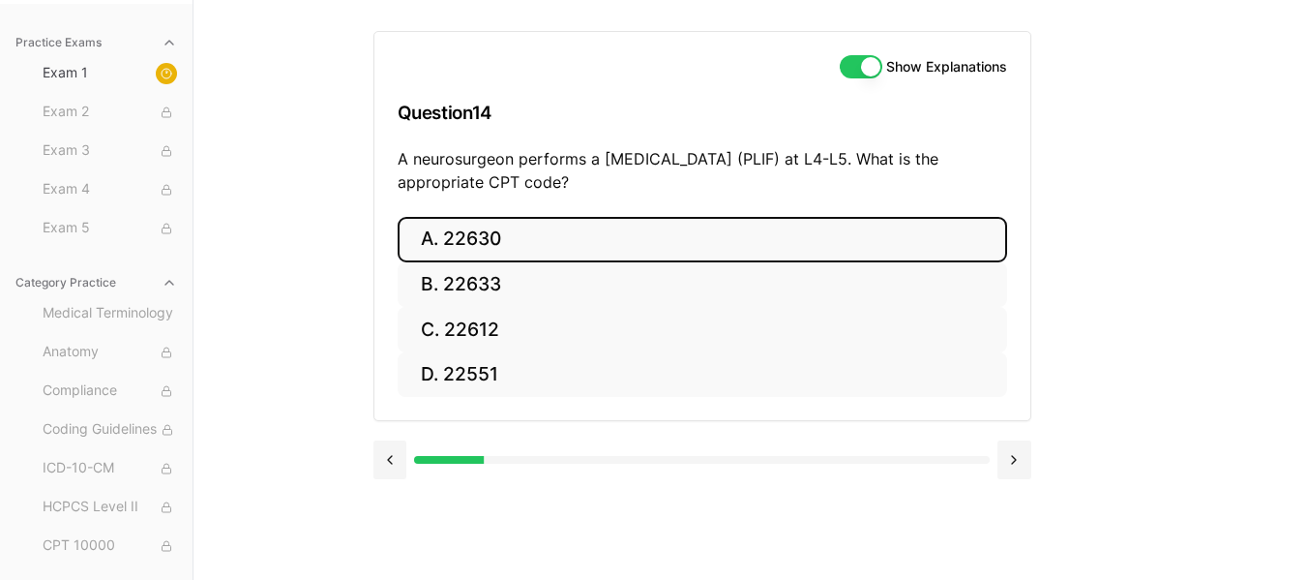
click at [475, 250] on button "A. 22630" at bounding box center [703, 239] width 610 height 45
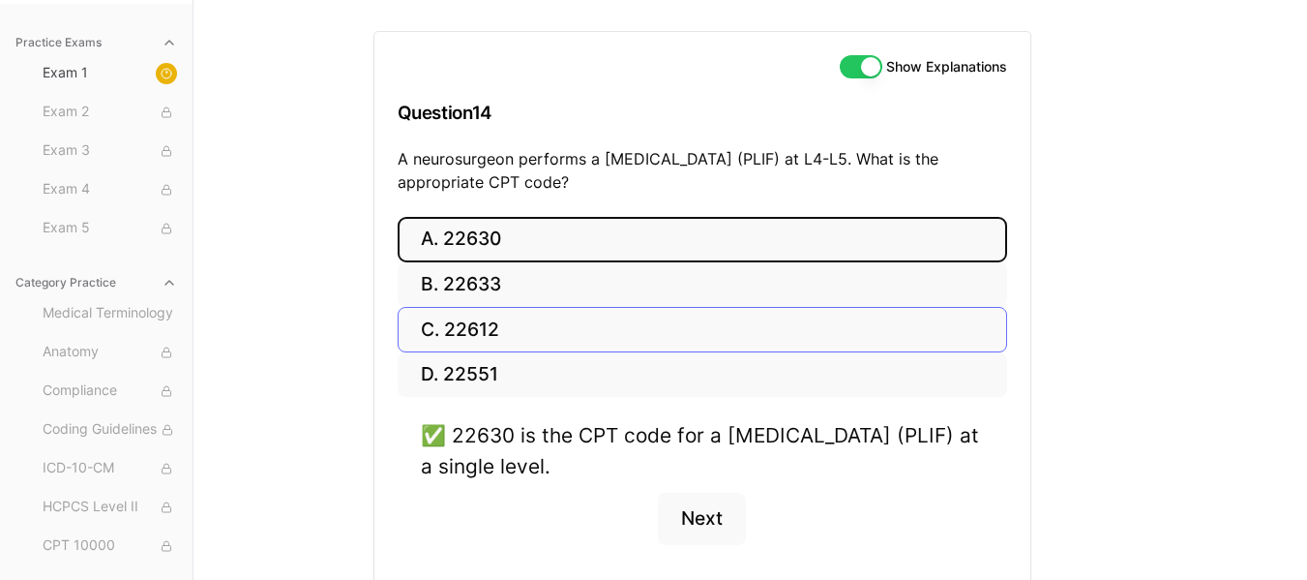
scroll to position [264, 0]
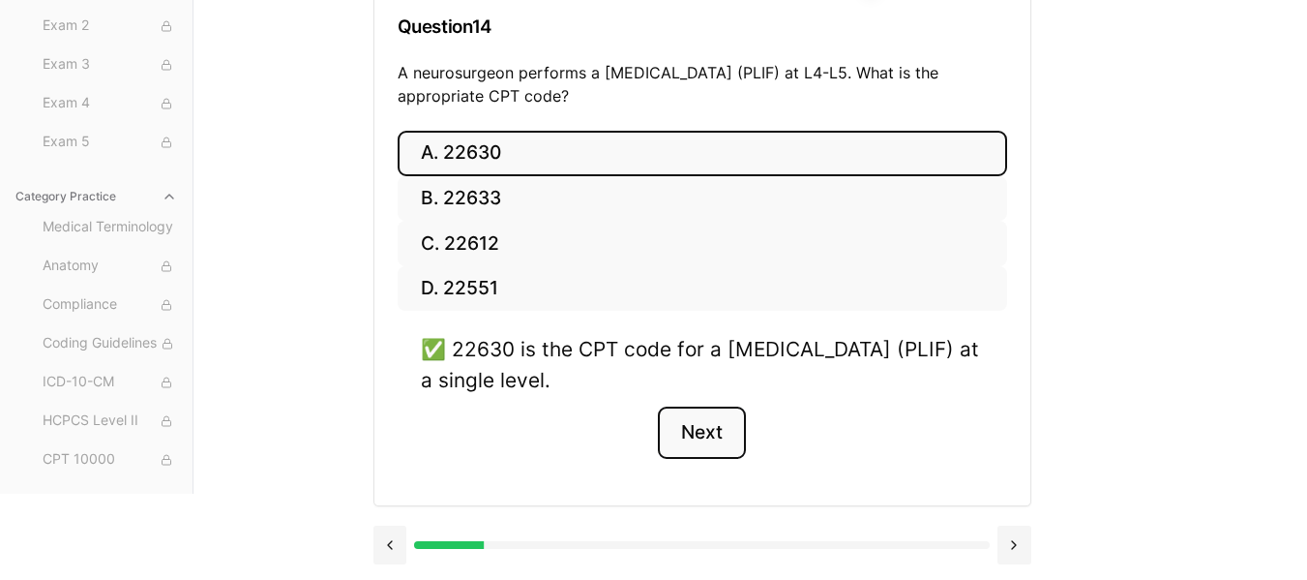
click at [695, 434] on button "Next" at bounding box center [702, 432] width 88 height 52
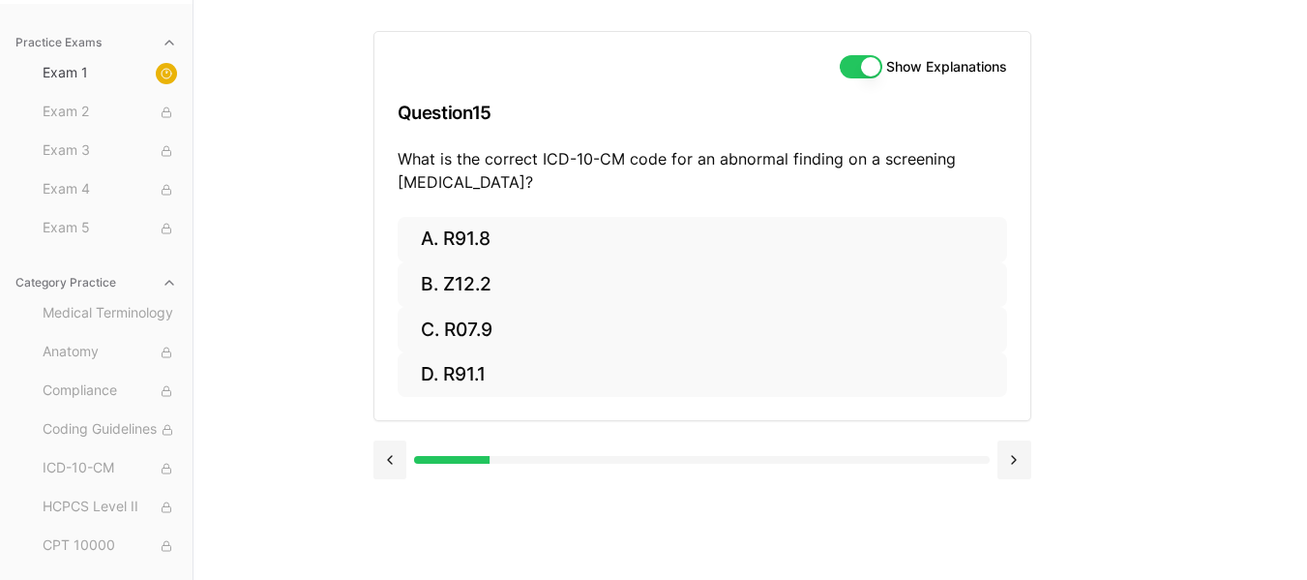
scroll to position [178, 0]
click at [346, 207] on div "Practice Exams Exam 1 Exam 2 Exam 3 Exam 4 Exam 5 Category Practice Medical Ter…" at bounding box center [653, 290] width 1307 height 580
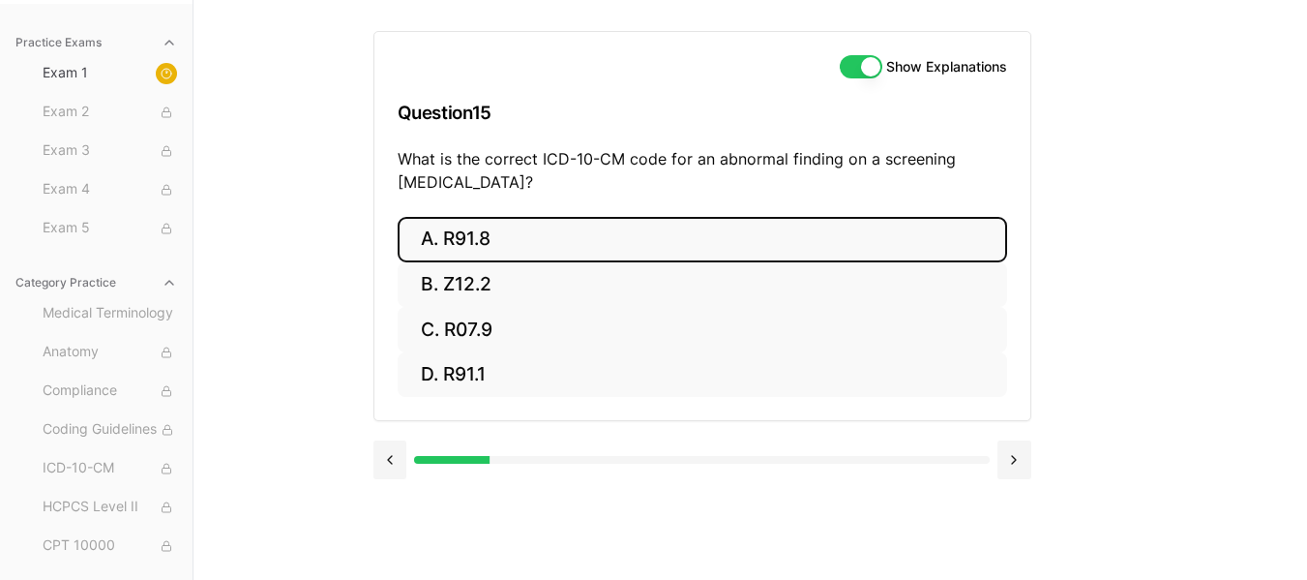
click at [522, 238] on button "A. R91.8" at bounding box center [703, 239] width 610 height 45
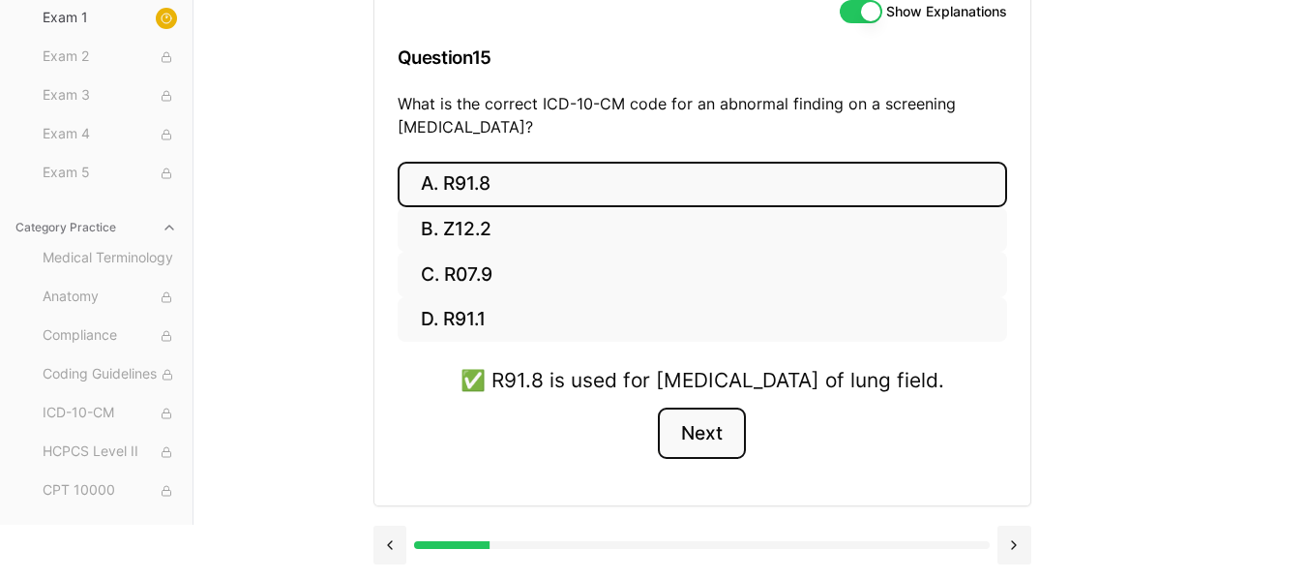
click at [722, 444] on button "Next" at bounding box center [702, 433] width 88 height 52
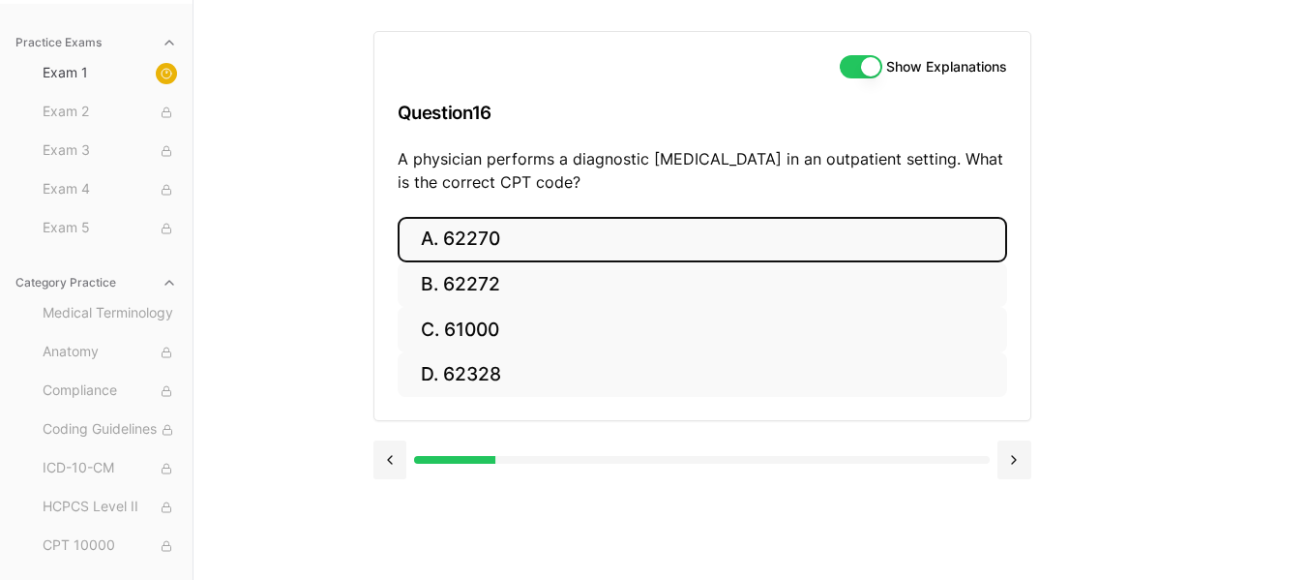
click at [449, 243] on button "A. 62270" at bounding box center [703, 239] width 610 height 45
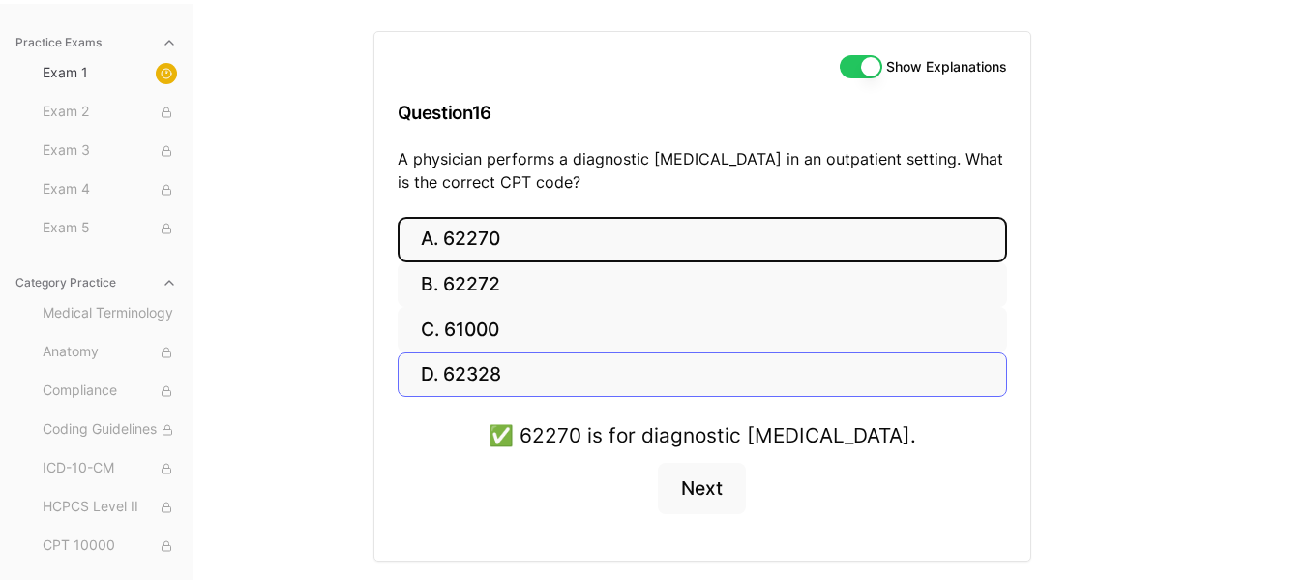
scroll to position [233, 0]
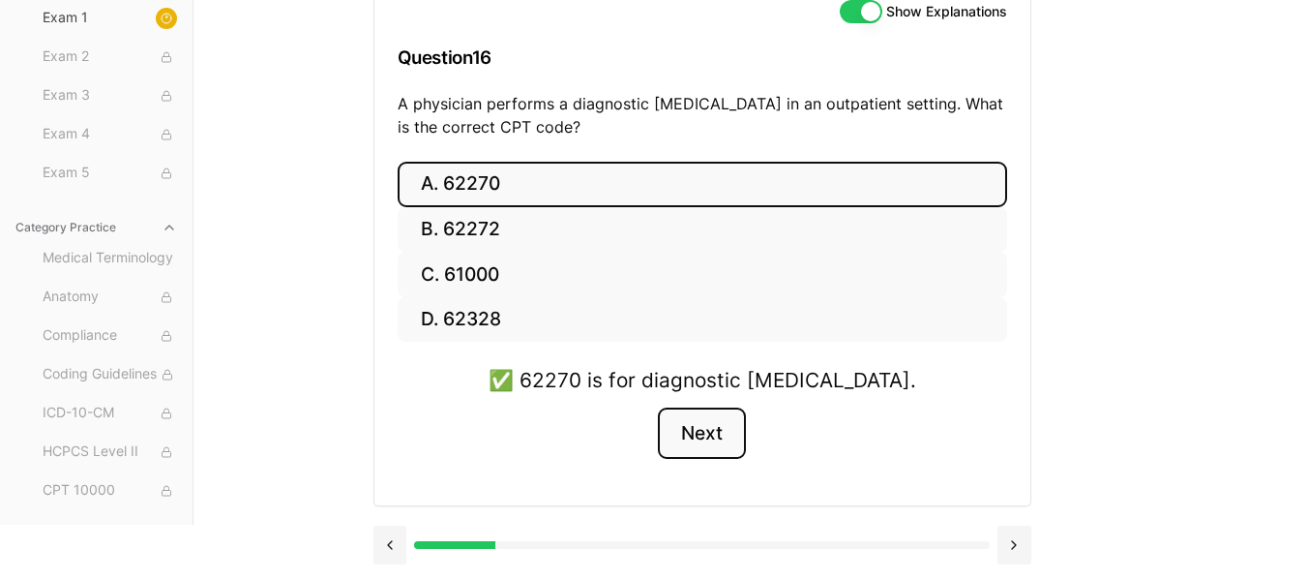
click at [693, 425] on button "Next" at bounding box center [702, 433] width 88 height 52
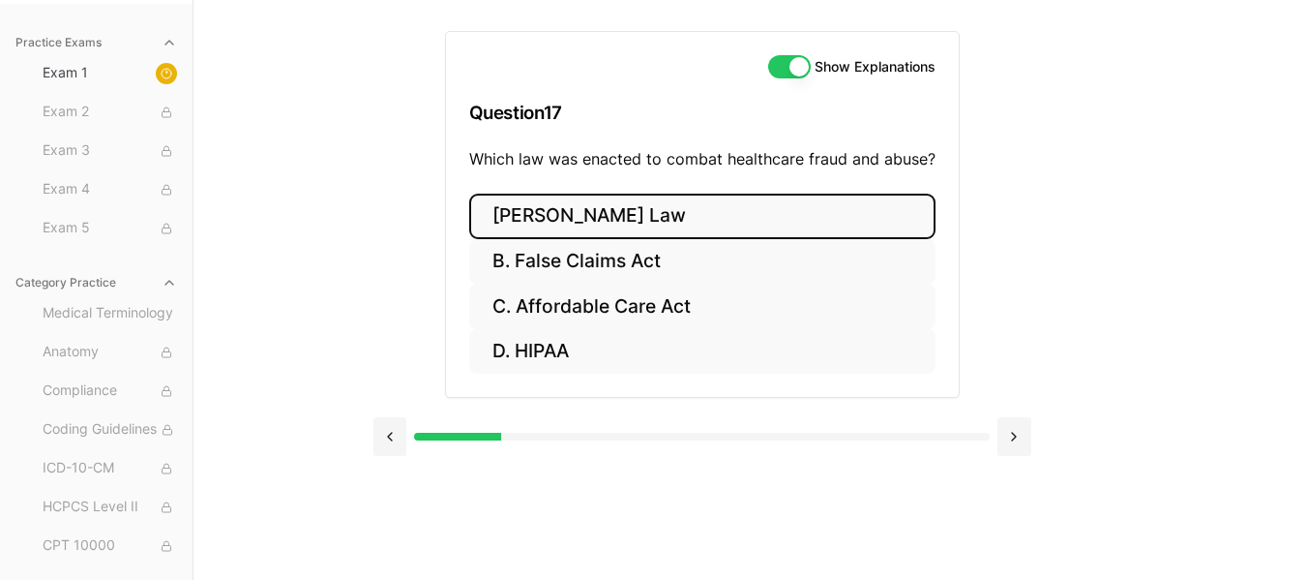
click at [641, 230] on button "A. Stark Law" at bounding box center [702, 215] width 466 height 45
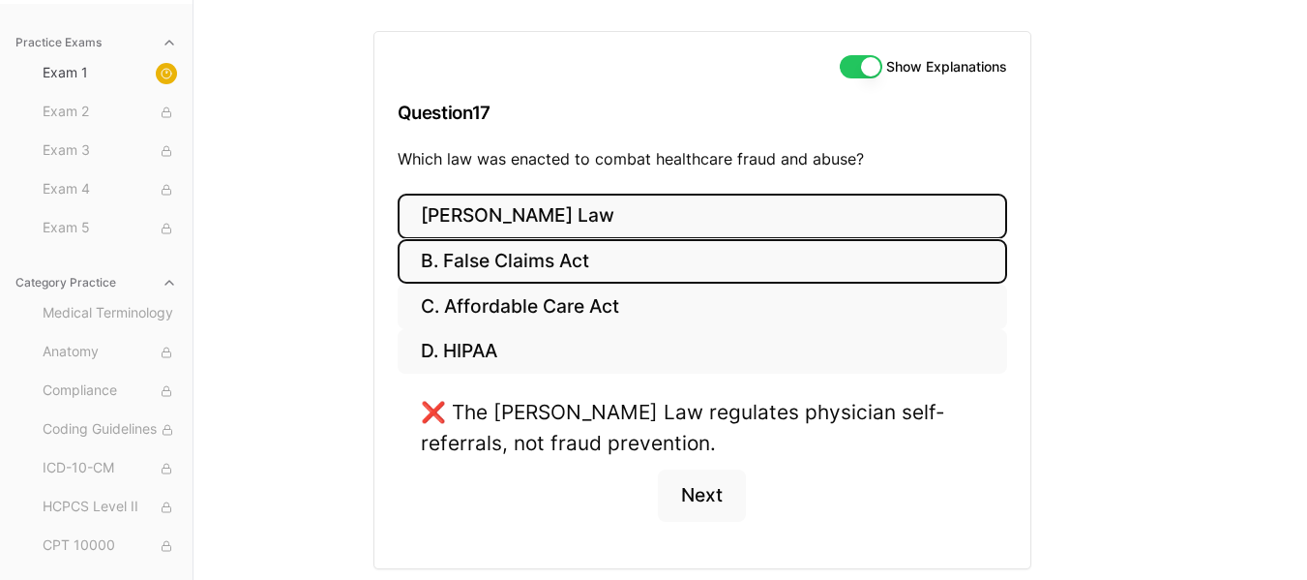
click at [582, 254] on button "B. False Claims Act" at bounding box center [703, 261] width 610 height 45
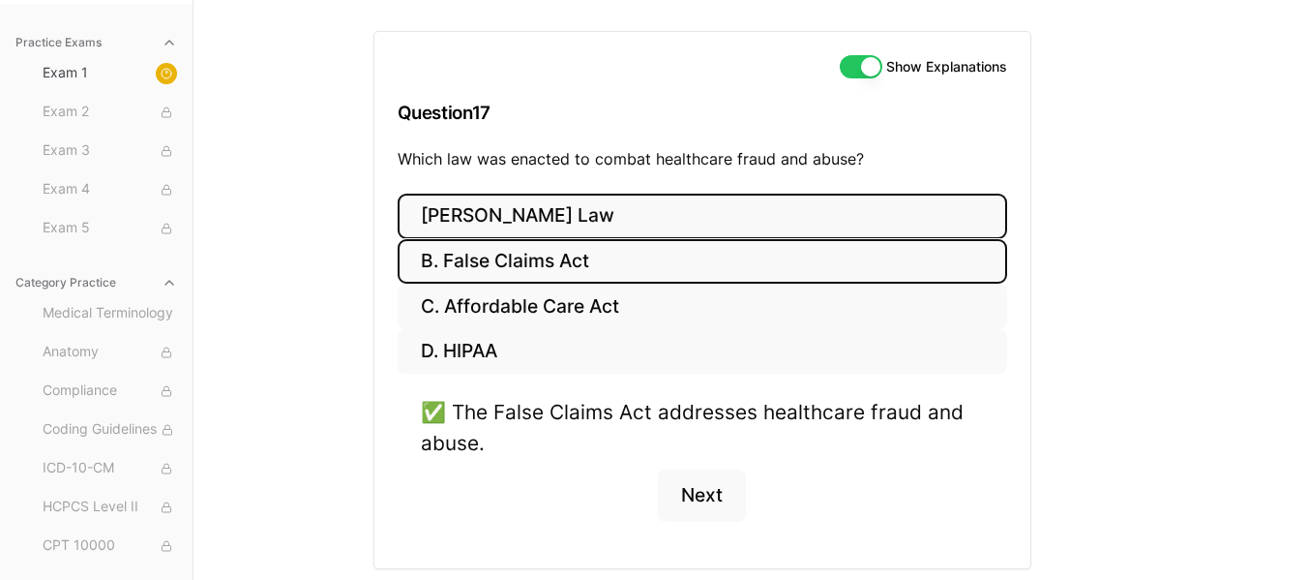
click at [619, 225] on button "A. Stark Law" at bounding box center [703, 215] width 610 height 45
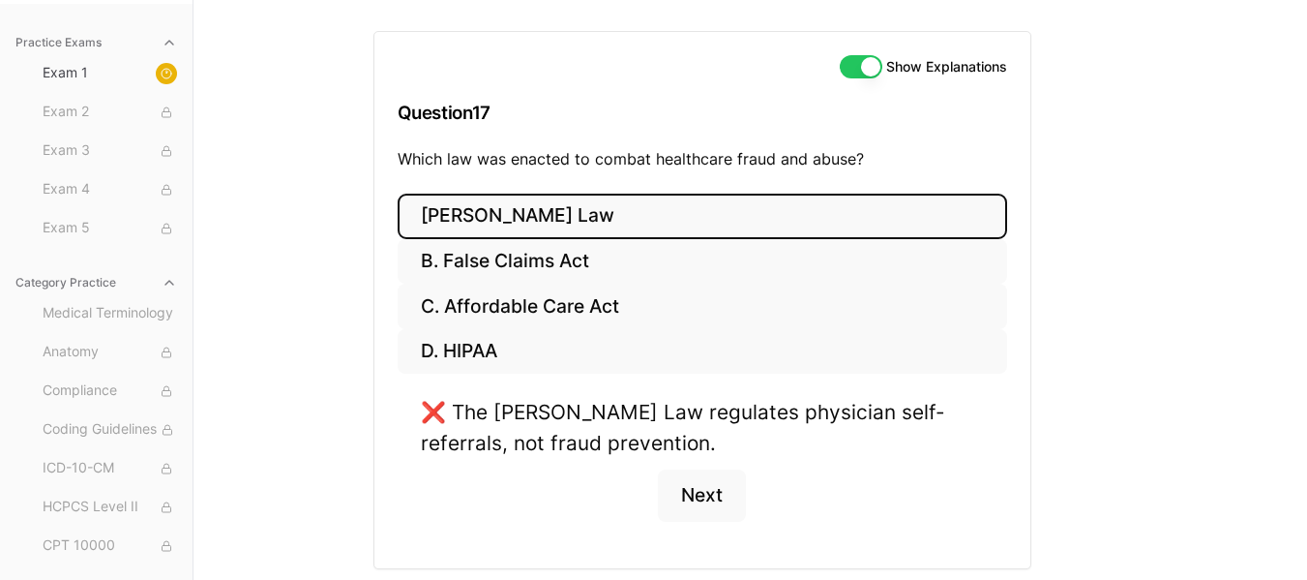
scroll to position [241, 0]
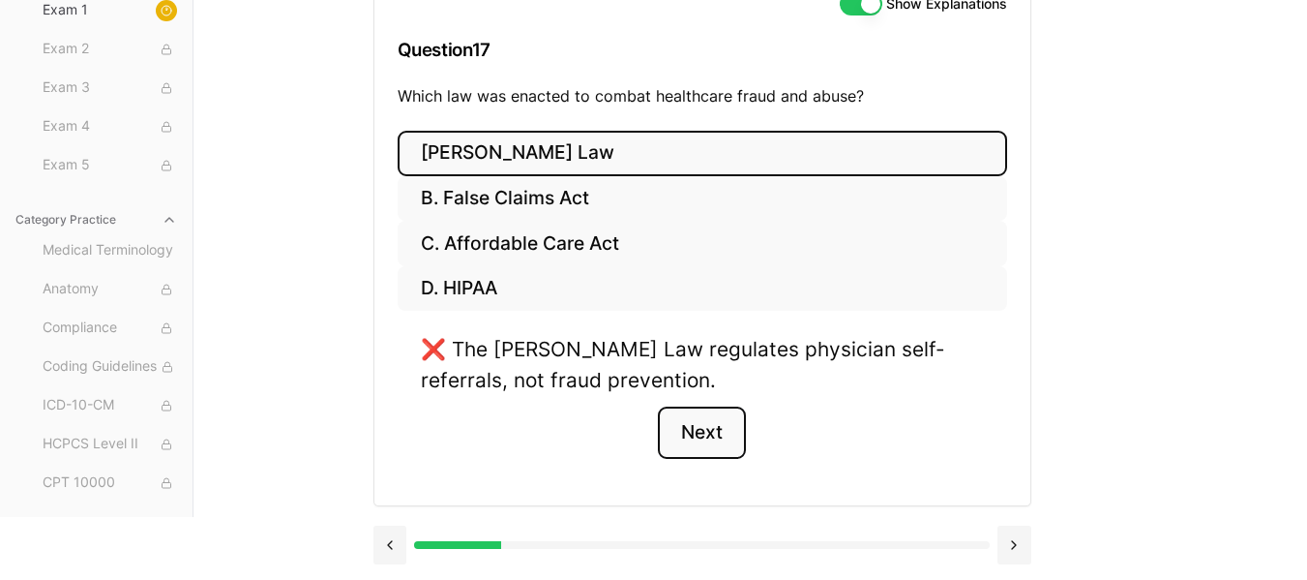
click at [681, 434] on button "Next" at bounding box center [702, 432] width 88 height 52
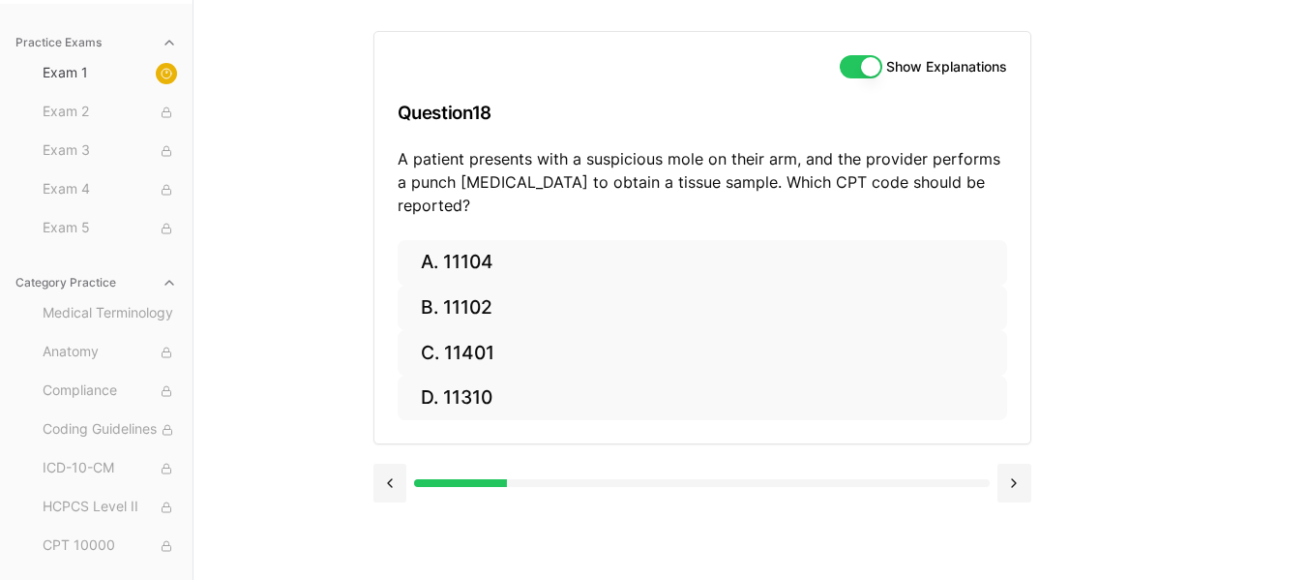
scroll to position [178, 0]
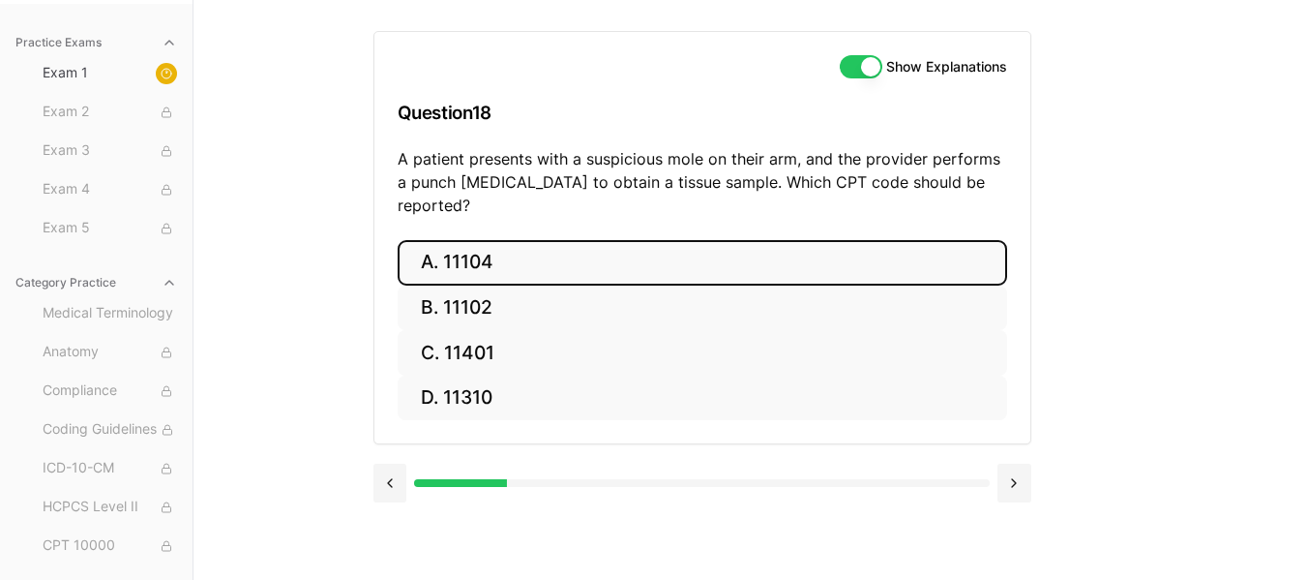
click at [561, 248] on button "A. 11104" at bounding box center [703, 262] width 610 height 45
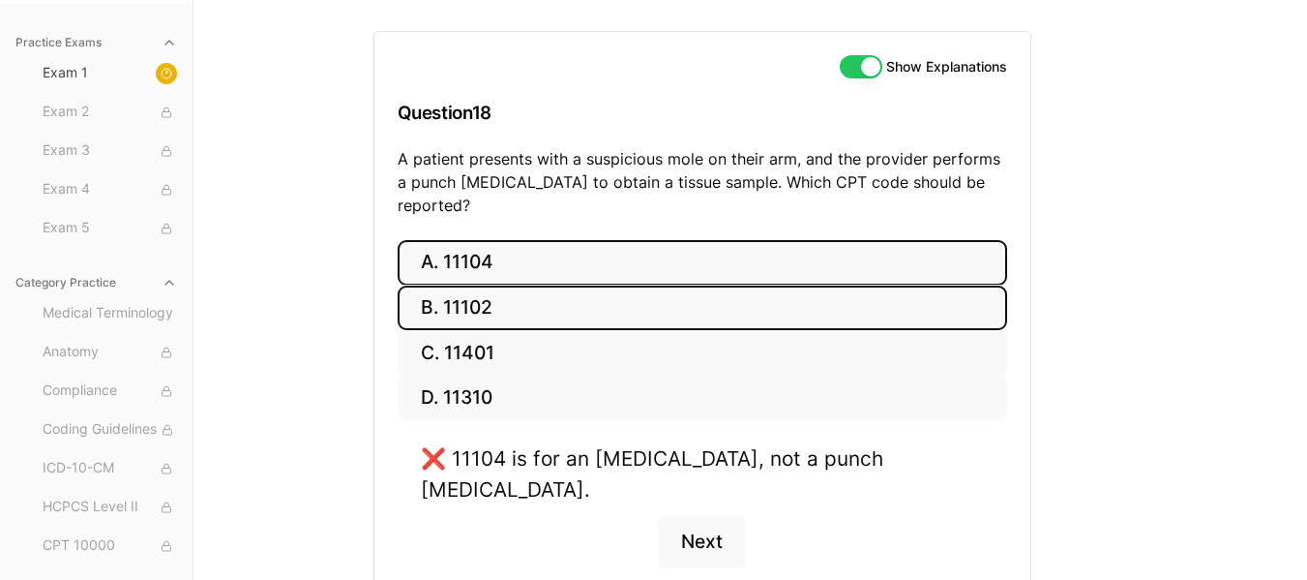
click at [555, 286] on button "B. 11102" at bounding box center [703, 307] width 610 height 45
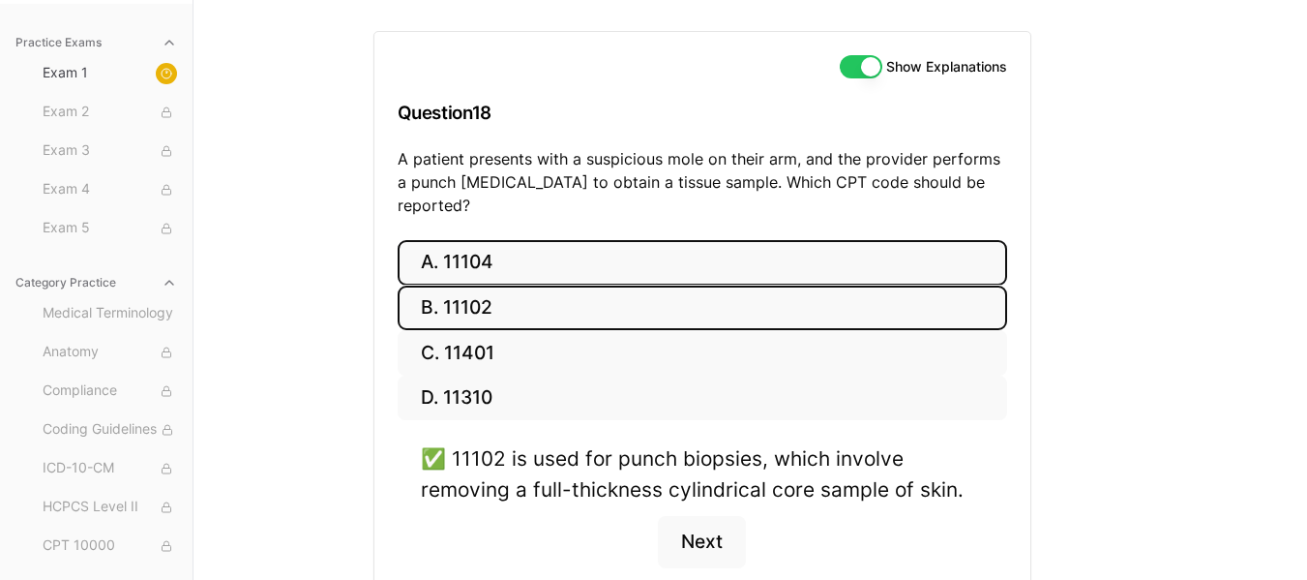
click at [581, 240] on button "A. 11104" at bounding box center [703, 262] width 610 height 45
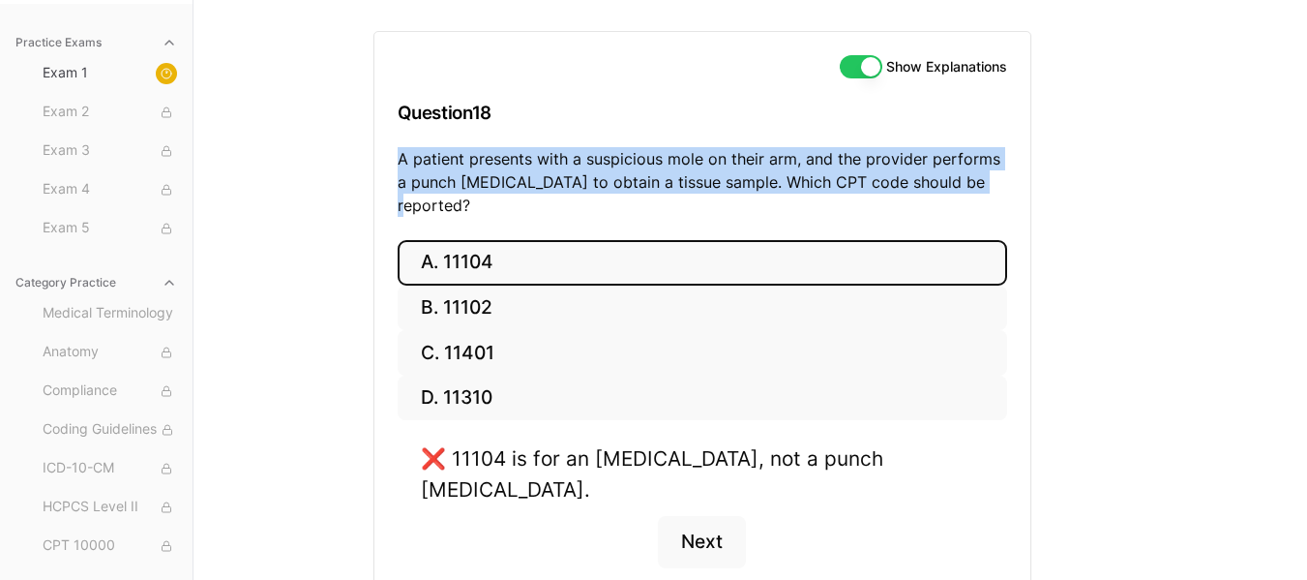
drag, startPoint x: 981, startPoint y: 182, endPoint x: 399, endPoint y: 164, distance: 582.7
click at [399, 164] on p "A patient presents with a suspicious mole on their arm, and the provider perfor…" at bounding box center [703, 182] width 610 height 70
copy p "A patient presents with a suspicious mole on their arm, and the provider perfor…"
click at [560, 256] on button "A. 11104" at bounding box center [703, 262] width 610 height 45
click at [502, 166] on p "A patient presents with a suspicious mole on their arm, and the provider perfor…" at bounding box center [703, 182] width 610 height 70
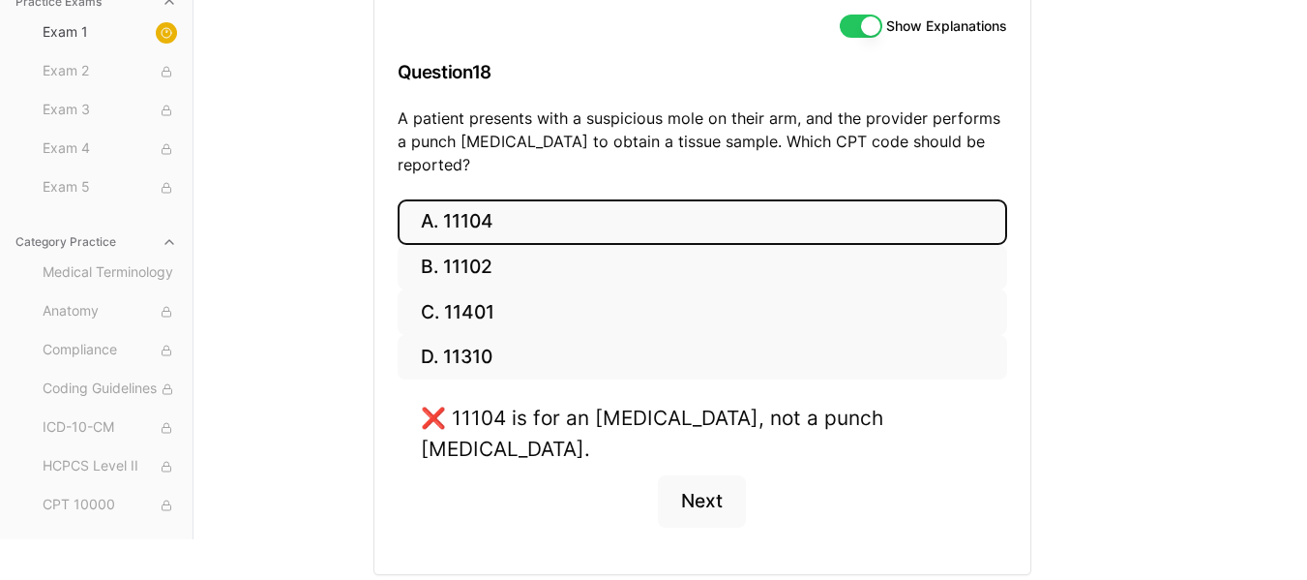
scroll to position [233, 0]
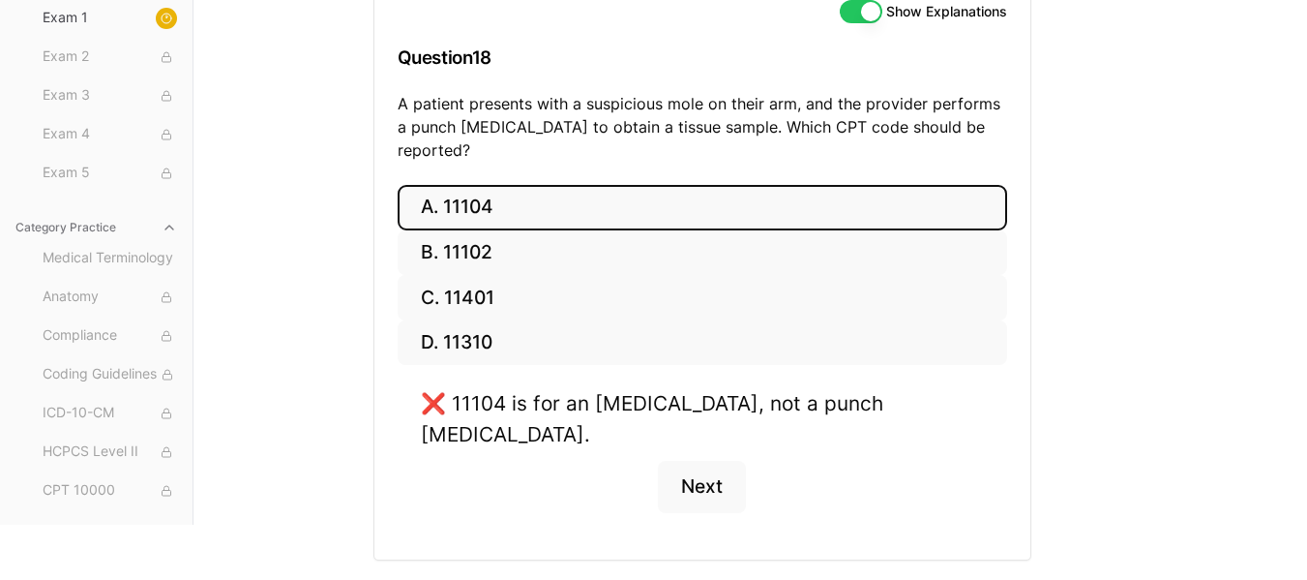
click at [484, 193] on button "A. 11104" at bounding box center [703, 207] width 610 height 45
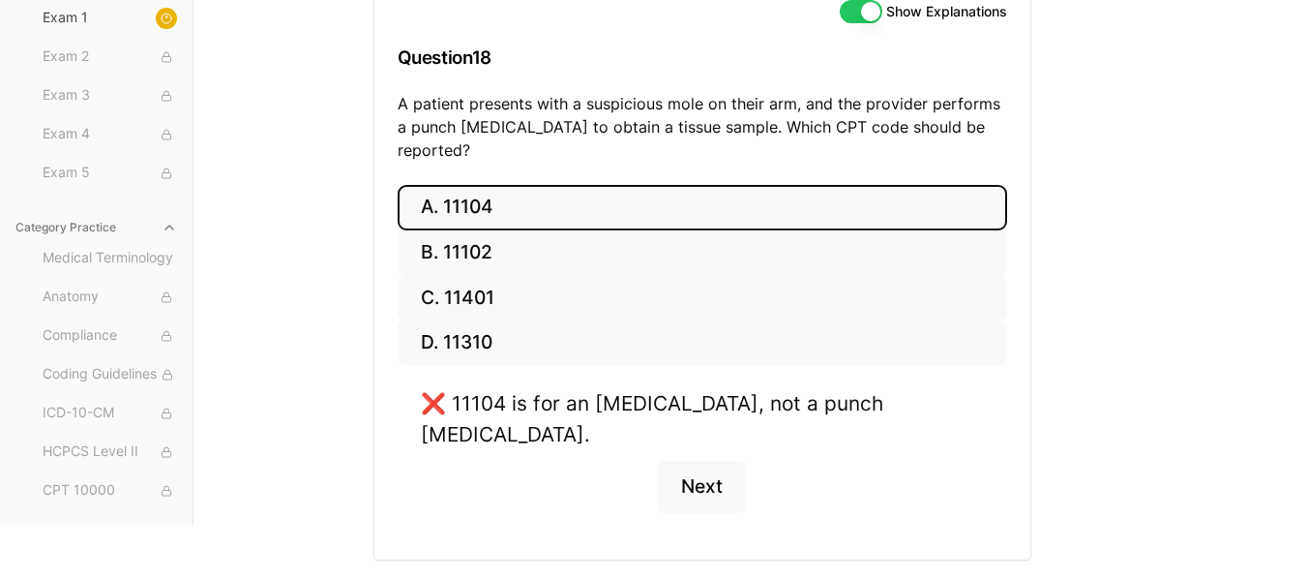
click at [484, 193] on button "A. 11104" at bounding box center [703, 207] width 610 height 45
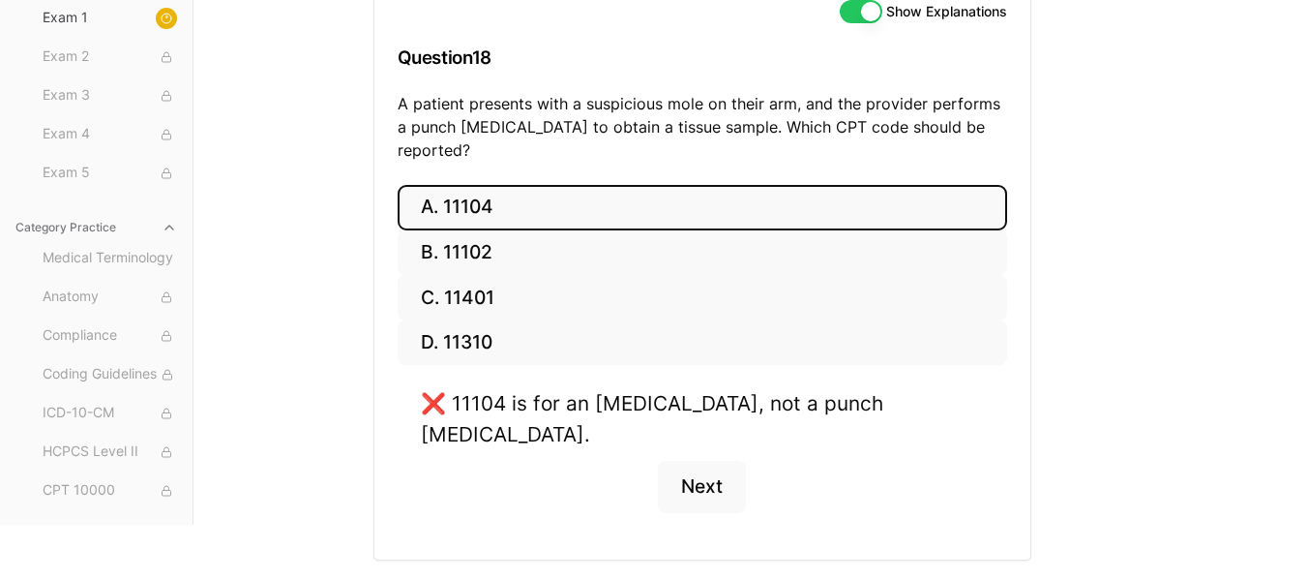
click at [484, 193] on button "A. 11104" at bounding box center [703, 207] width 610 height 45
click at [700, 461] on button "Next" at bounding box center [702, 487] width 88 height 52
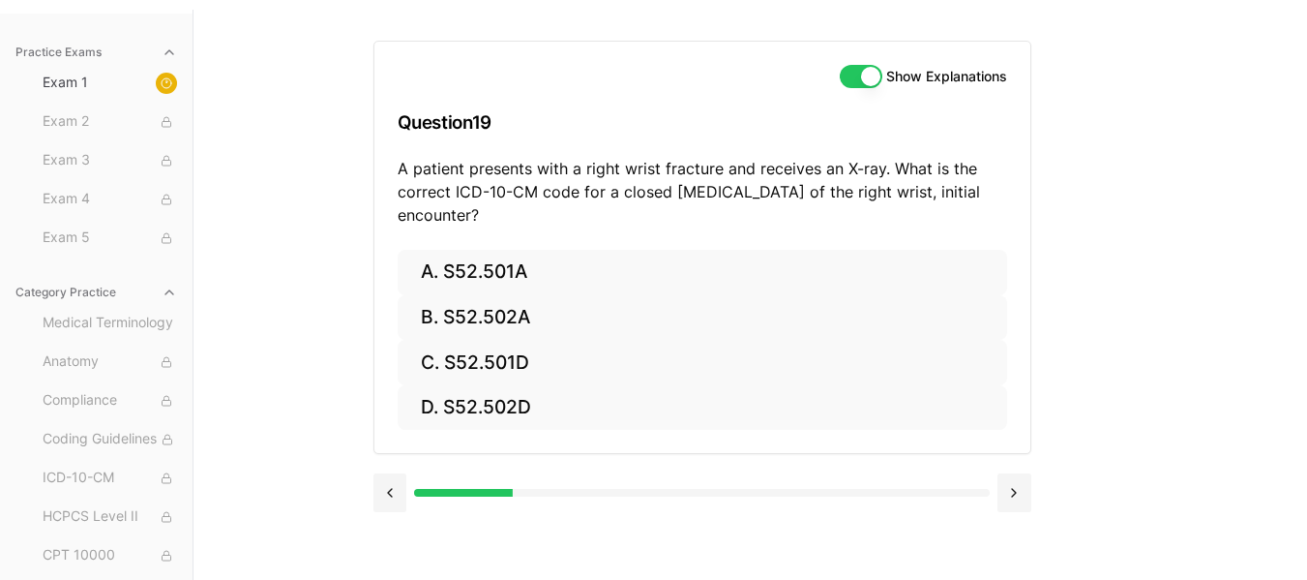
scroll to position [178, 0]
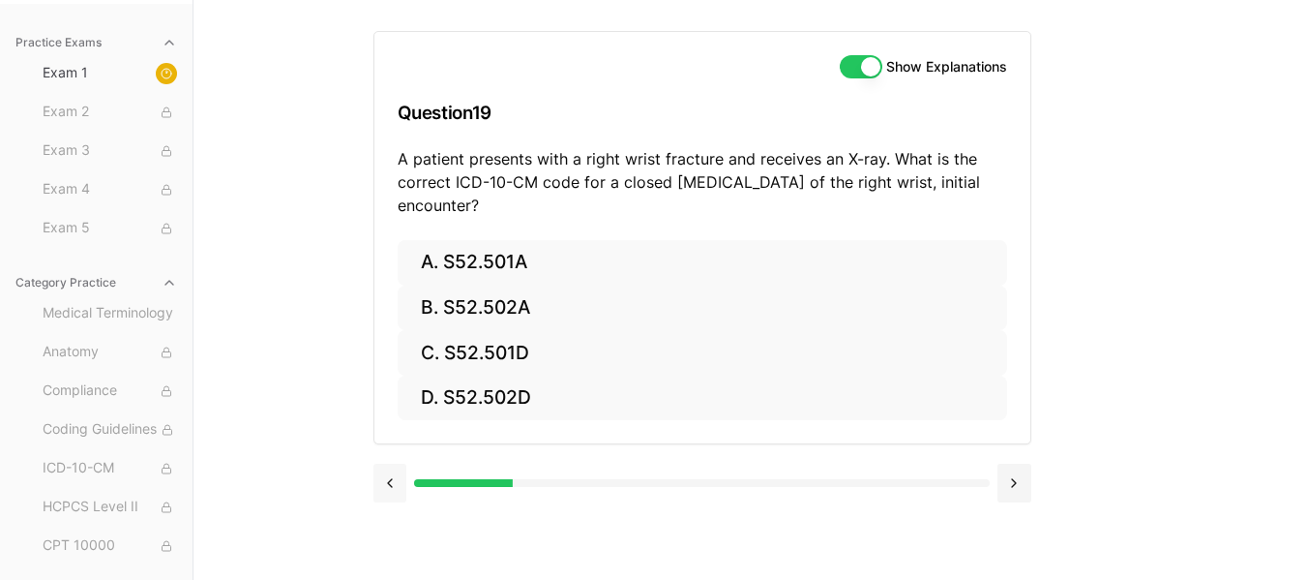
click at [397, 491] on button at bounding box center [390, 482] width 34 height 39
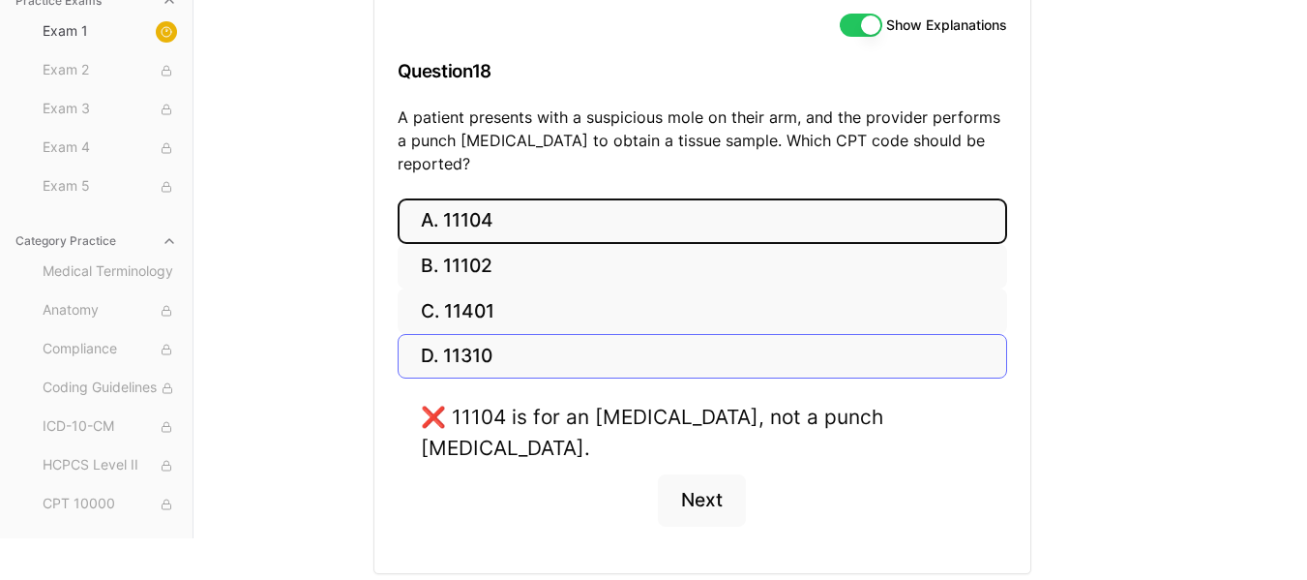
scroll to position [224, 0]
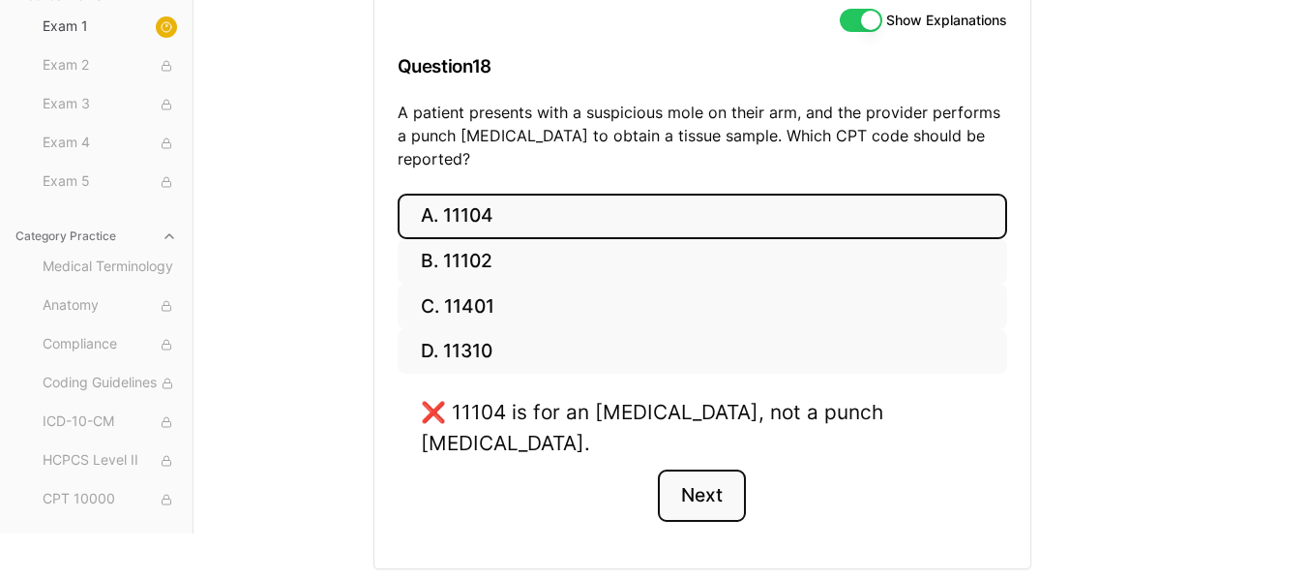
click at [720, 469] on button "Next" at bounding box center [702, 495] width 88 height 52
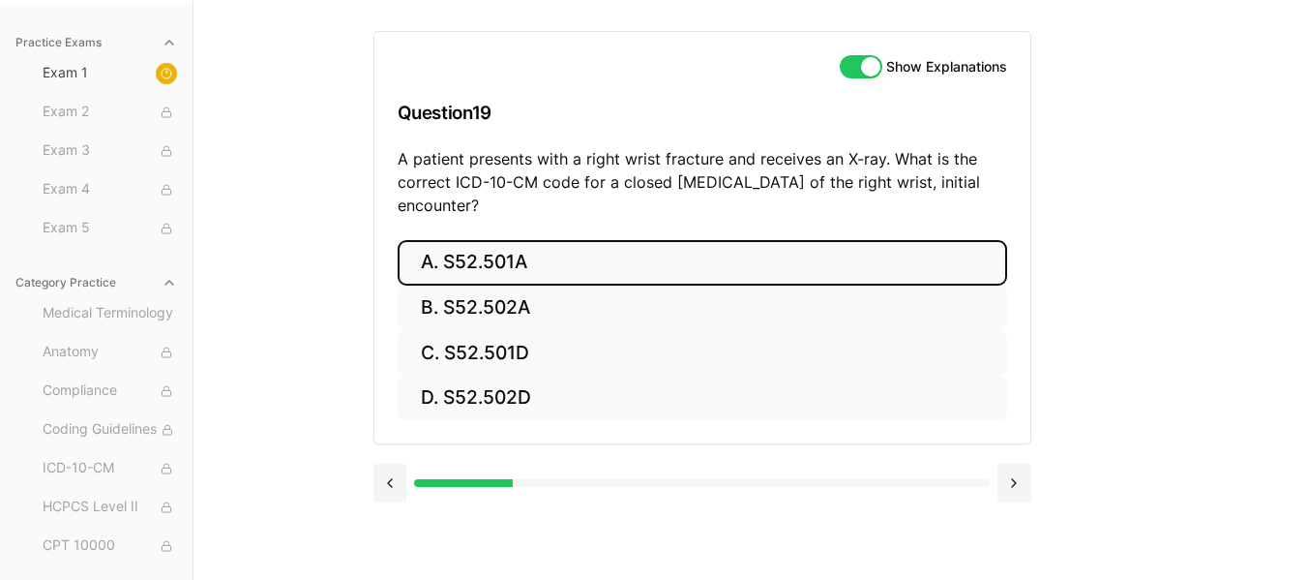
click at [513, 253] on button "A. S52.501A" at bounding box center [703, 262] width 610 height 45
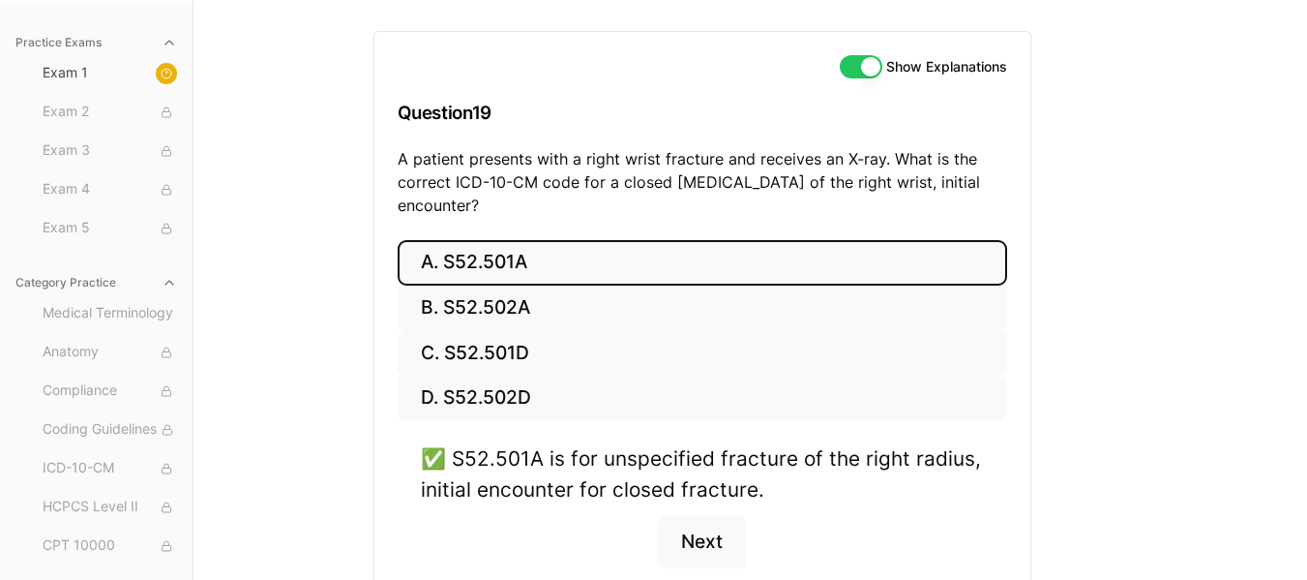
scroll to position [287, 0]
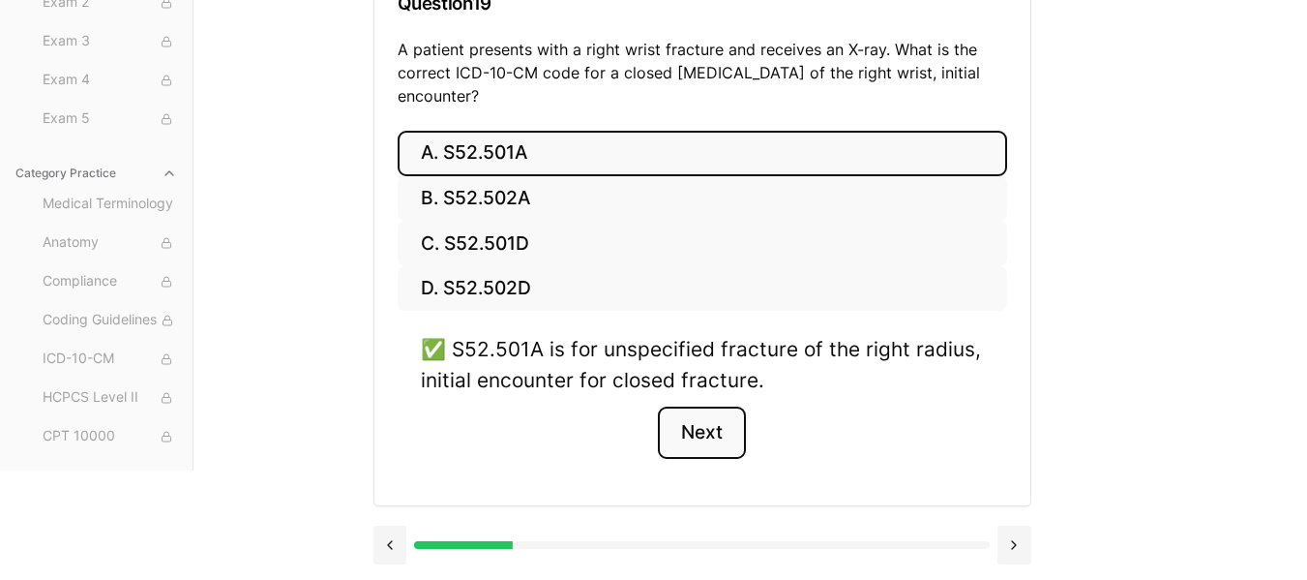
click at [693, 435] on button "Next" at bounding box center [702, 432] width 88 height 52
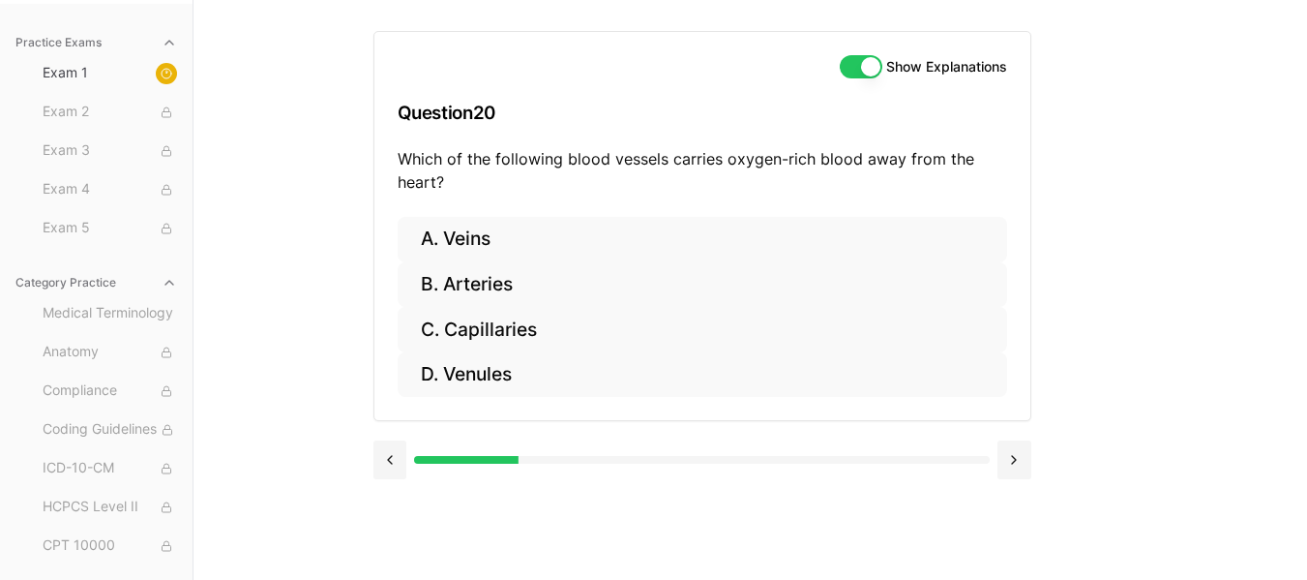
scroll to position [178, 0]
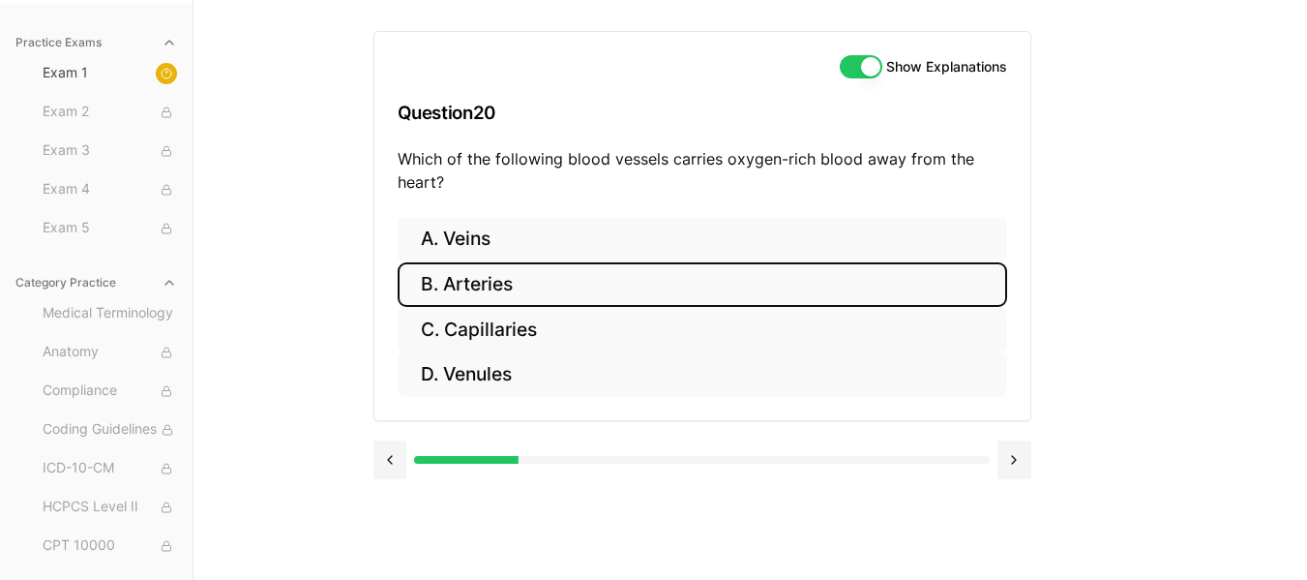
click at [513, 288] on button "B. Arteries" at bounding box center [703, 284] width 610 height 45
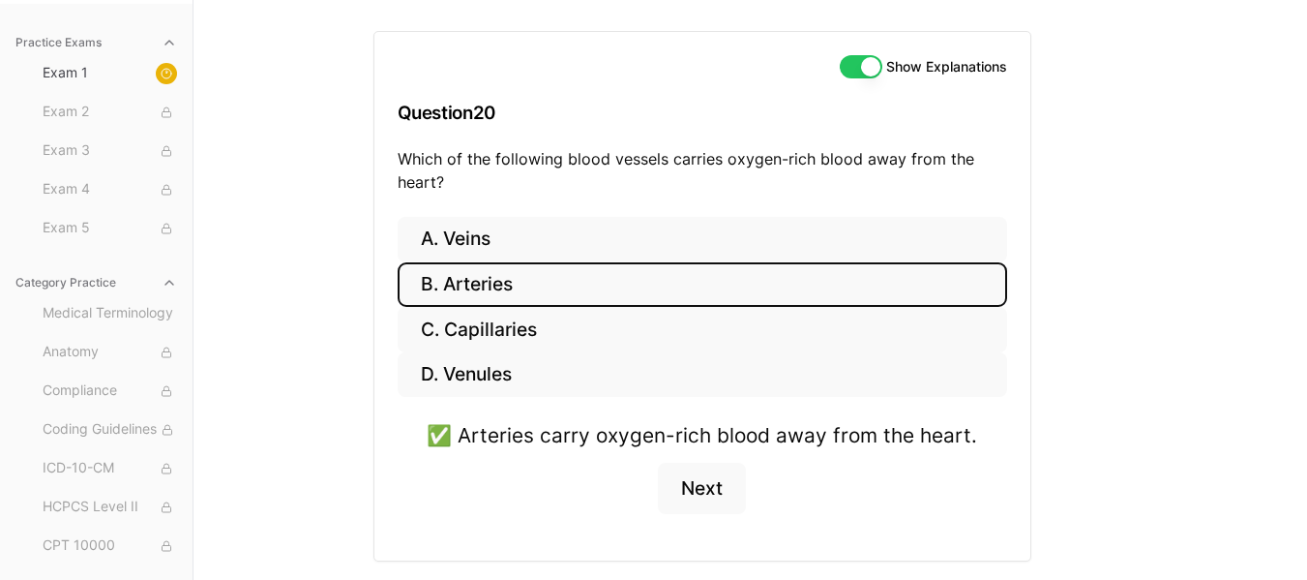
scroll to position [233, 0]
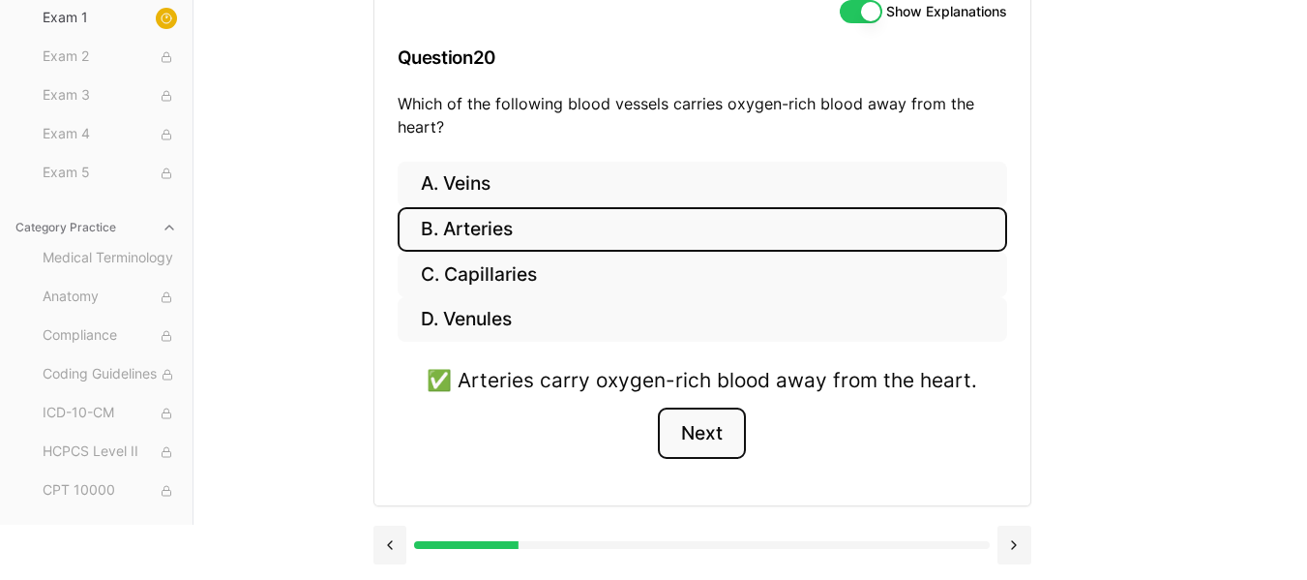
click at [699, 421] on button "Next" at bounding box center [702, 433] width 88 height 52
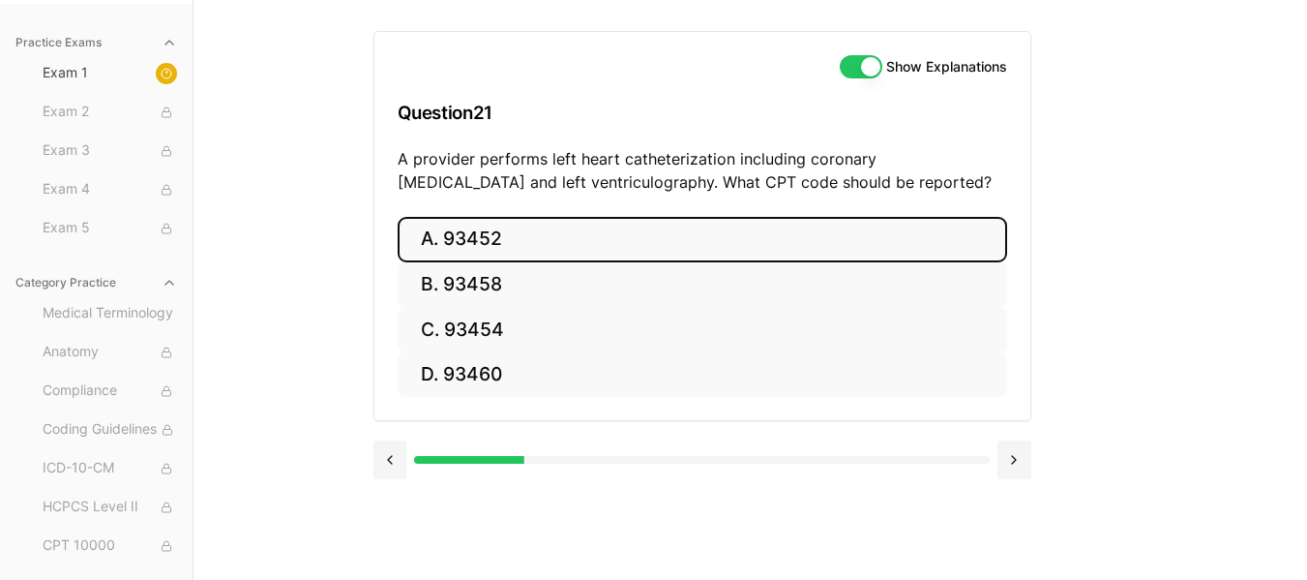
click at [549, 243] on button "A. 93452" at bounding box center [703, 239] width 610 height 45
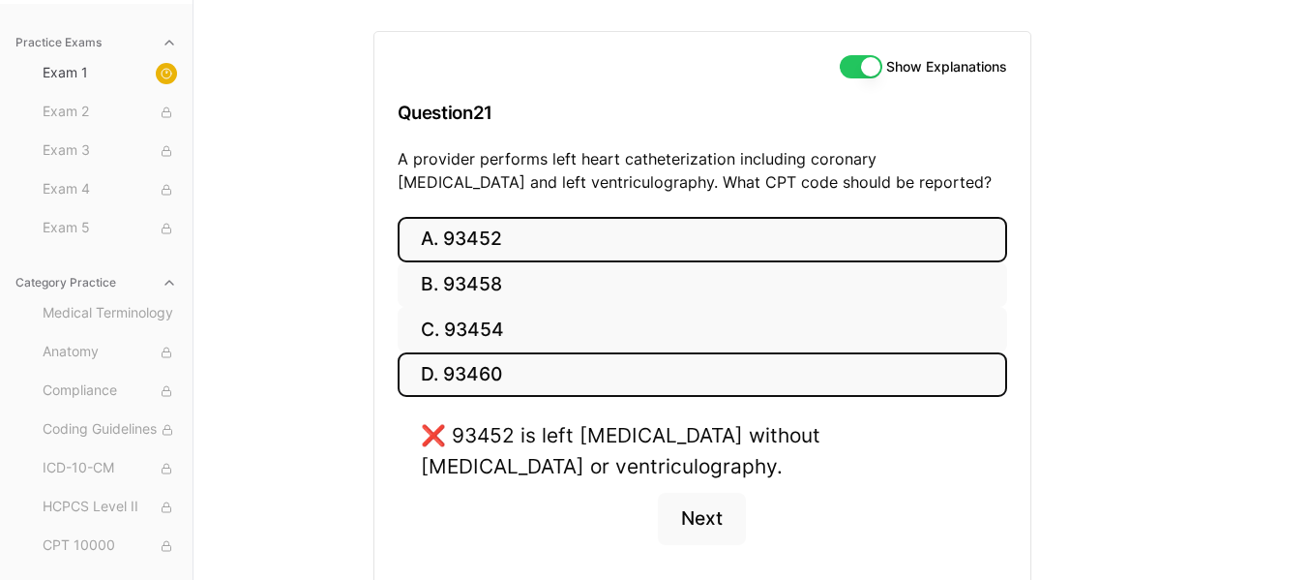
click at [529, 377] on button "D. 93460" at bounding box center [703, 374] width 610 height 45
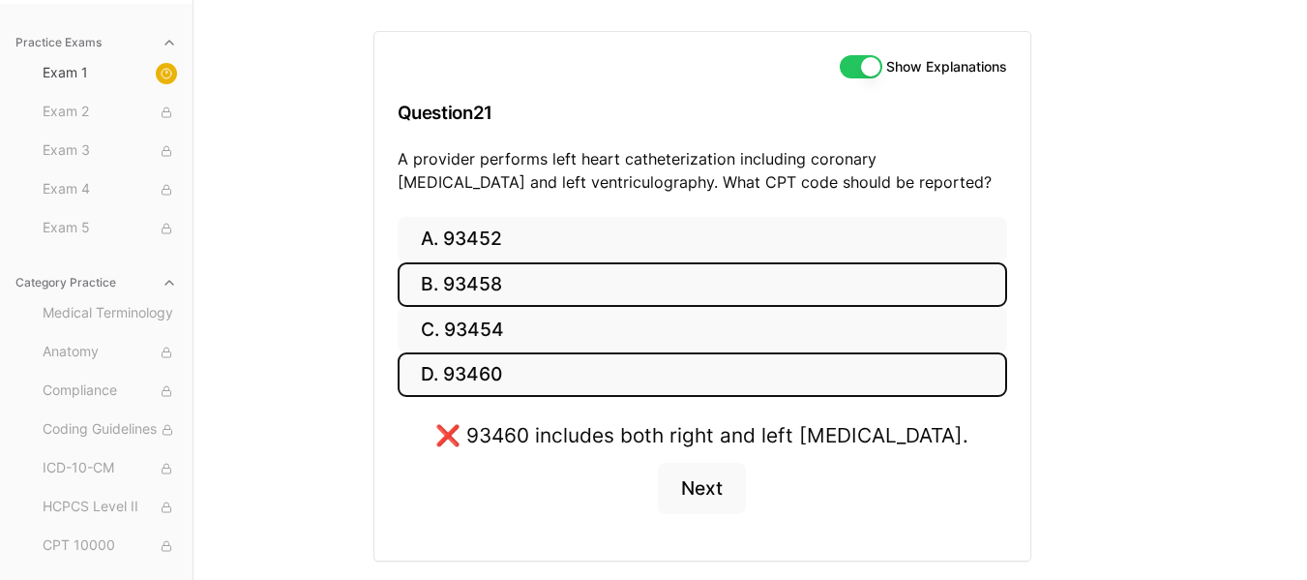
click at [540, 288] on button "B. 93458" at bounding box center [703, 284] width 610 height 45
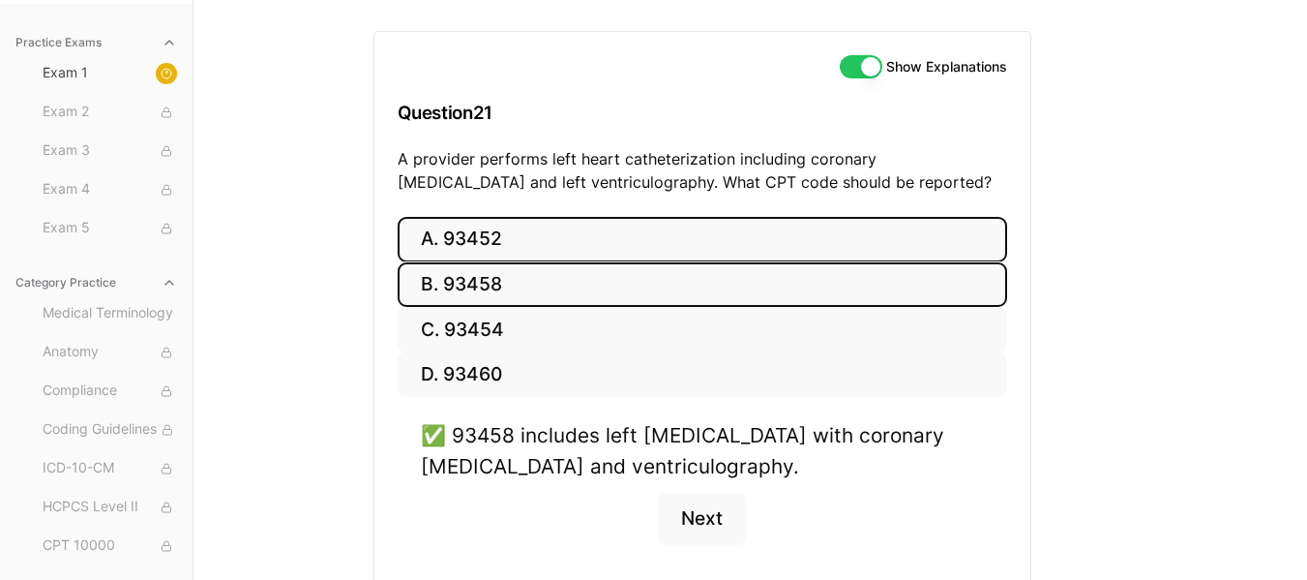
drag, startPoint x: 591, startPoint y: 238, endPoint x: 541, endPoint y: 240, distance: 50.3
click at [541, 240] on button "A. 93452" at bounding box center [703, 239] width 610 height 45
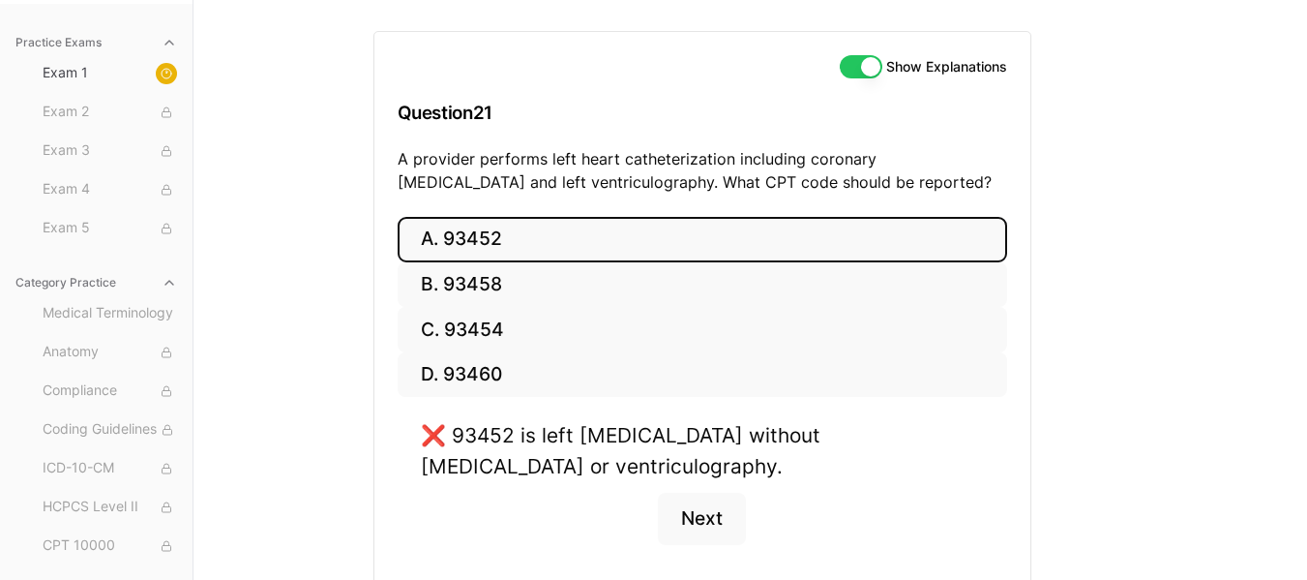
scroll to position [264, 0]
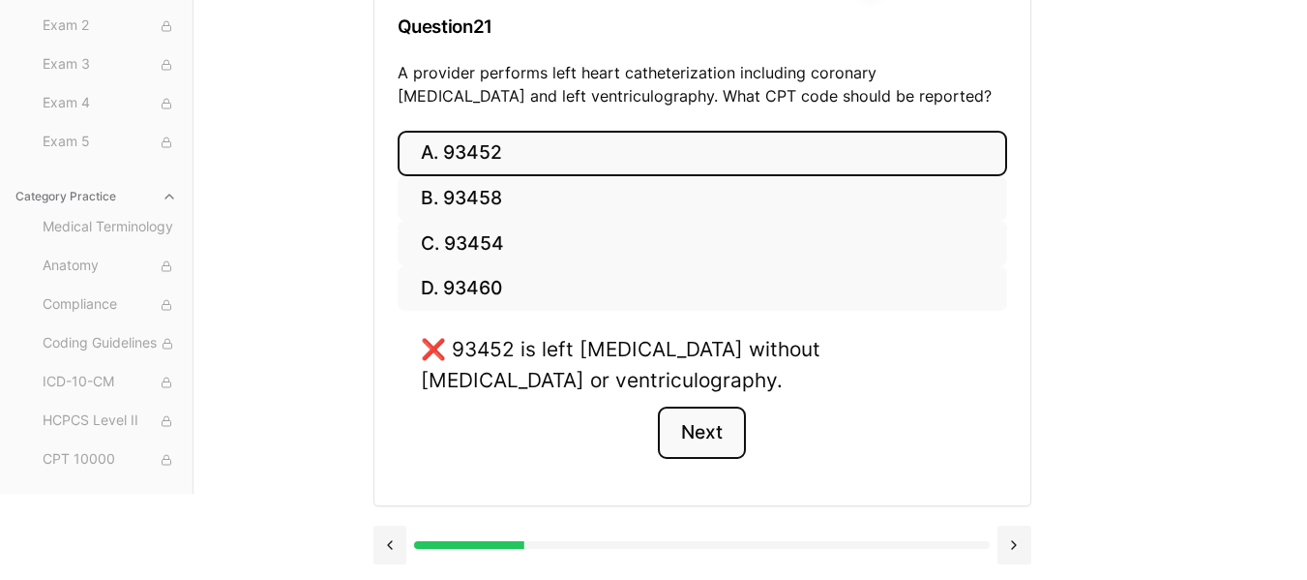
click at [693, 437] on button "Next" at bounding box center [702, 432] width 88 height 52
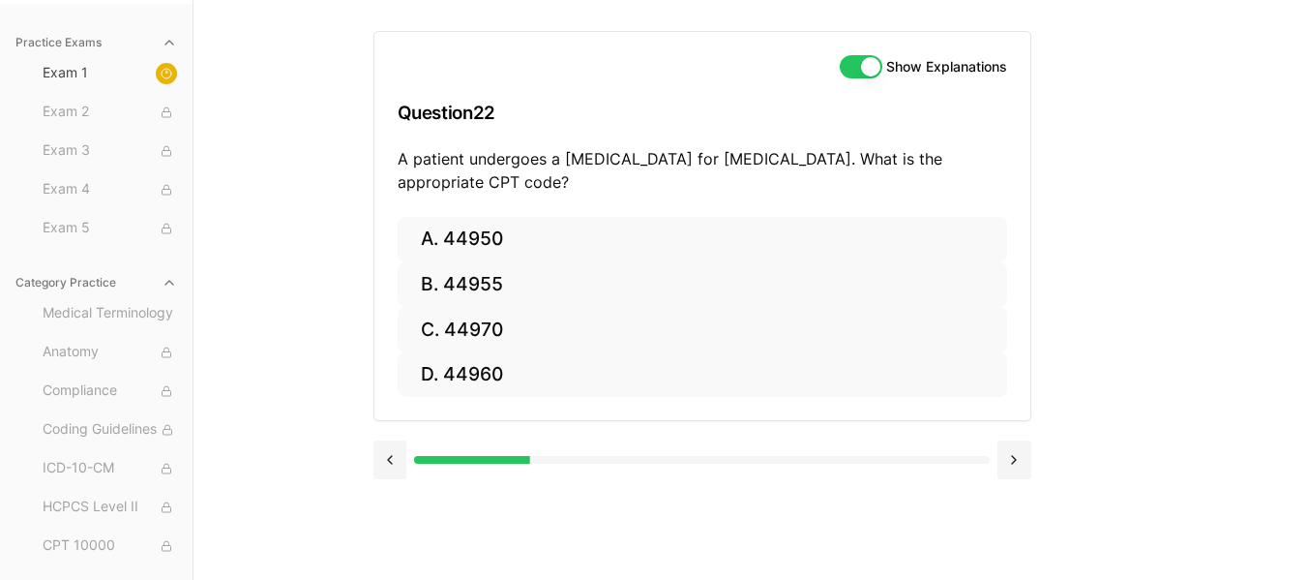
scroll to position [178, 0]
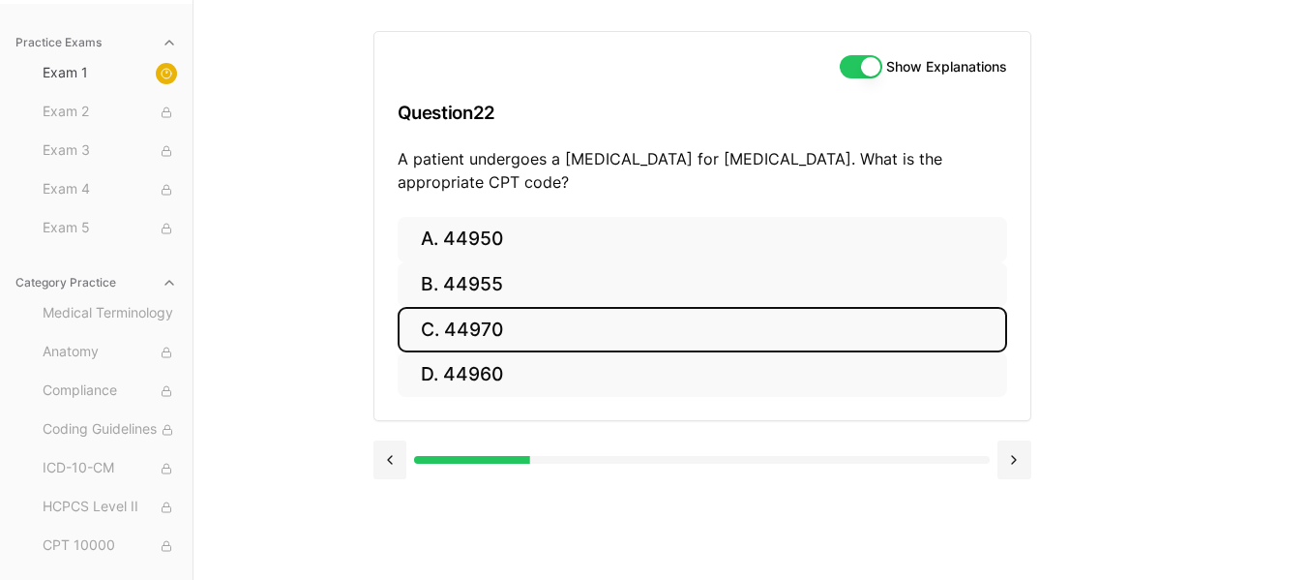
click at [521, 333] on button "C. 44970" at bounding box center [703, 329] width 610 height 45
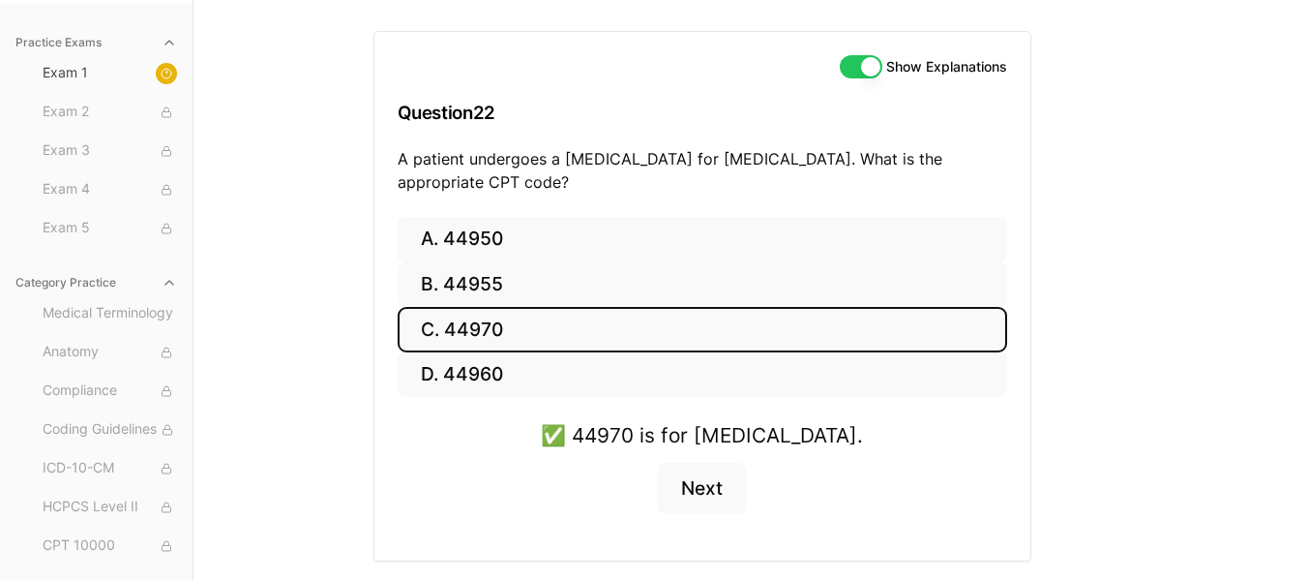
scroll to position [233, 0]
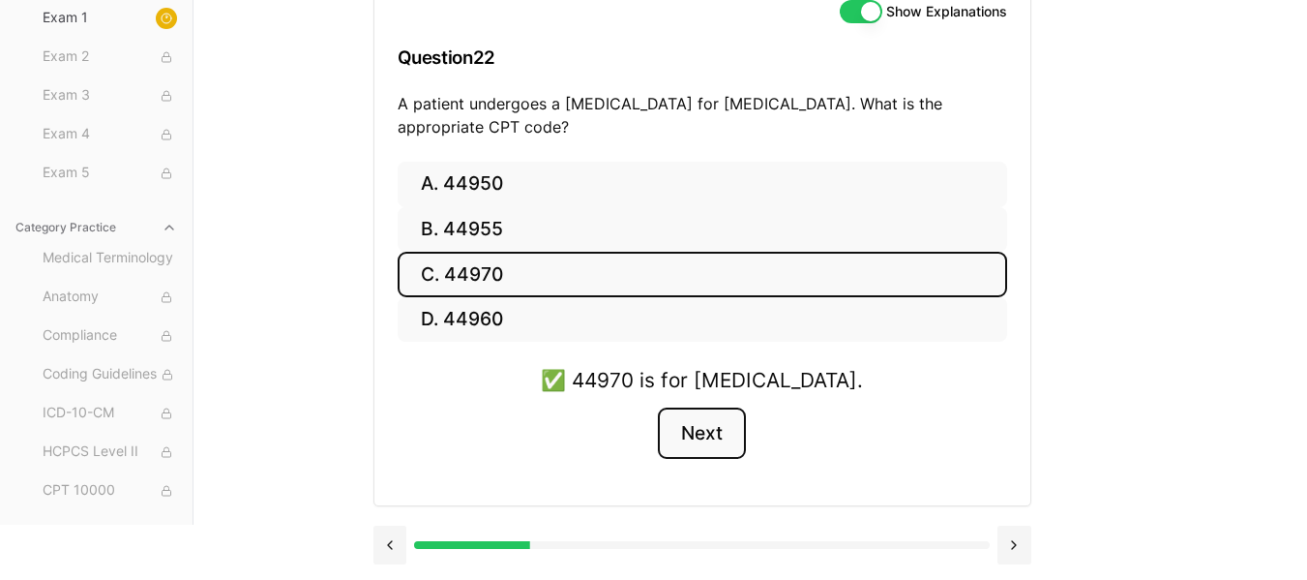
click at [708, 448] on button "Next" at bounding box center [702, 433] width 88 height 52
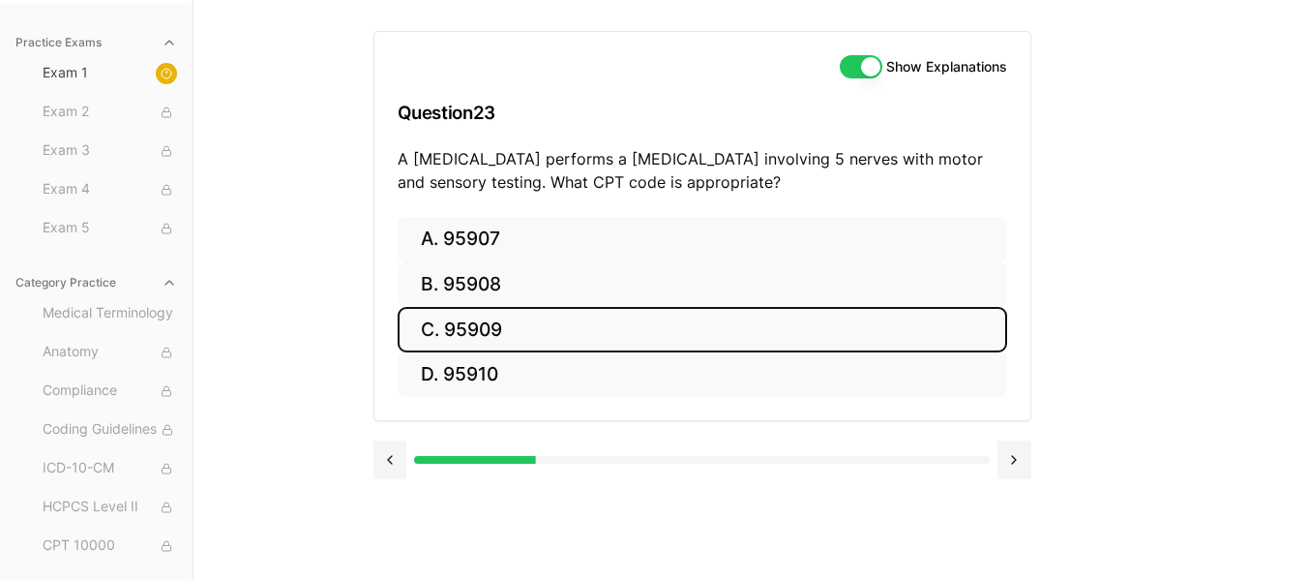
click at [508, 320] on button "C. 95909" at bounding box center [703, 329] width 610 height 45
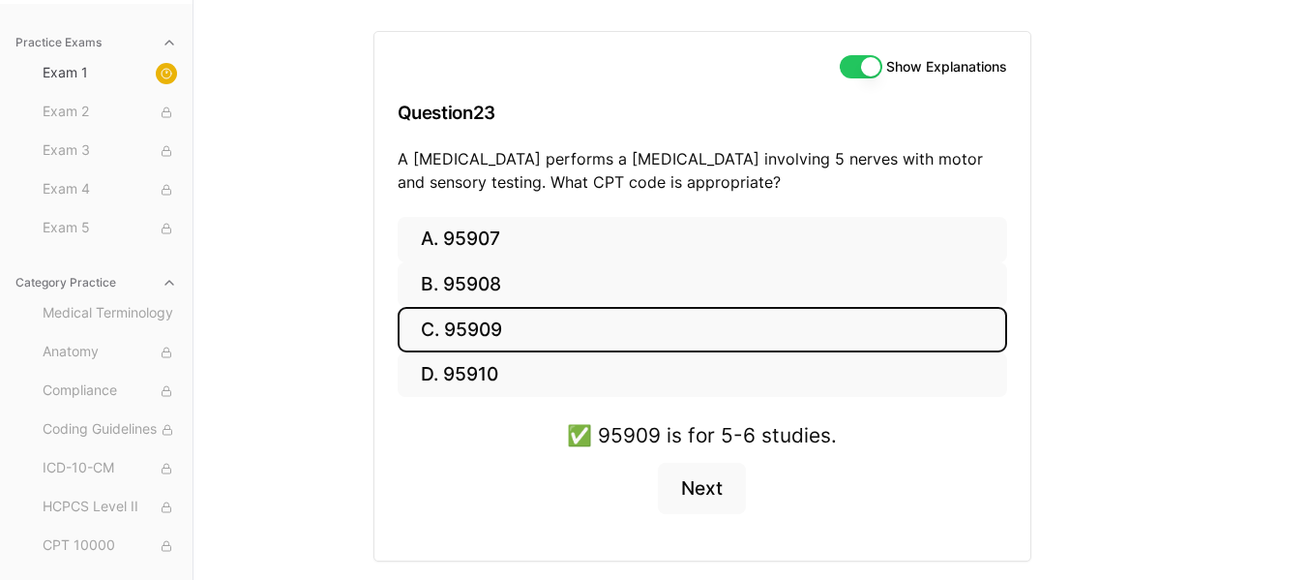
scroll to position [233, 0]
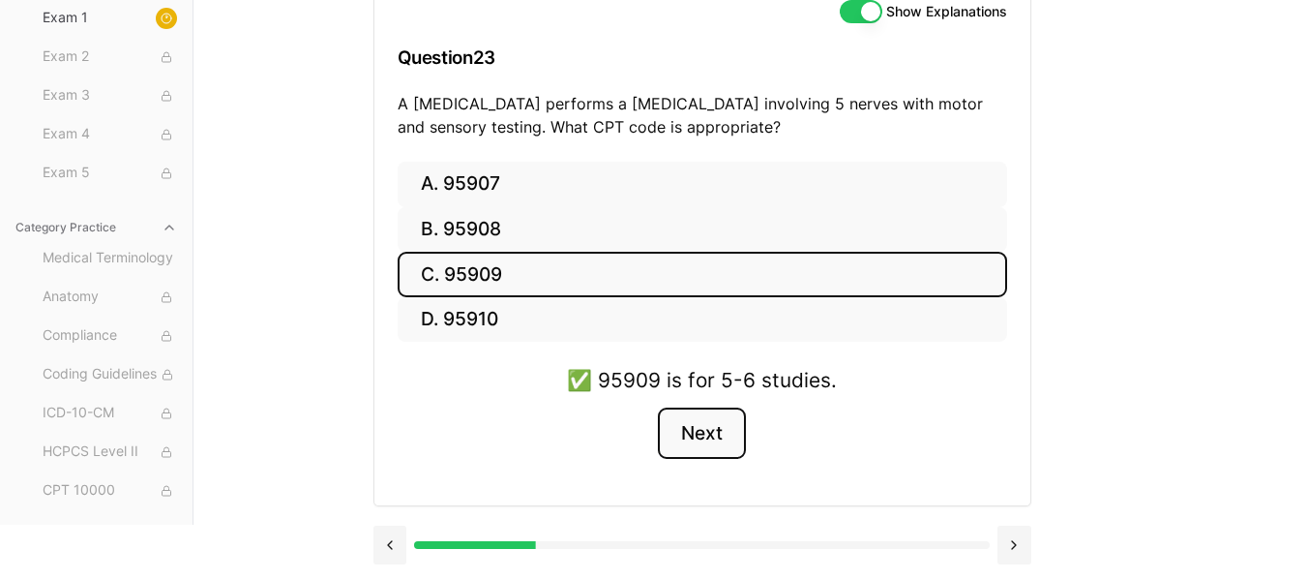
click at [695, 443] on button "Next" at bounding box center [702, 433] width 88 height 52
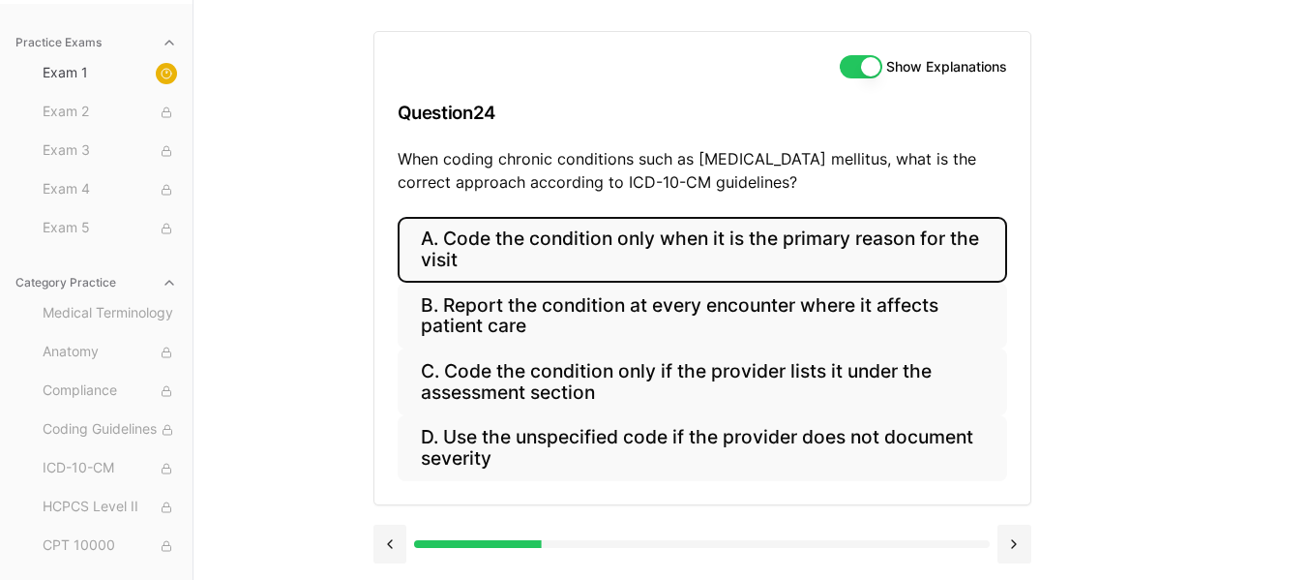
click at [497, 223] on button "A. Code the condition only when it is the primary reason for the visit" at bounding box center [703, 250] width 610 height 66
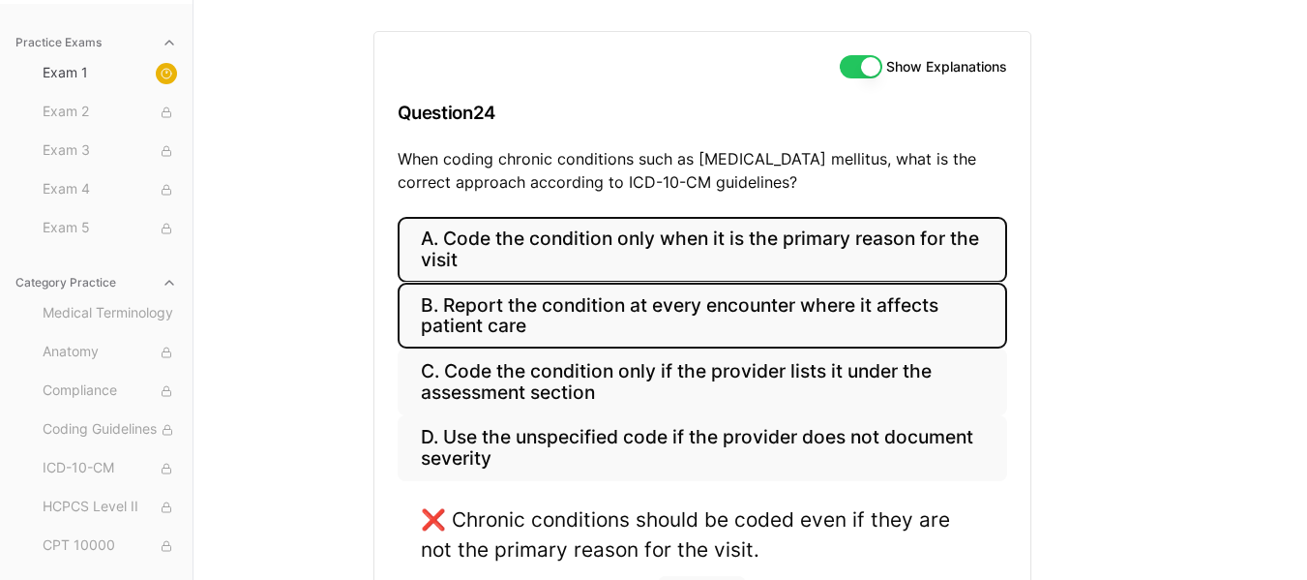
click at [554, 307] on button "B. Report the condition at every encounter where it affects patient care" at bounding box center [703, 316] width 610 height 66
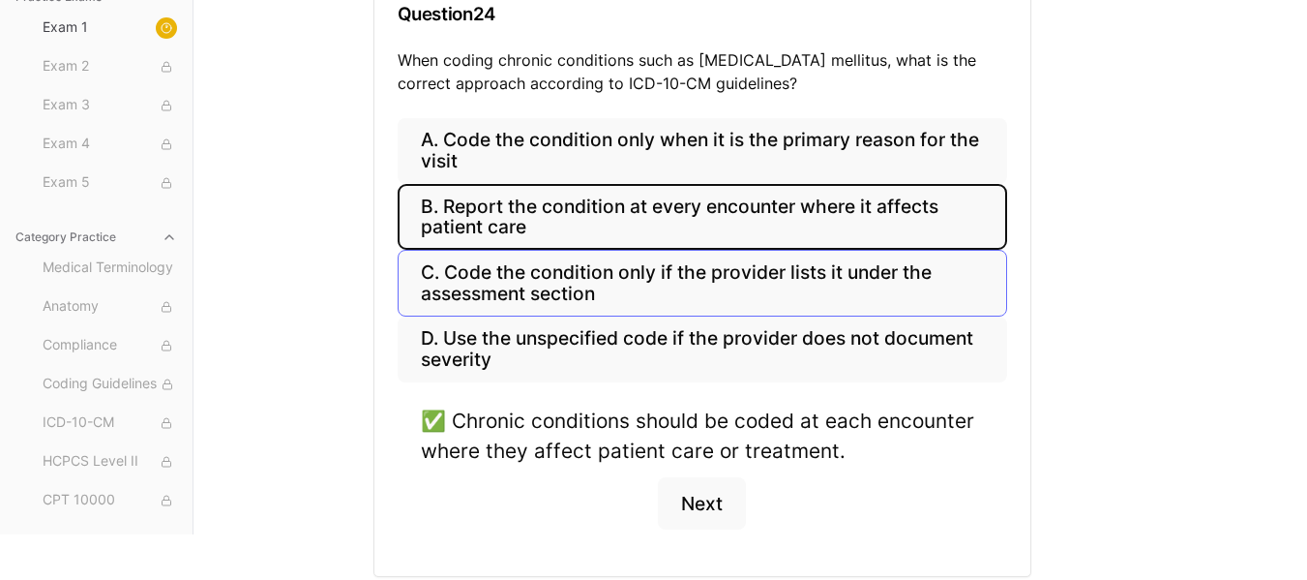
scroll to position [347, 0]
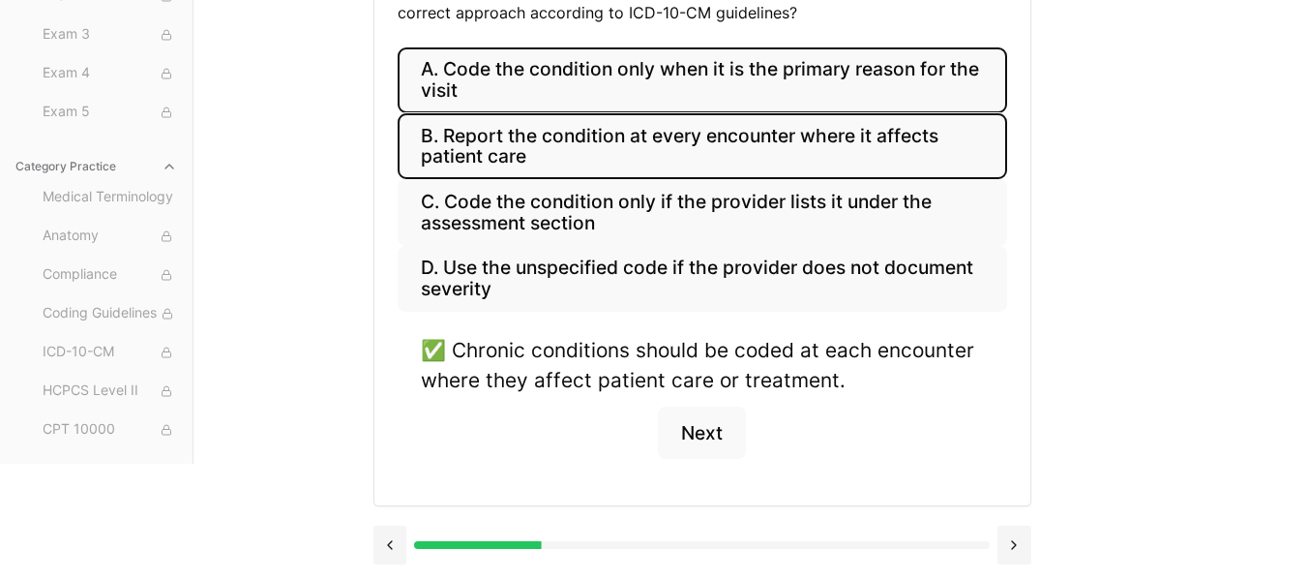
click at [751, 100] on button "A. Code the condition only when it is the primary reason for the visit" at bounding box center [703, 80] width 610 height 66
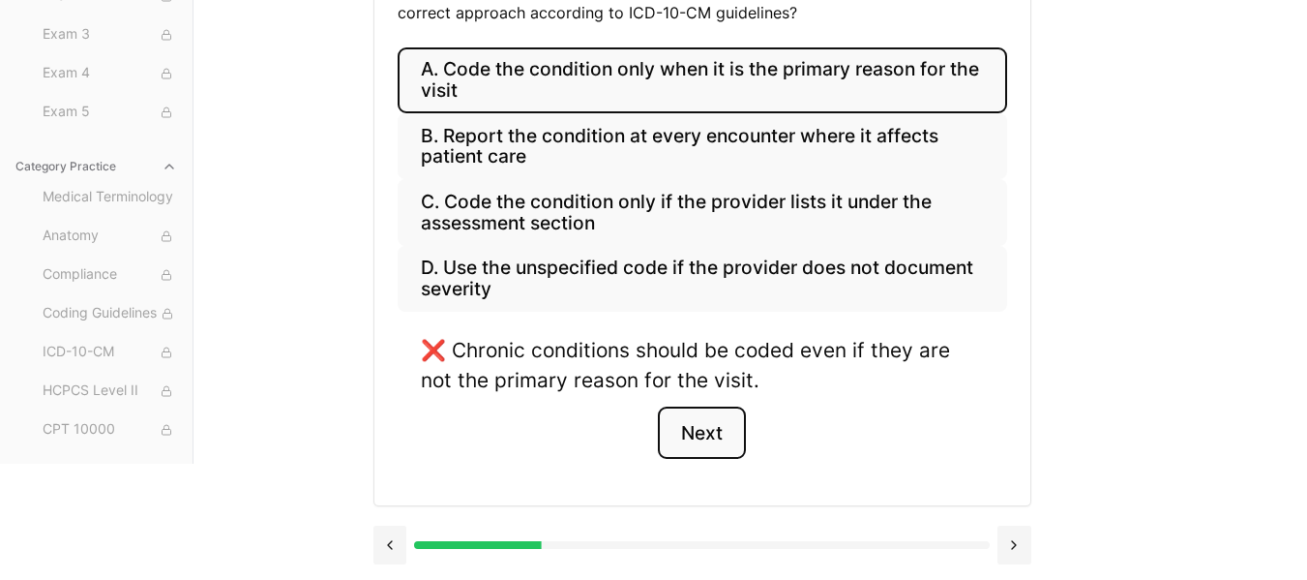
click at [699, 440] on button "Next" at bounding box center [702, 432] width 88 height 52
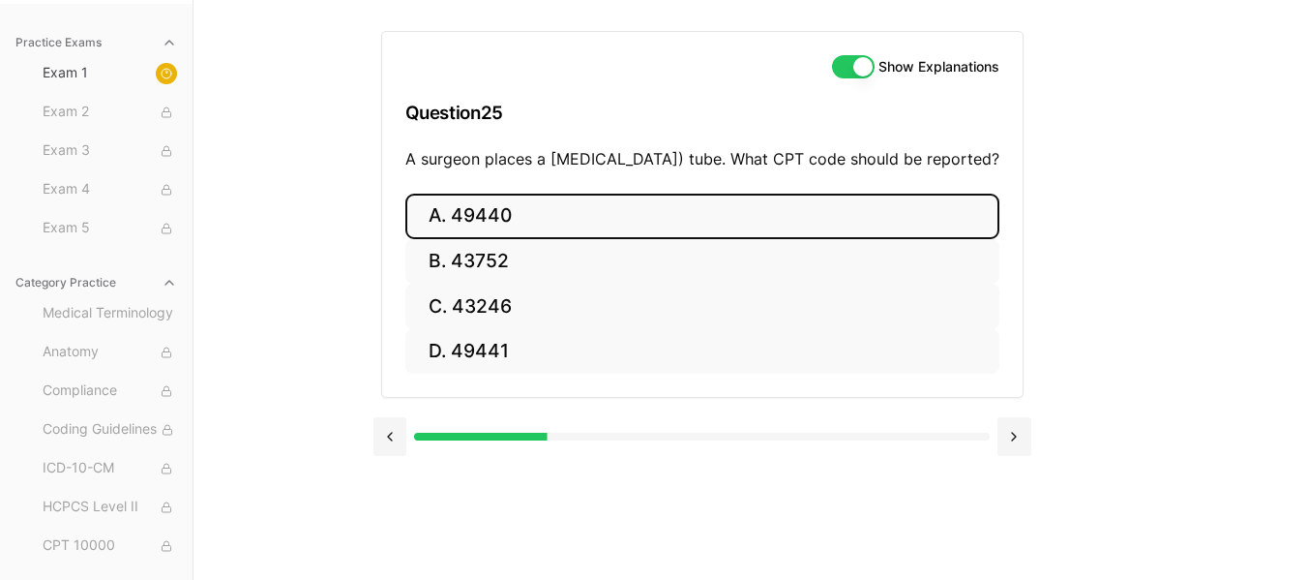
click at [548, 237] on button "A. 49440" at bounding box center [702, 215] width 594 height 45
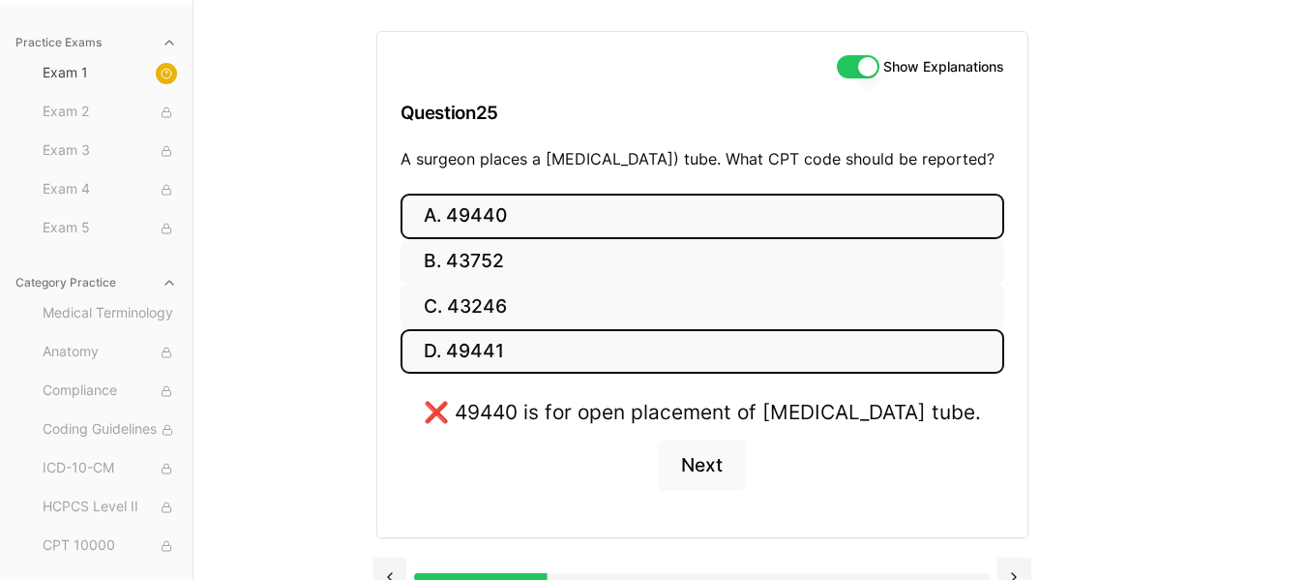
click at [531, 373] on button "D. 49441" at bounding box center [703, 351] width 604 height 45
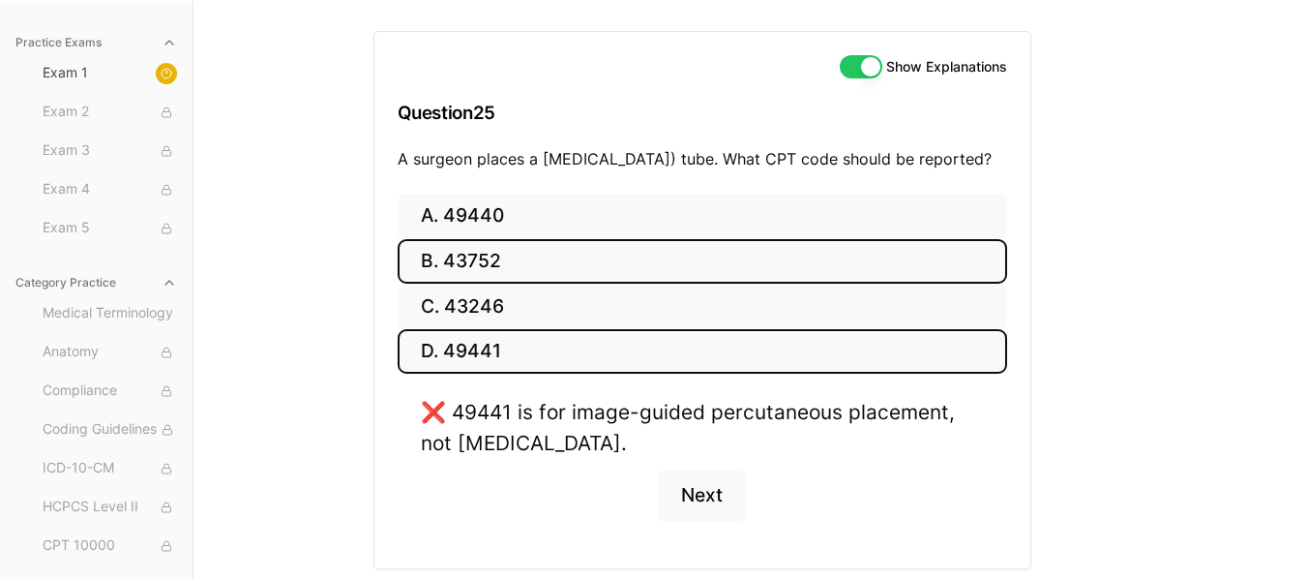
click at [511, 284] on button "B. 43752" at bounding box center [703, 261] width 610 height 45
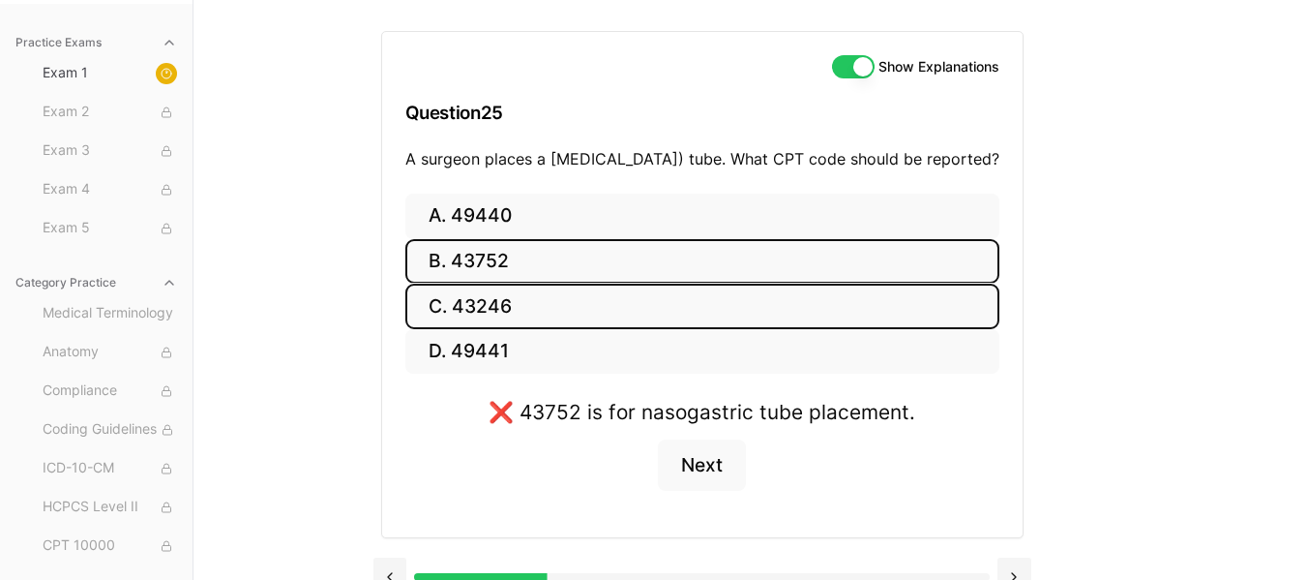
click at [521, 322] on button "C. 43246" at bounding box center [702, 305] width 594 height 45
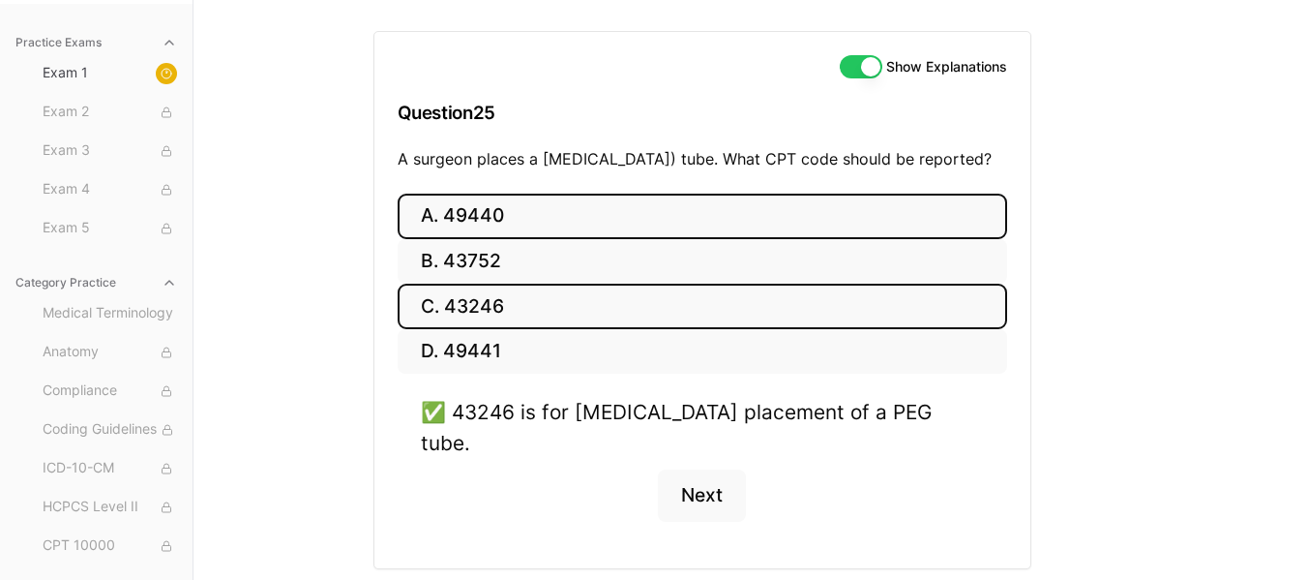
click at [531, 227] on button "A. 49440" at bounding box center [703, 215] width 610 height 45
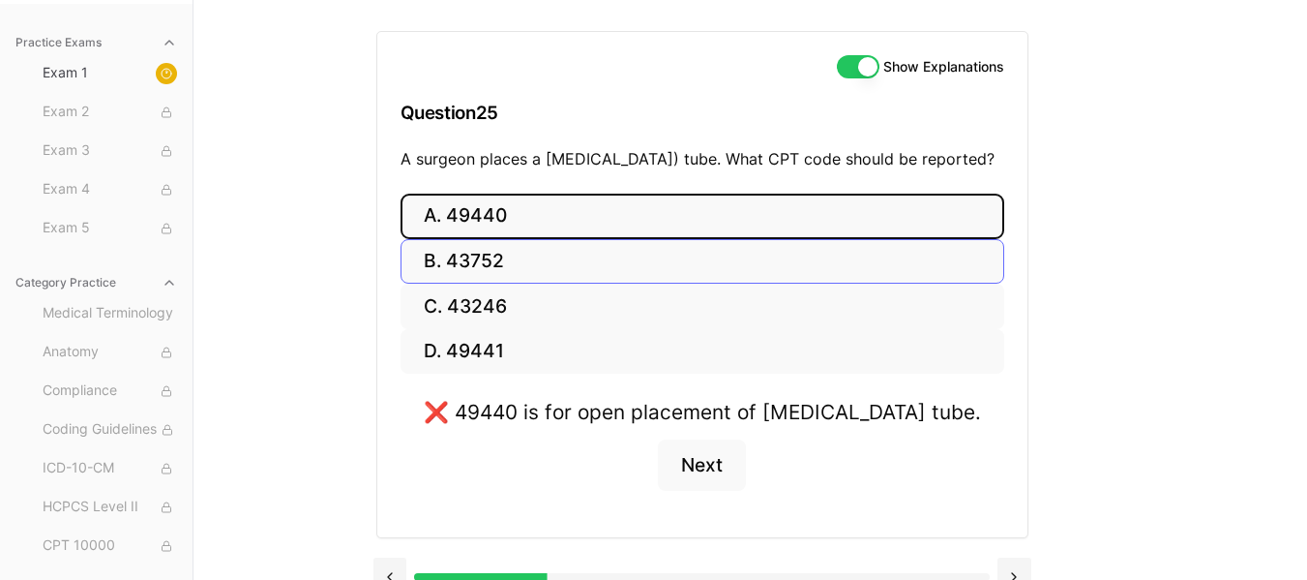
scroll to position [233, 0]
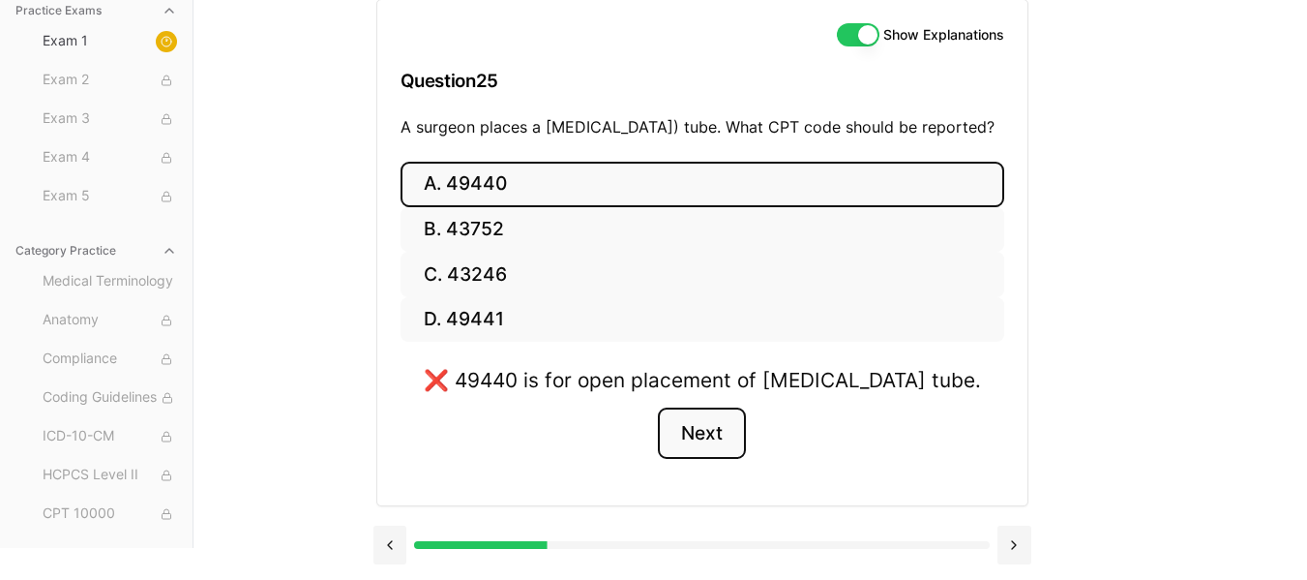
click at [709, 410] on button "Next" at bounding box center [702, 433] width 88 height 52
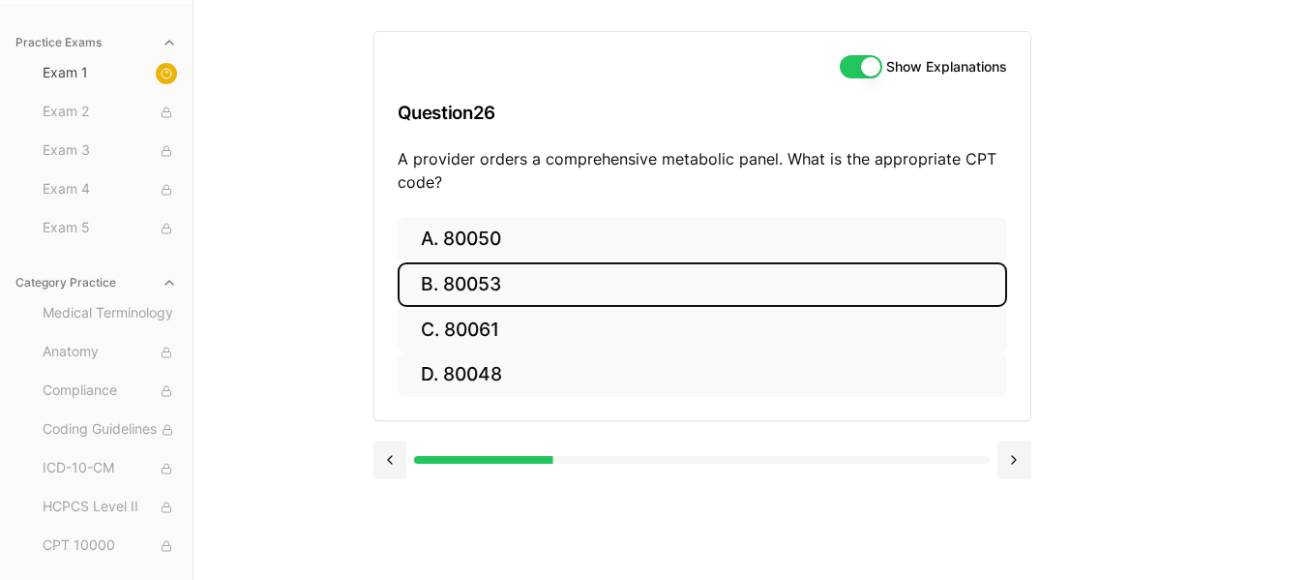
click at [530, 272] on button "B. 80053" at bounding box center [703, 284] width 610 height 45
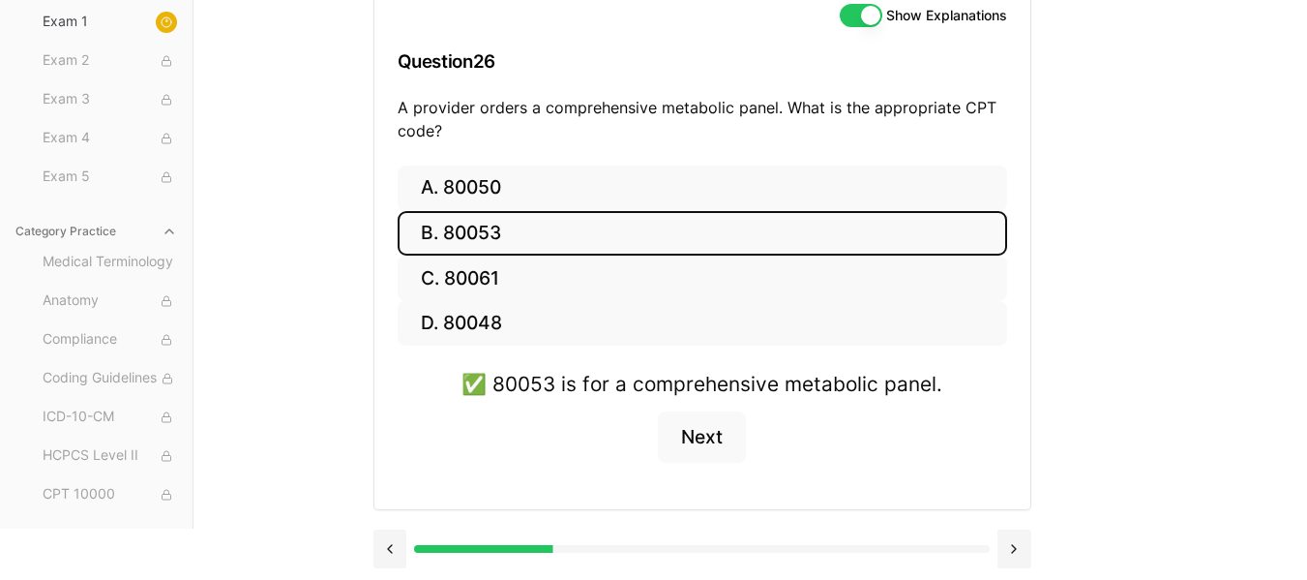
scroll to position [233, 0]
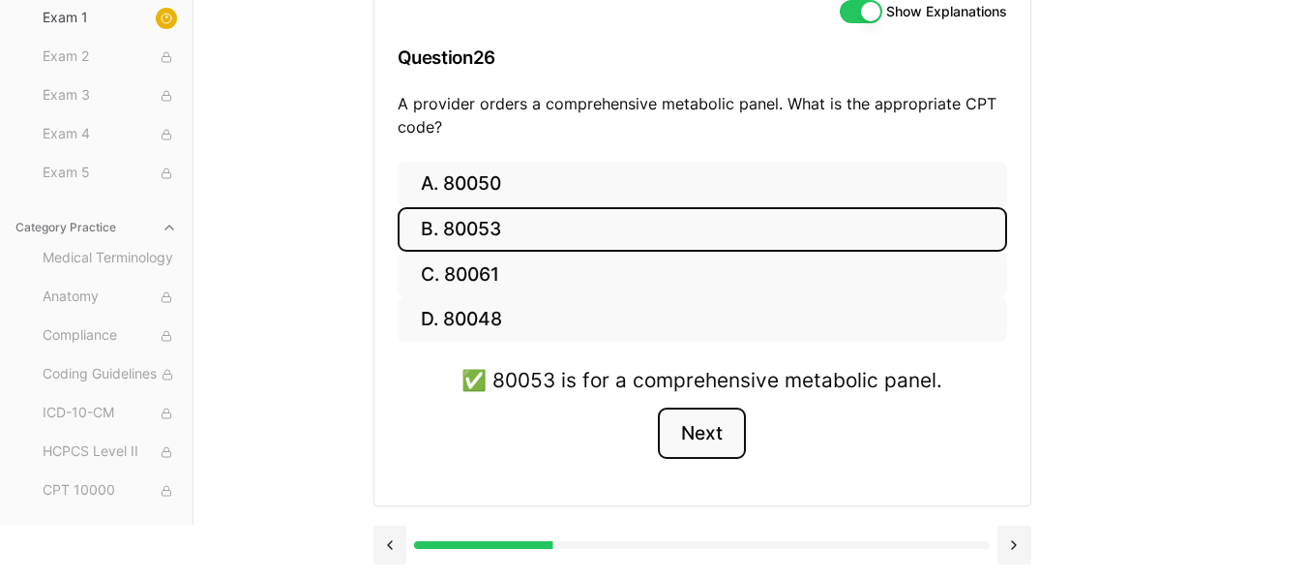
click at [677, 433] on button "Next" at bounding box center [702, 433] width 88 height 52
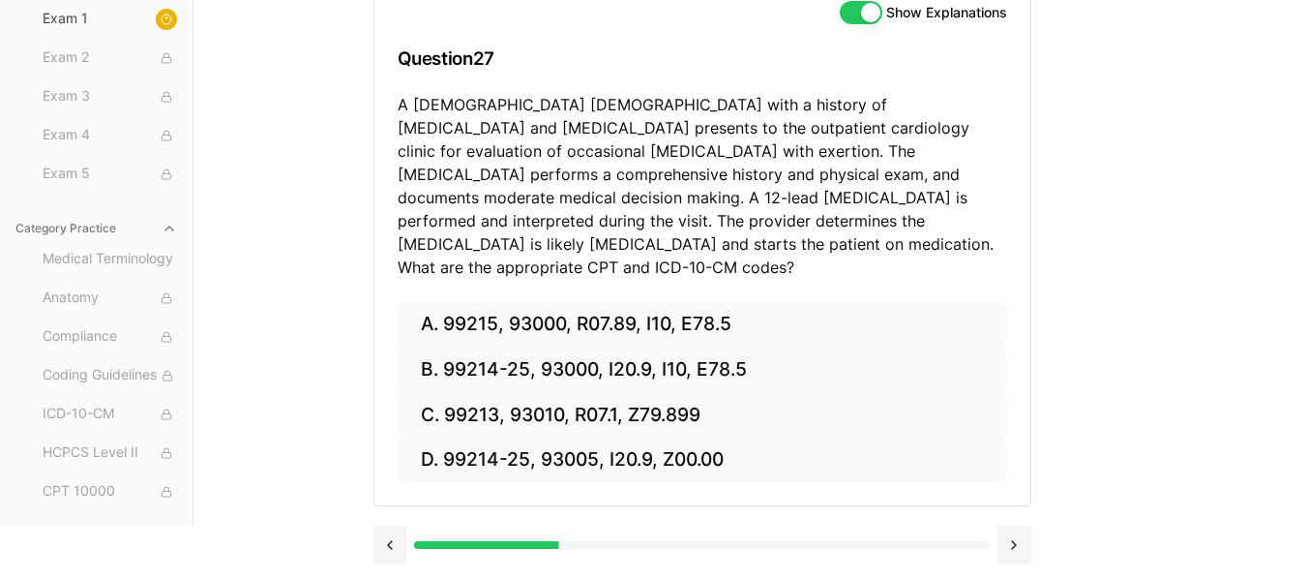
scroll to position [209, 0]
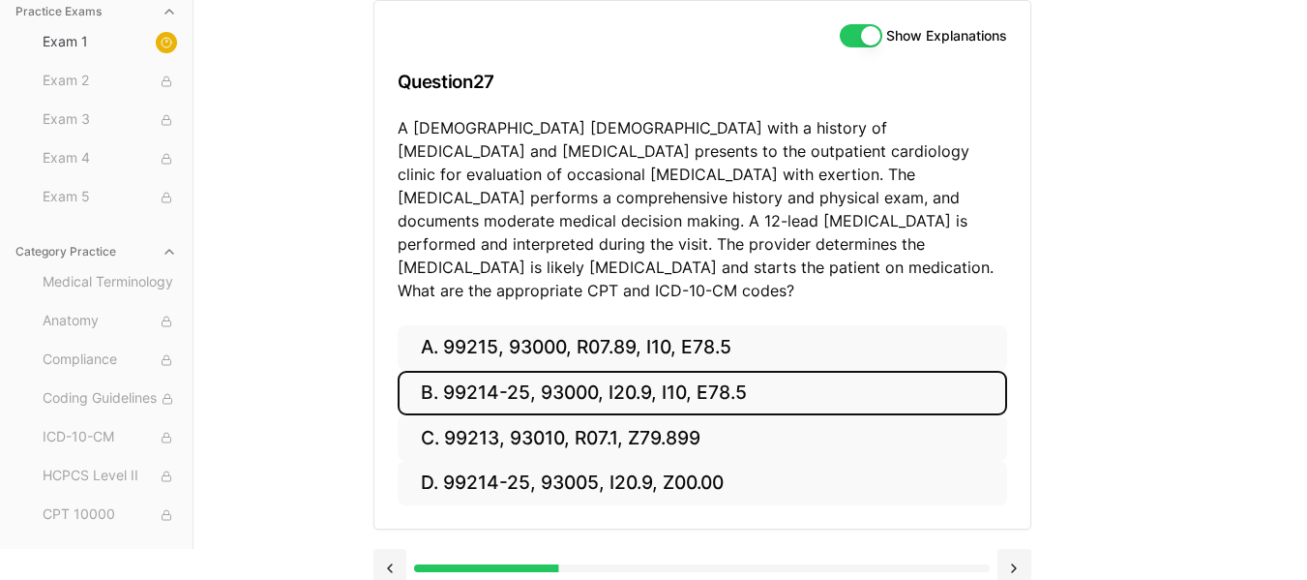
click at [781, 371] on button "B. 99214-25, 93000, I20.9, I10, E78.5" at bounding box center [703, 393] width 610 height 45
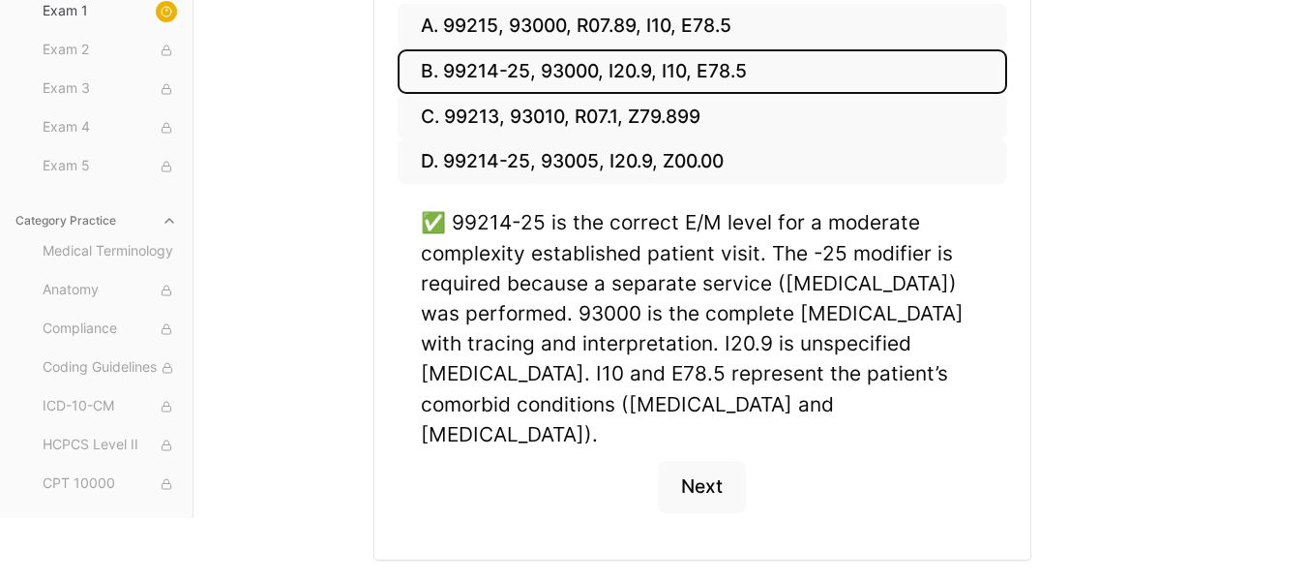
scroll to position [531, 0]
click at [730, 460] on button "Next" at bounding box center [702, 486] width 88 height 52
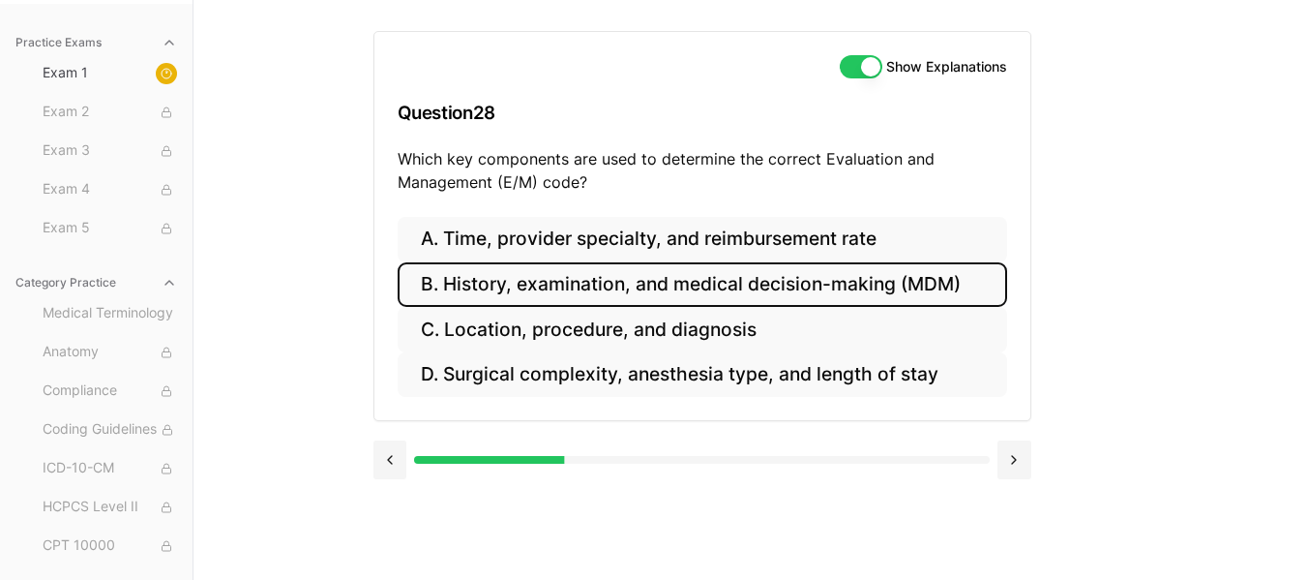
click at [776, 273] on button "B. History, examination, and medical decision-making (MDM)" at bounding box center [703, 284] width 610 height 45
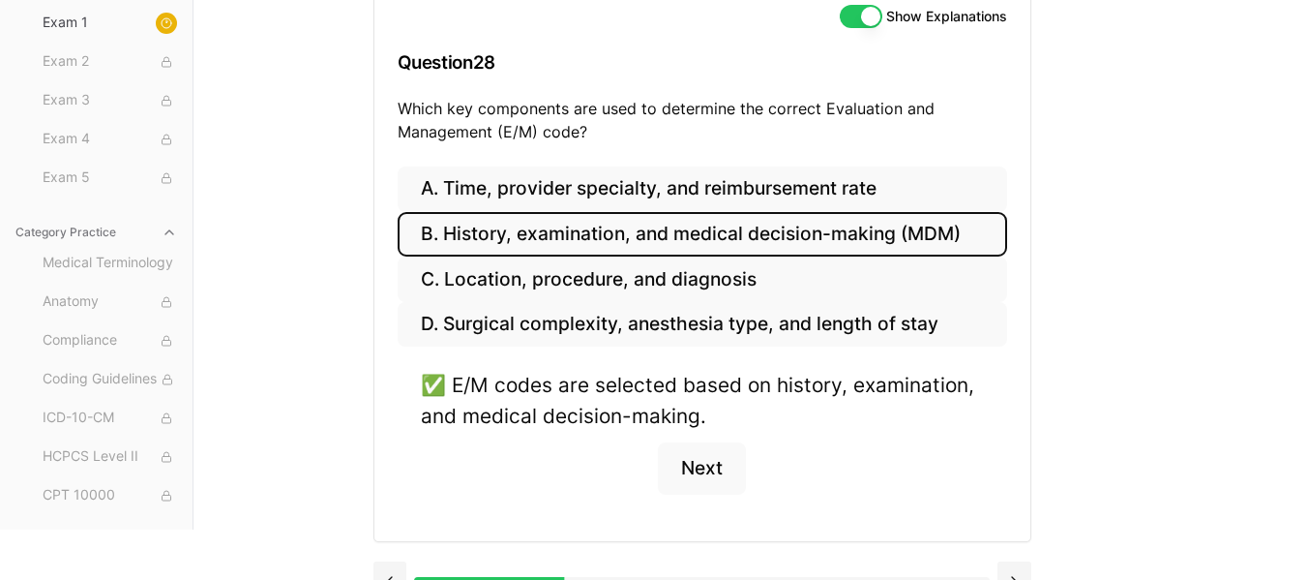
scroll to position [264, 0]
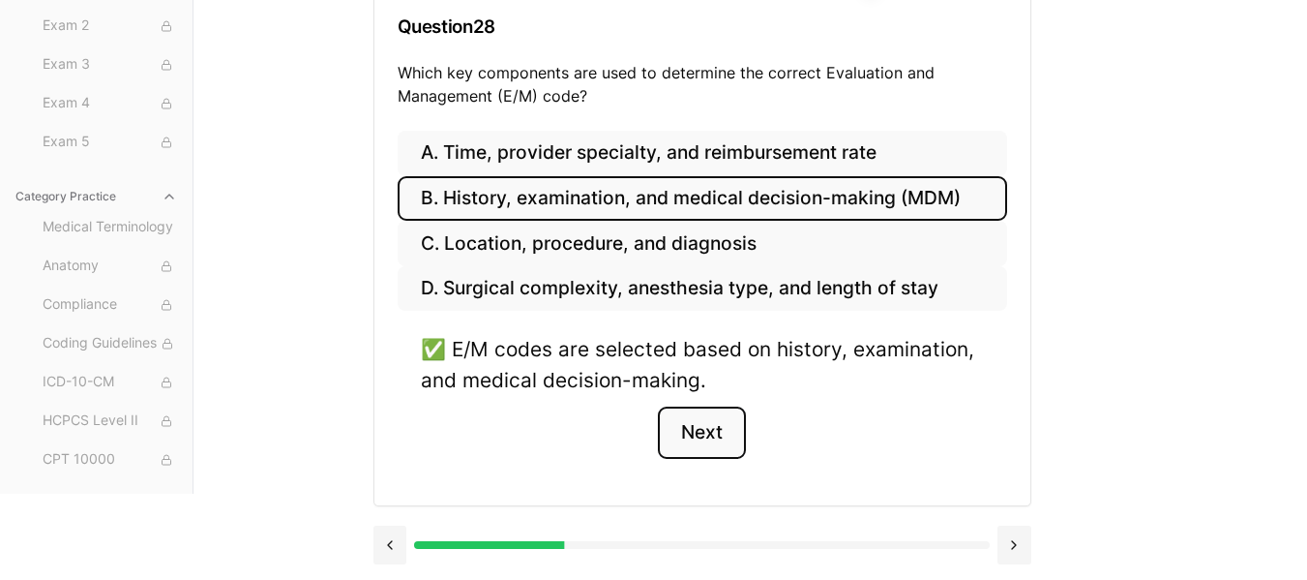
click at [709, 442] on button "Next" at bounding box center [702, 432] width 88 height 52
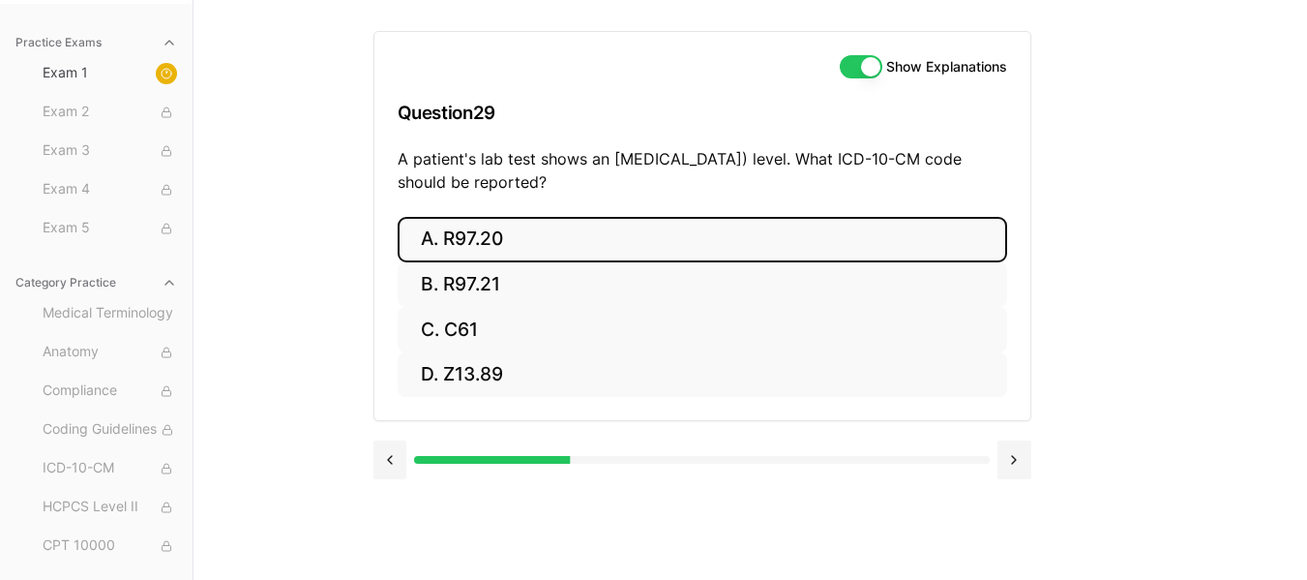
click at [502, 238] on button "A. R97.20" at bounding box center [703, 239] width 610 height 45
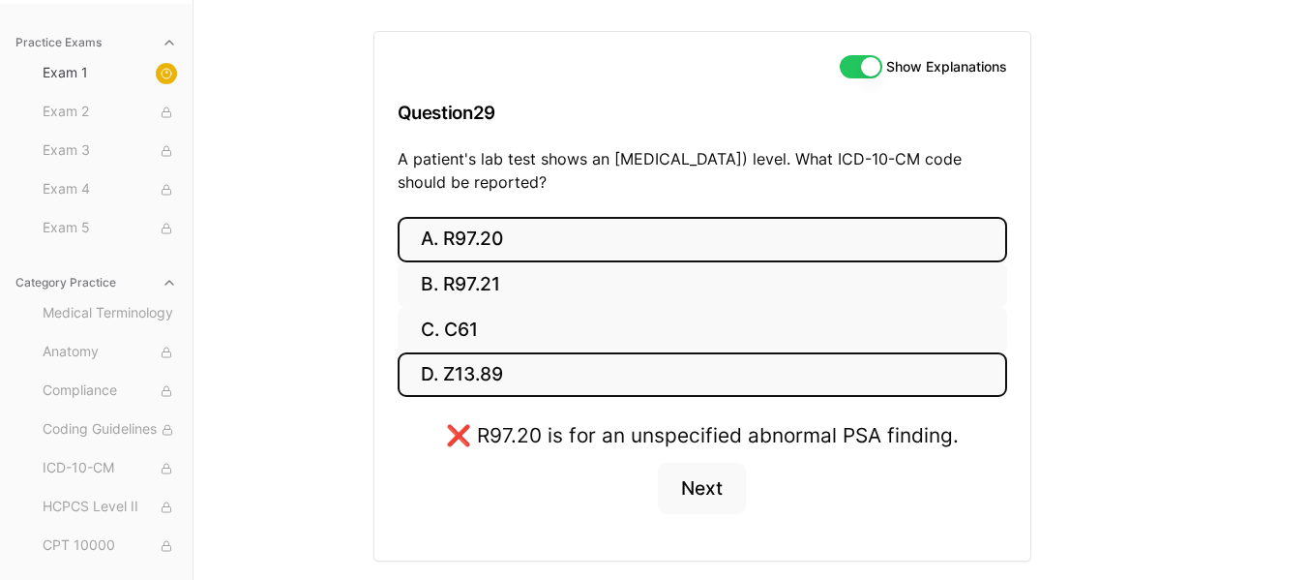
click at [576, 372] on button "D. Z13.89" at bounding box center [703, 374] width 610 height 45
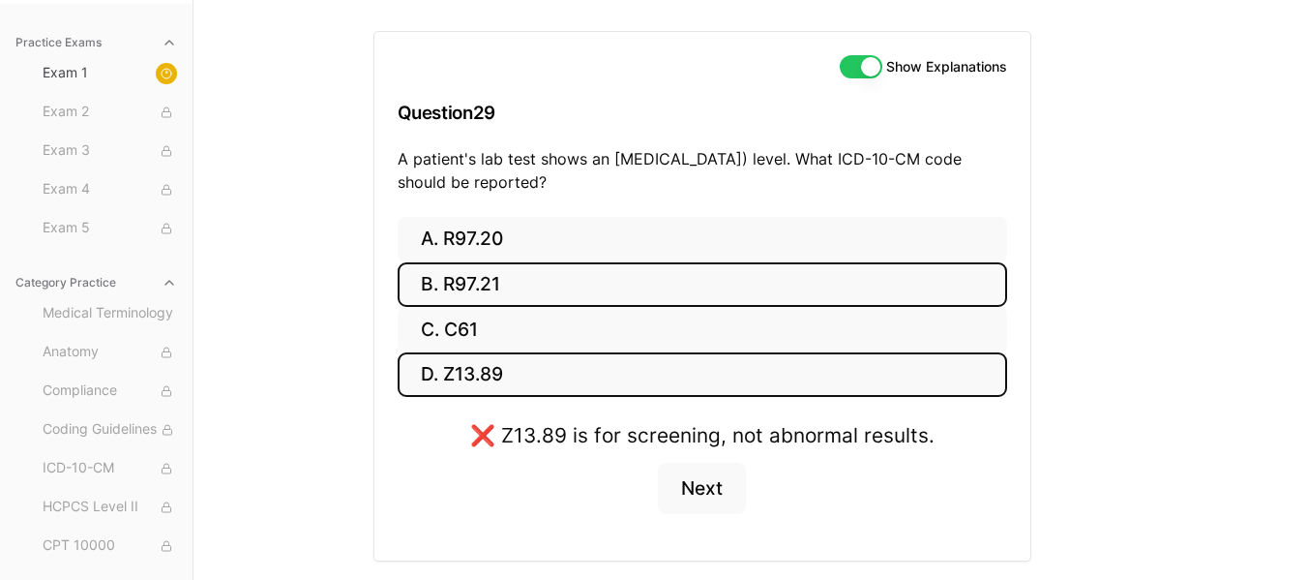
click at [533, 284] on button "B. R97.21" at bounding box center [703, 284] width 610 height 45
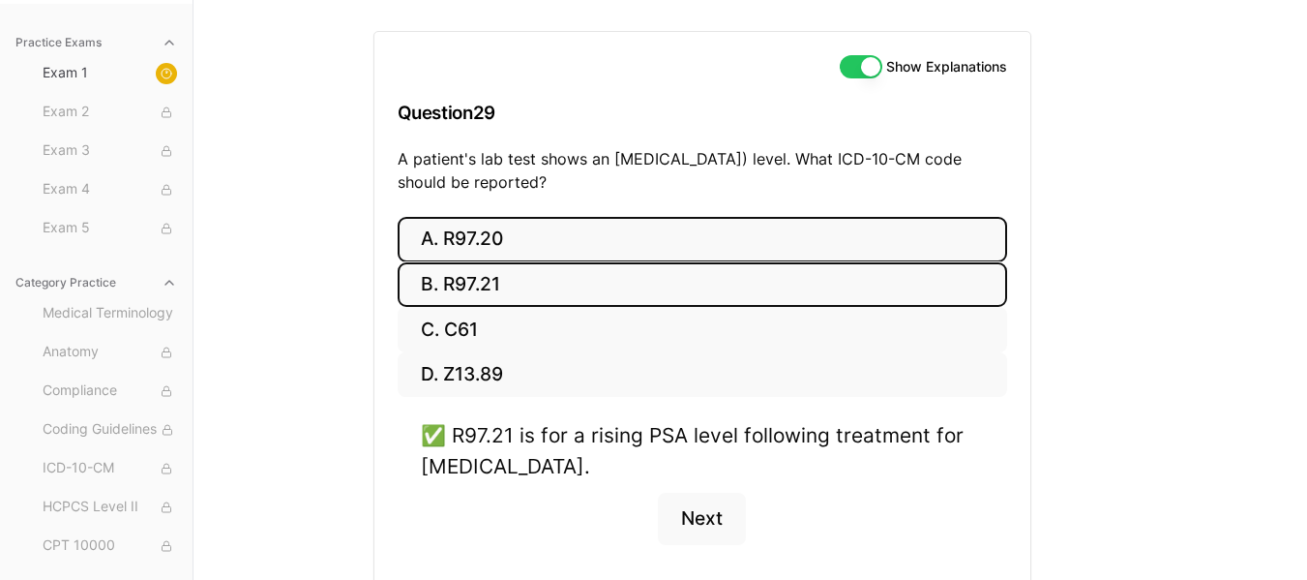
click at [510, 252] on button "A. R97.20" at bounding box center [703, 239] width 610 height 45
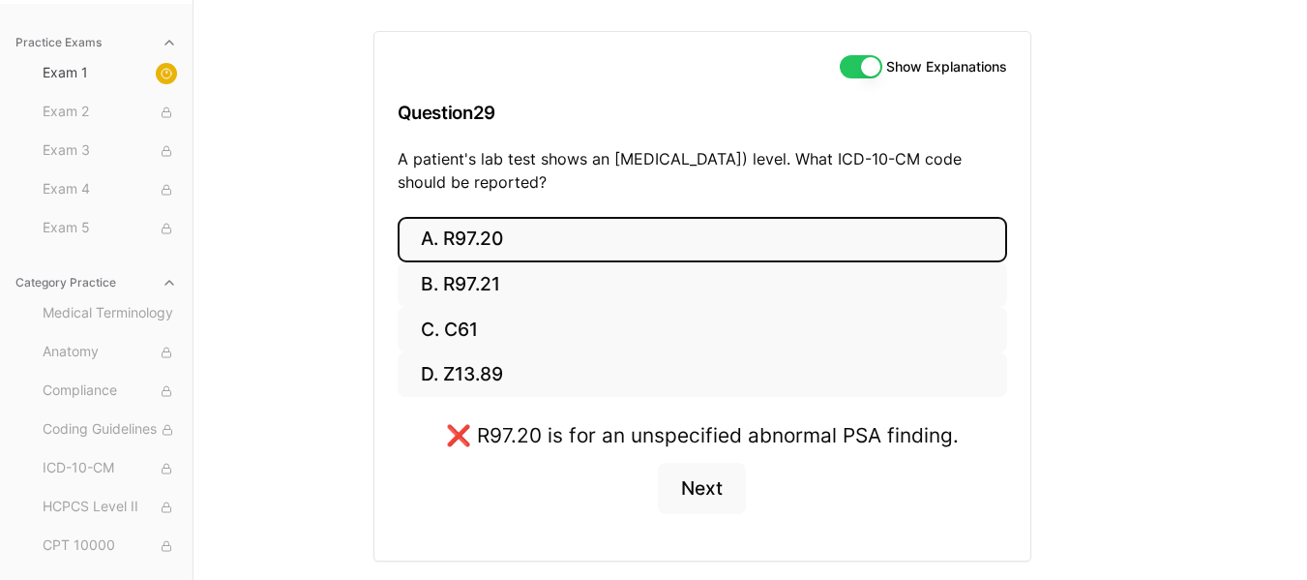
scroll to position [233, 0]
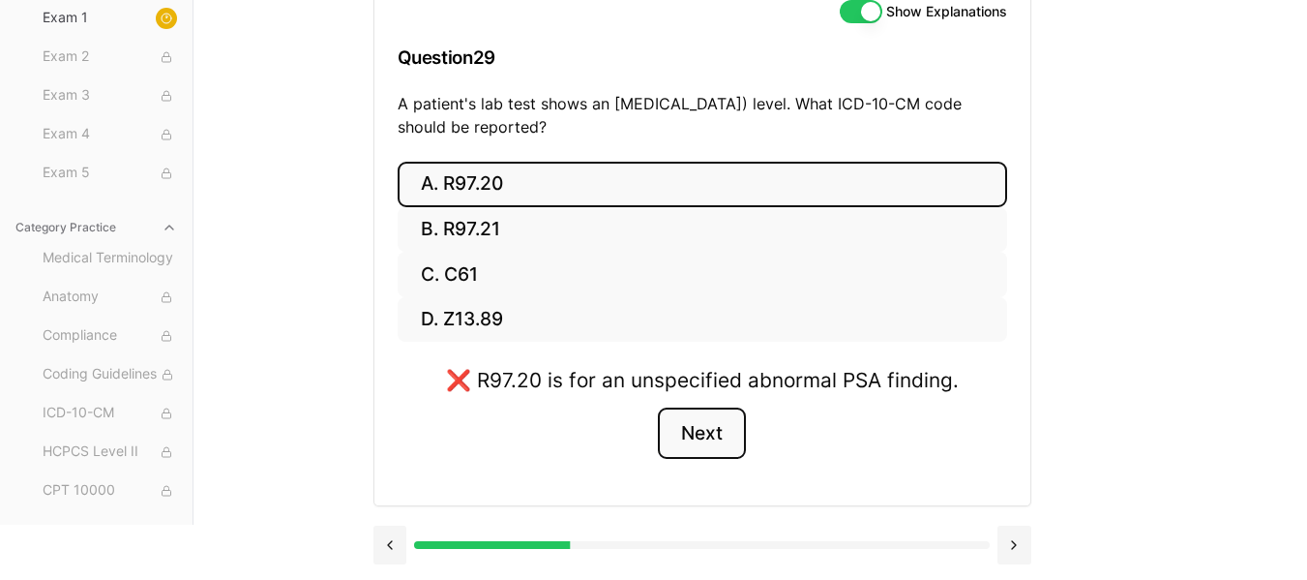
click at [701, 436] on button "Next" at bounding box center [702, 433] width 88 height 52
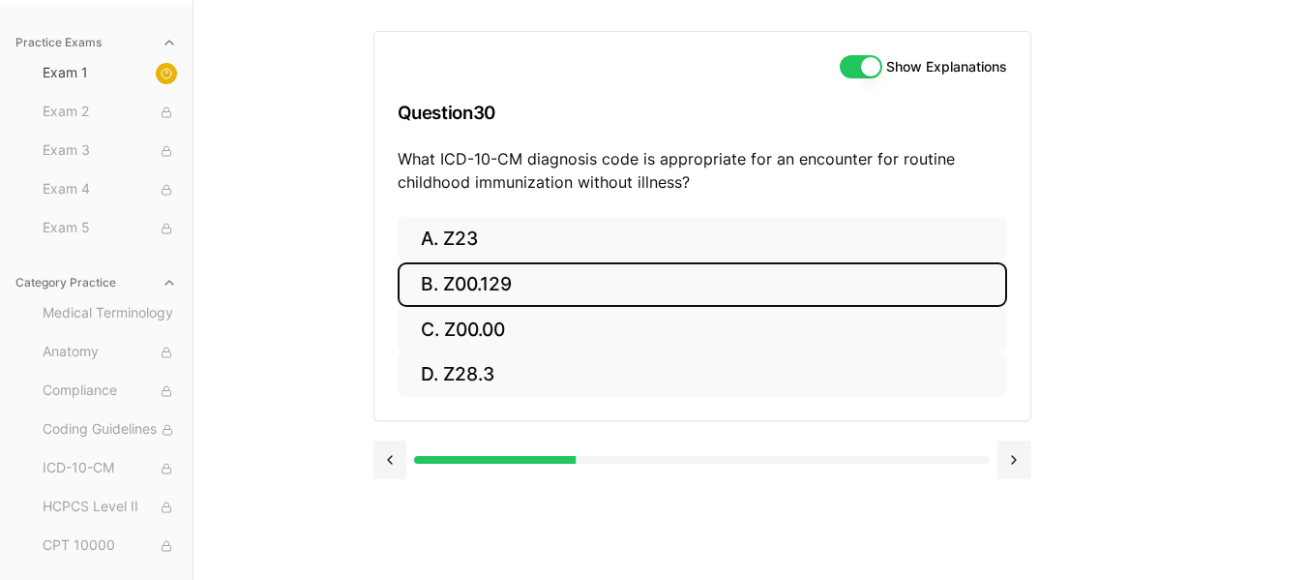
click at [629, 287] on button "B. Z00.129" at bounding box center [703, 284] width 610 height 45
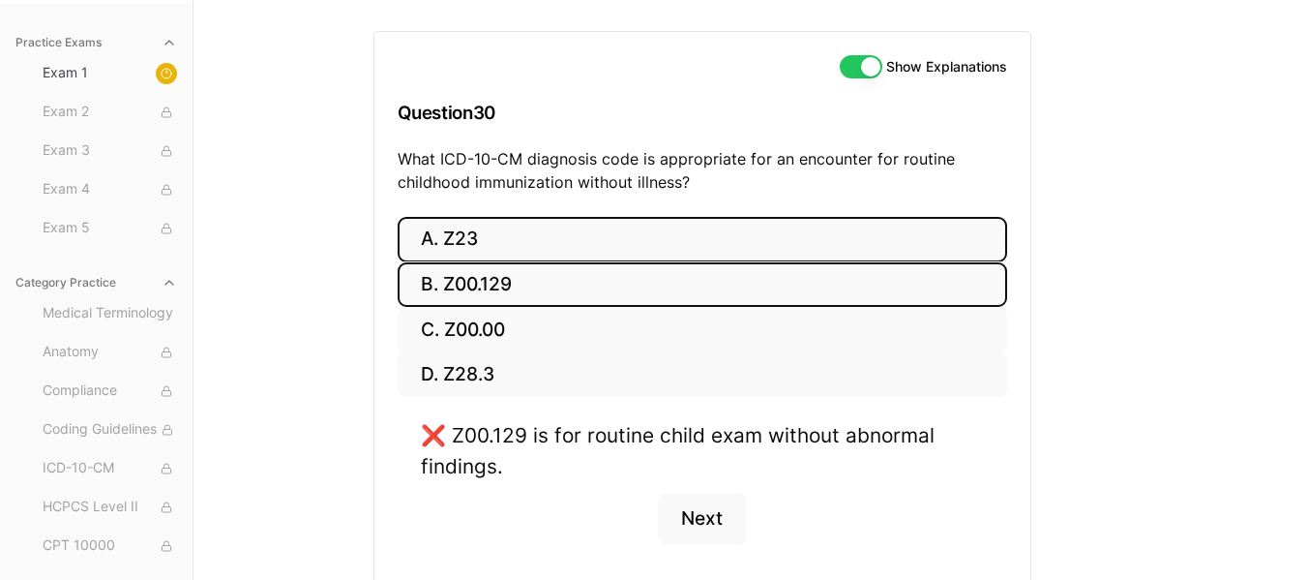
click at [599, 244] on button "A. Z23" at bounding box center [703, 239] width 610 height 45
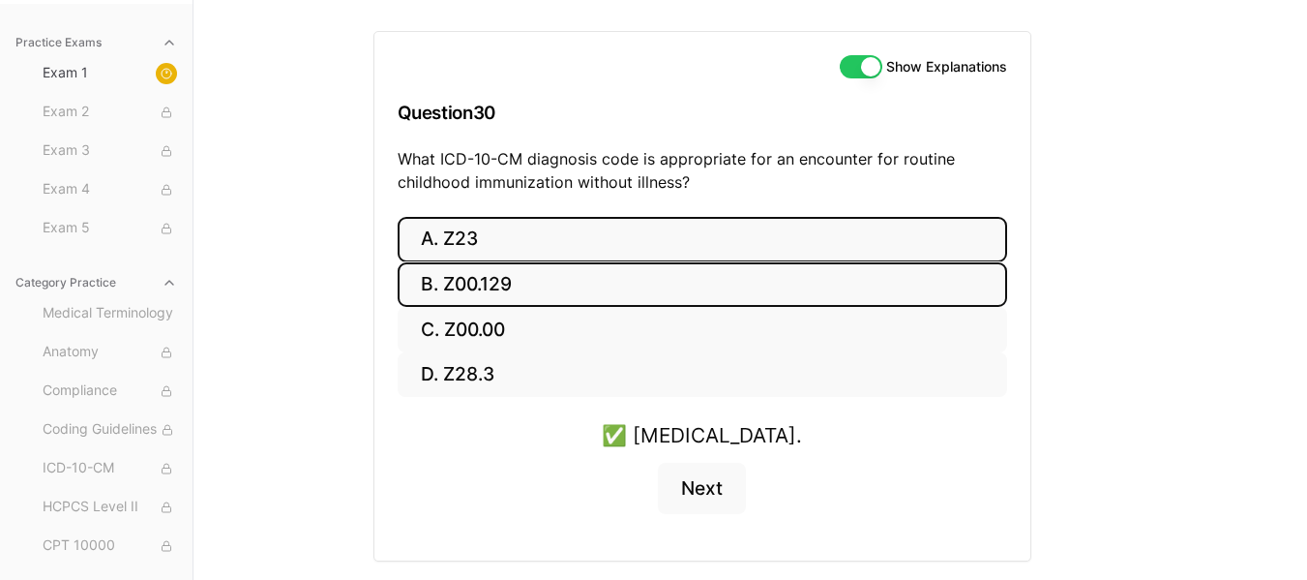
click at [588, 274] on button "B. Z00.129" at bounding box center [703, 284] width 610 height 45
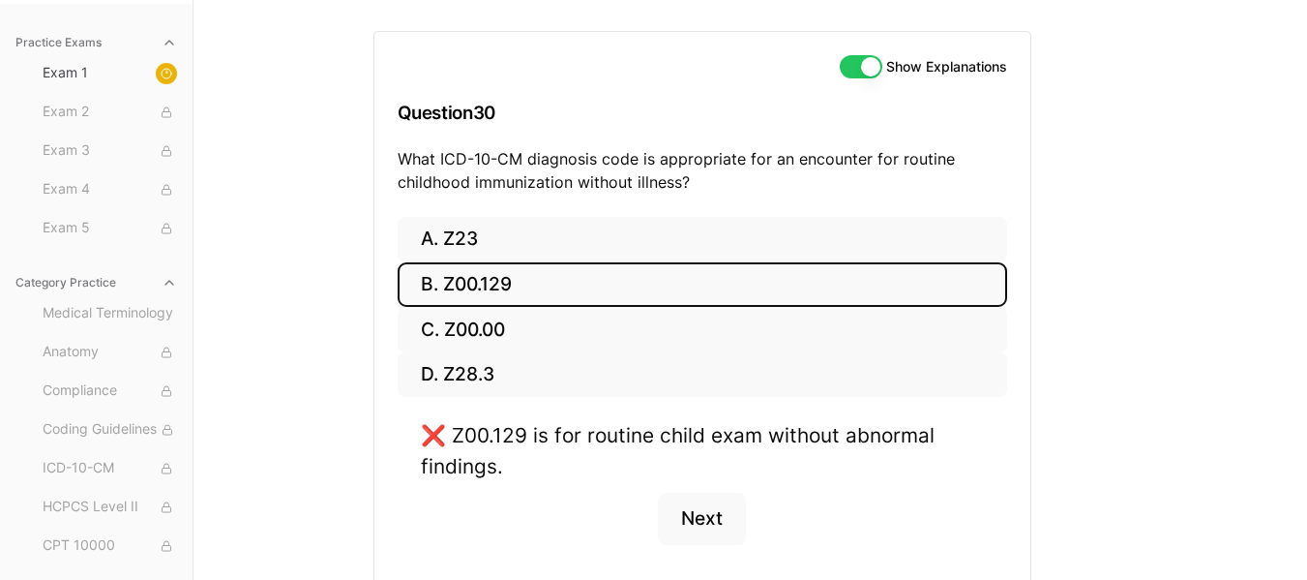
scroll to position [264, 0]
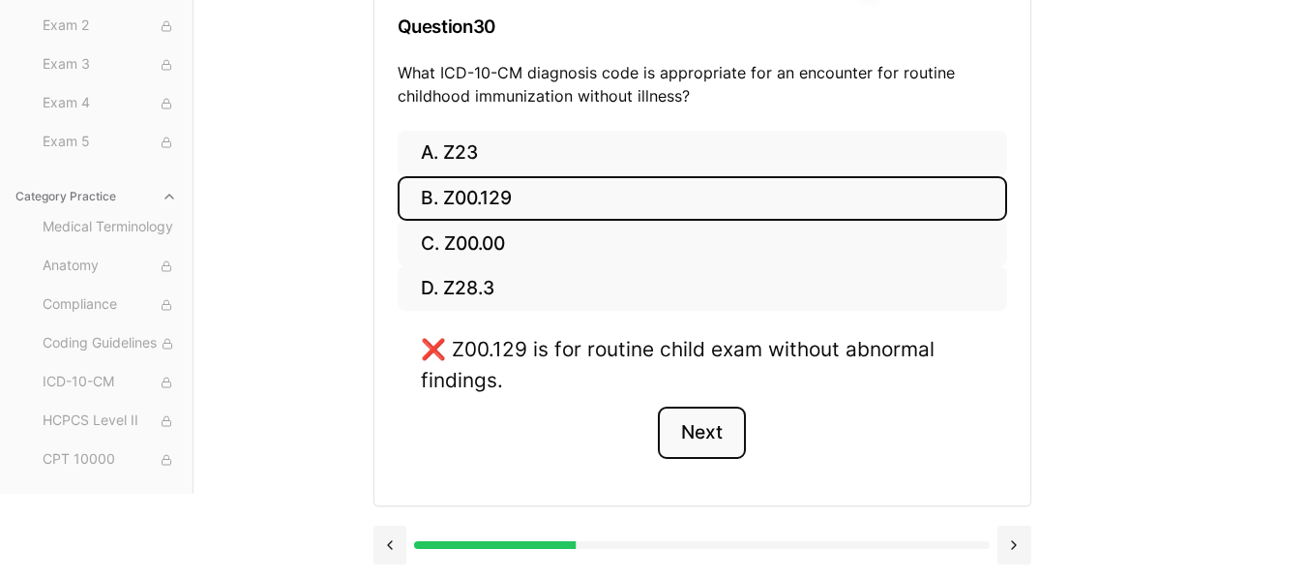
click at [703, 441] on button "Next" at bounding box center [702, 432] width 88 height 52
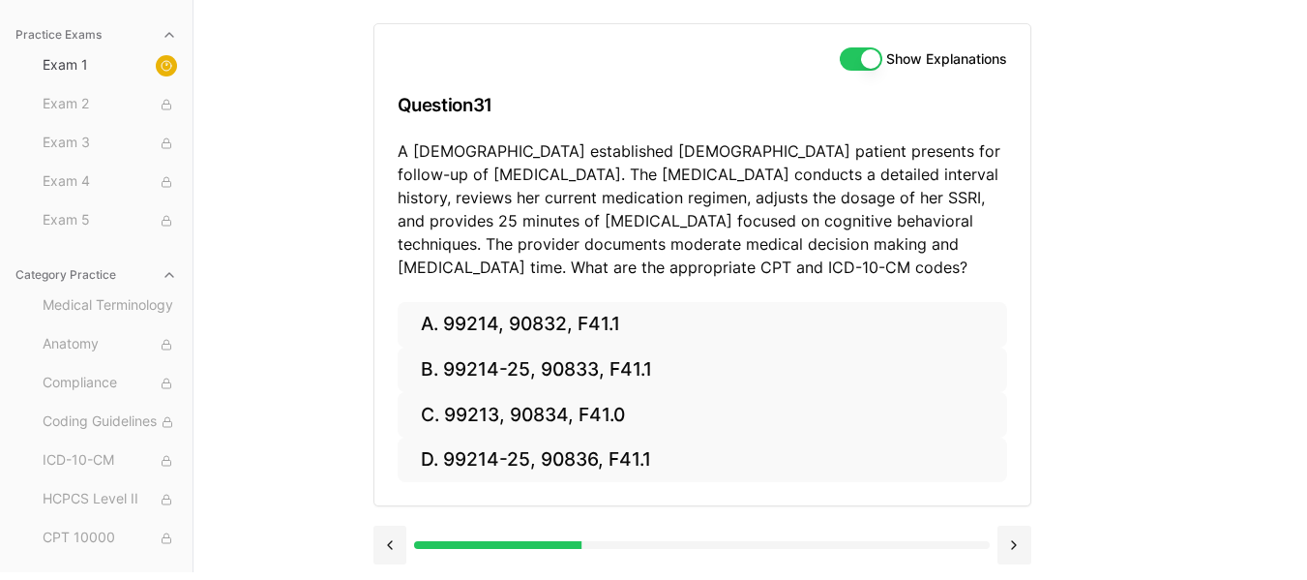
scroll to position [186, 0]
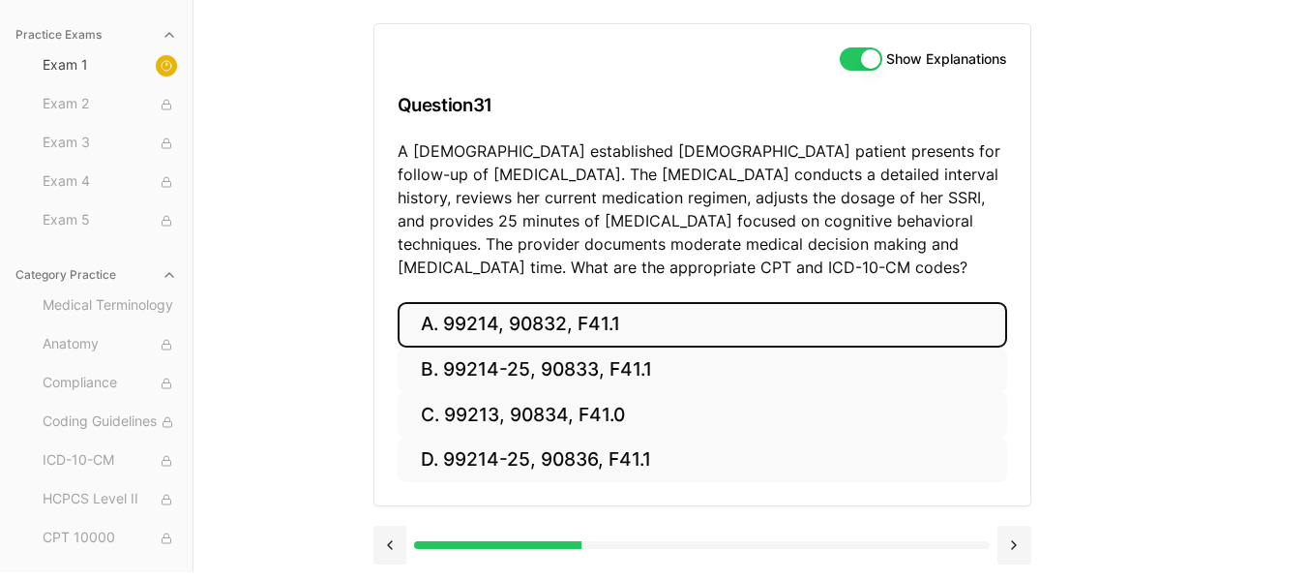
click at [703, 323] on button "A. 99214, 90832, F41.1" at bounding box center [703, 324] width 610 height 45
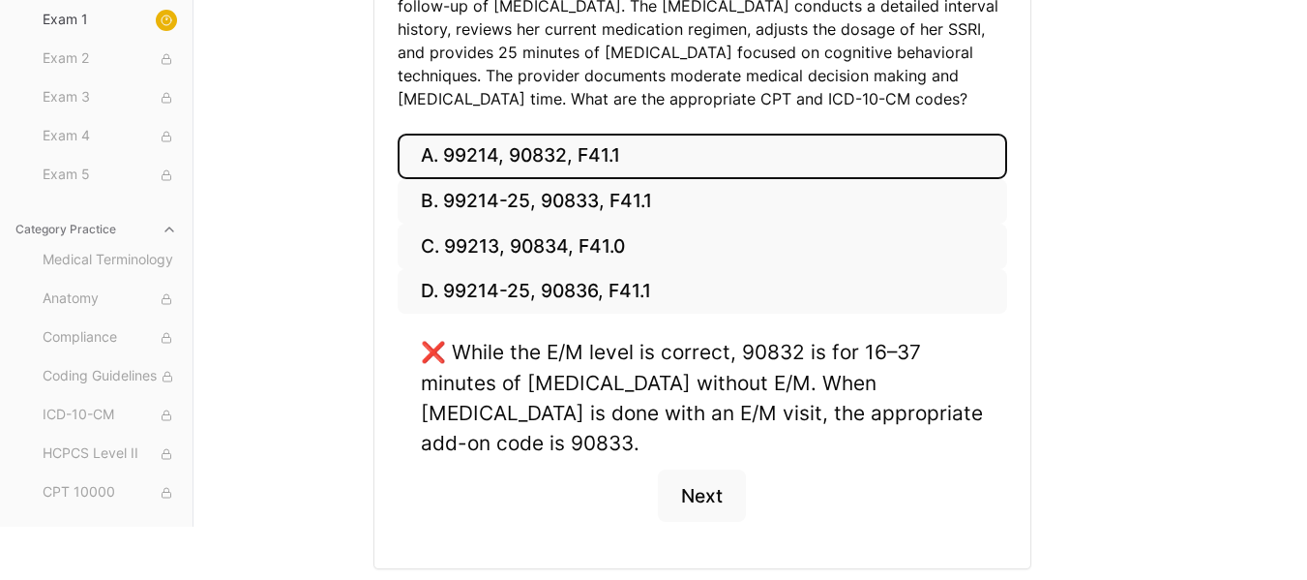
scroll to position [359, 0]
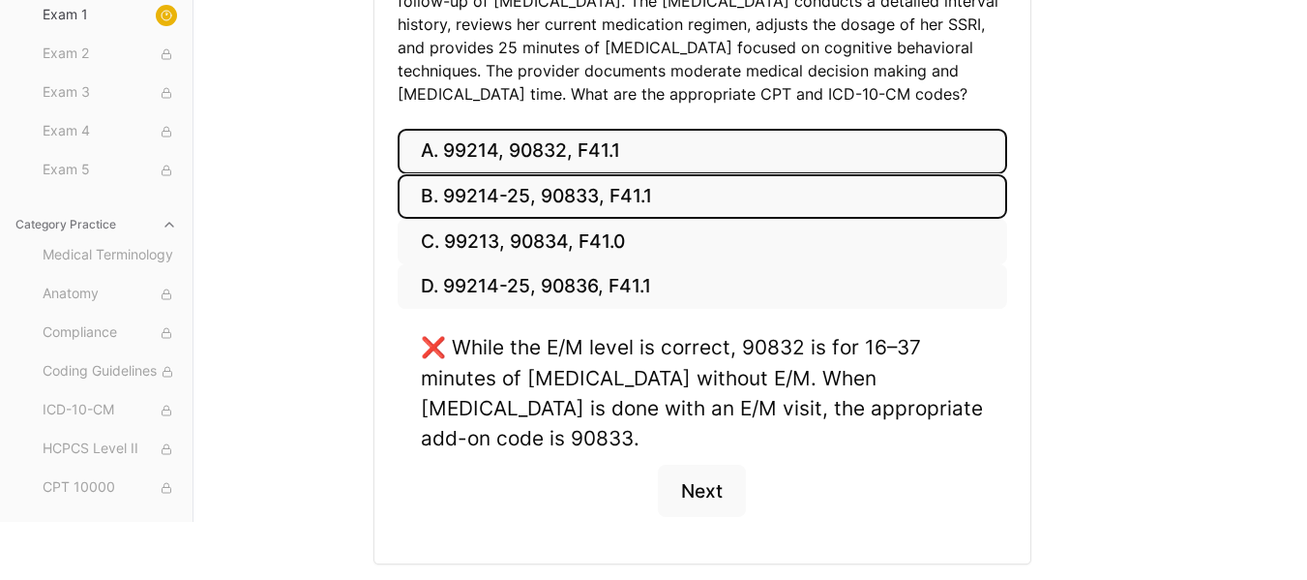
click at [655, 197] on button "B. 99214-25, 90833, F41.1" at bounding box center [703, 196] width 610 height 45
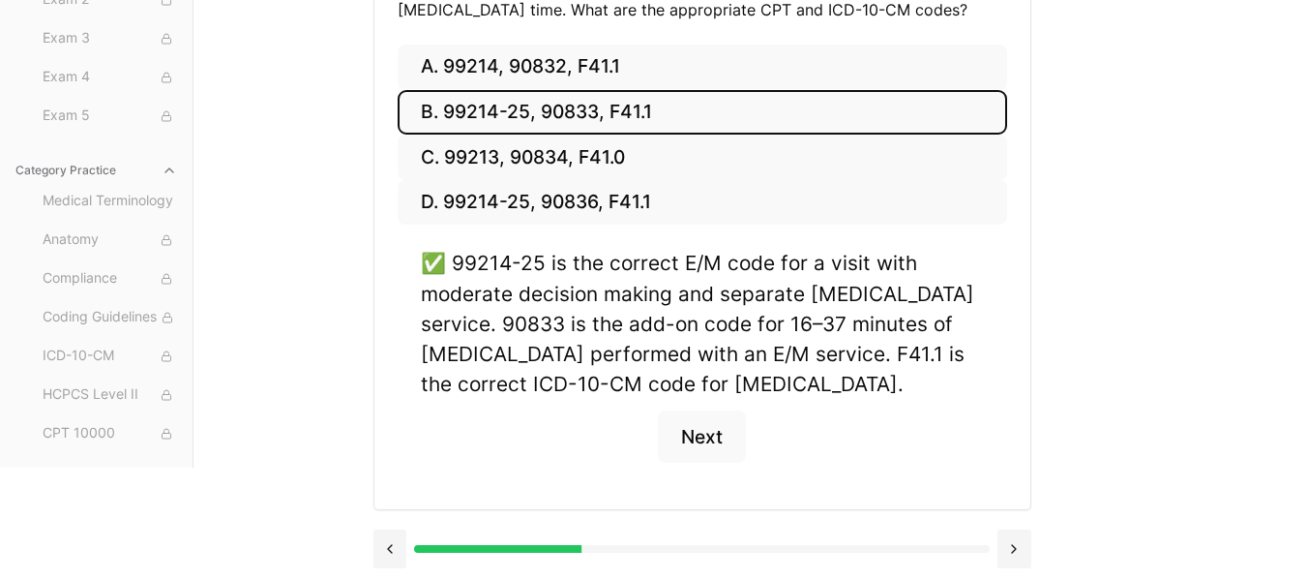
scroll to position [447, 0]
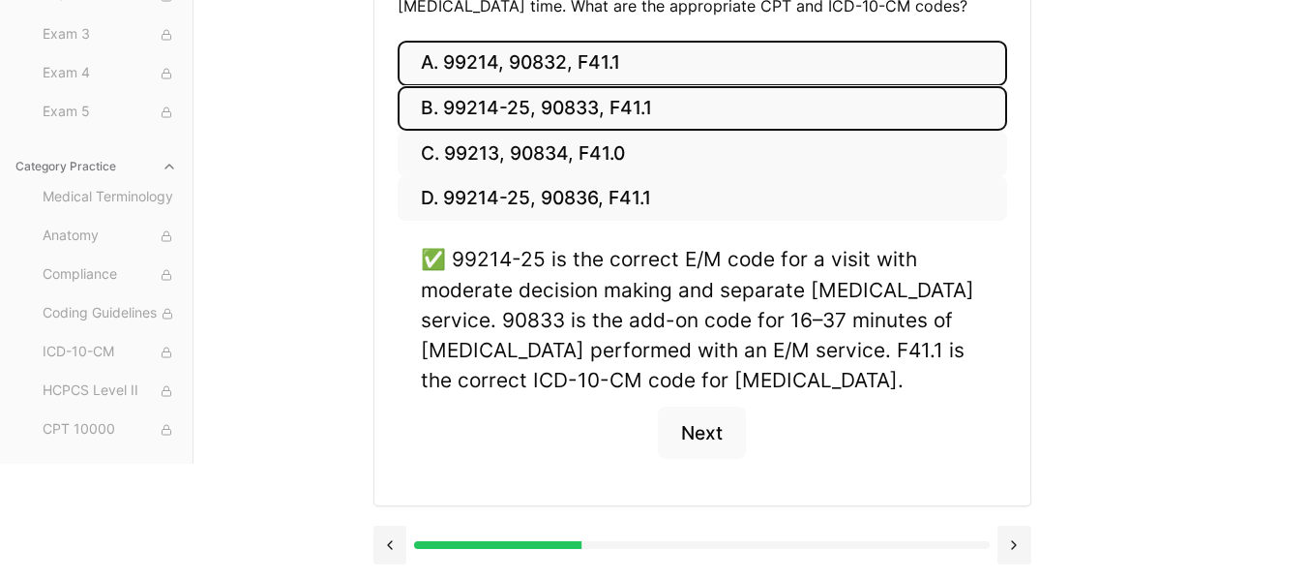
click at [670, 78] on button "A. 99214, 90832, F41.1" at bounding box center [703, 63] width 610 height 45
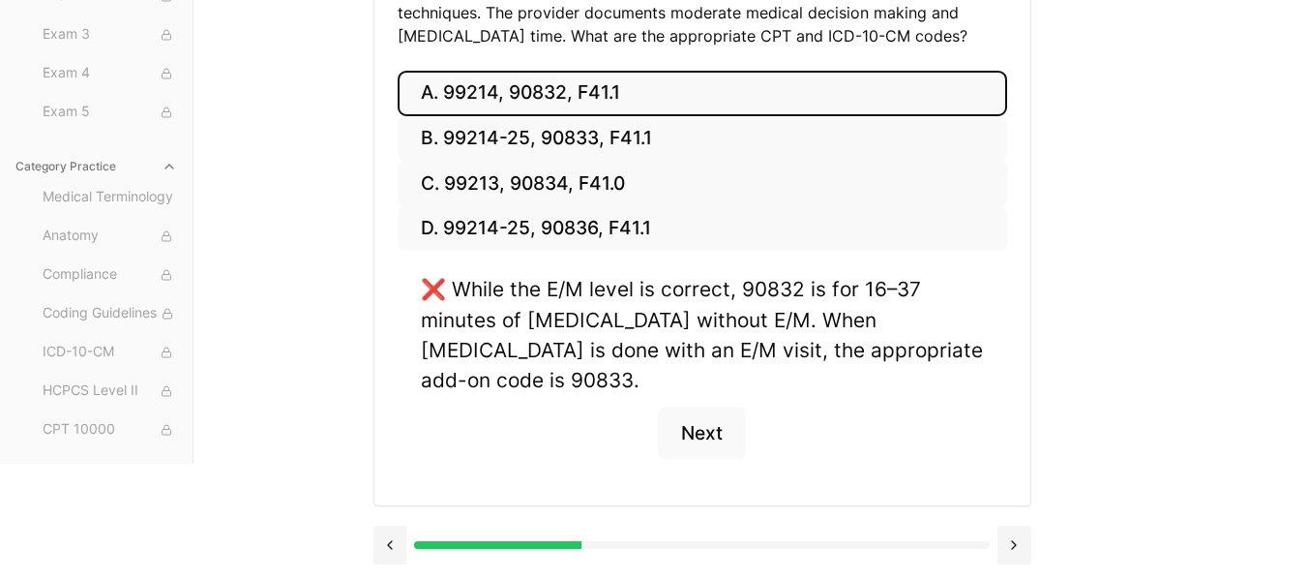
scroll to position [417, 0]
click at [703, 422] on button "Next" at bounding box center [702, 432] width 88 height 52
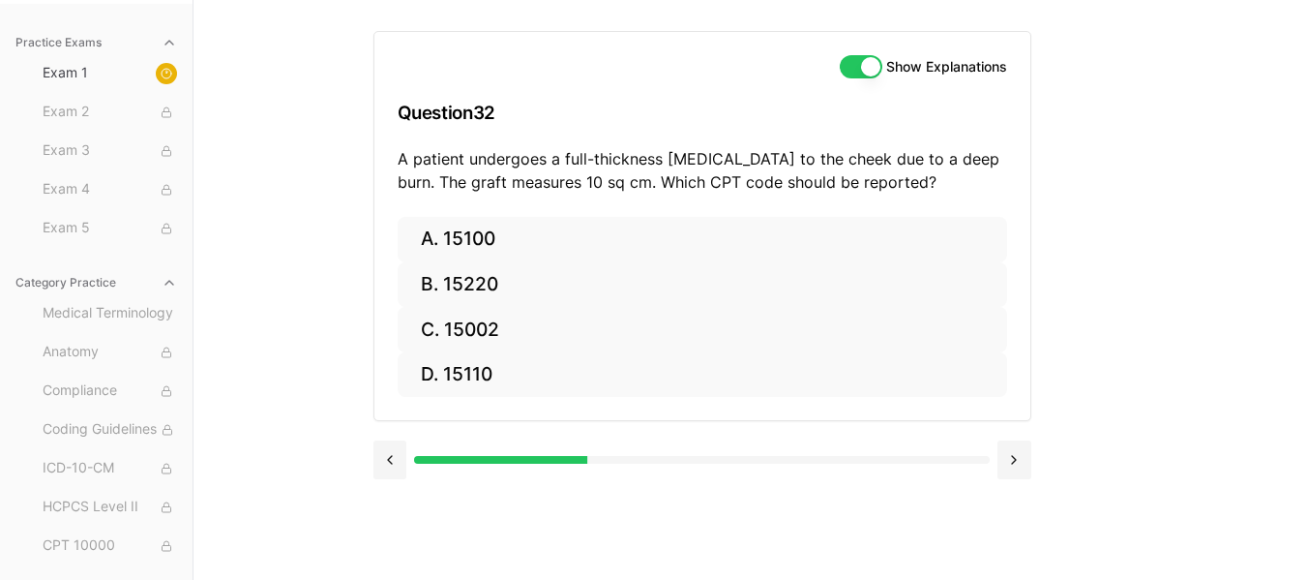
scroll to position [0, 0]
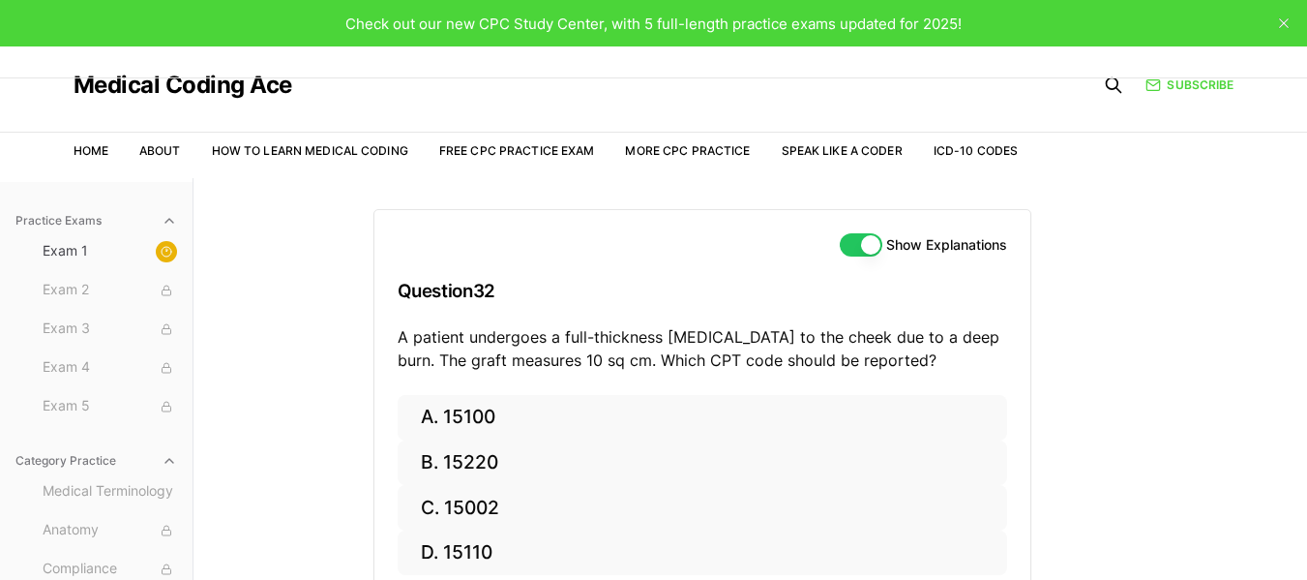
drag, startPoint x: 311, startPoint y: 91, endPoint x: 72, endPoint y: 85, distance: 239.0
click at [72, 85] on header "Medical Coding Ace Home About How to Learn Medical Coding Free CPC Practice Exa…" at bounding box center [653, 112] width 1307 height 132
copy link "Medical Coding Ace"
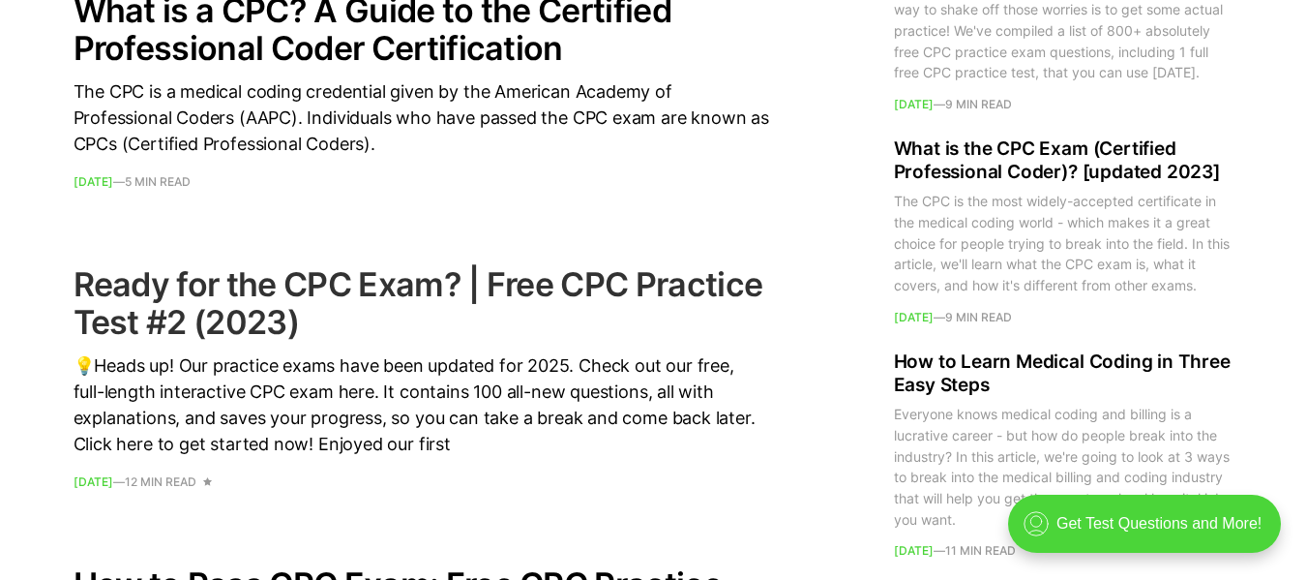
scroll to position [2471, 0]
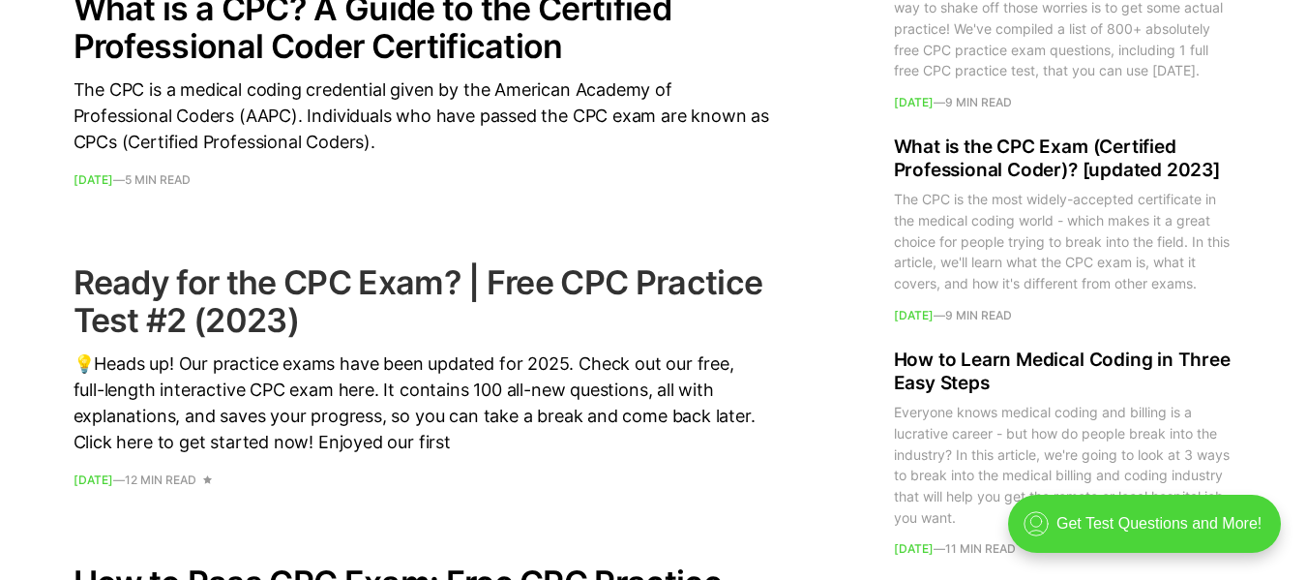
click at [241, 282] on h2 "Ready for the CPC Exam? | Free CPC Practice Test #2 (2023)" at bounding box center [422, 300] width 697 height 75
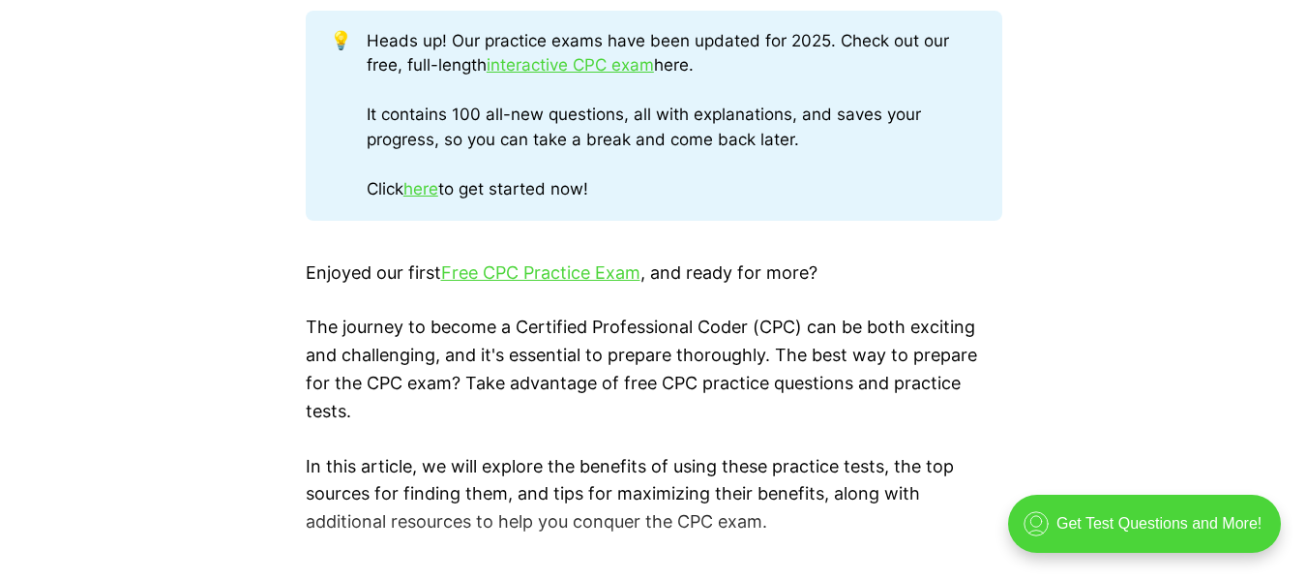
scroll to position [1131, 0]
click at [570, 64] on link "interactive CPC exam" at bounding box center [570, 63] width 167 height 19
